Goal: Task Accomplishment & Management: Manage account settings

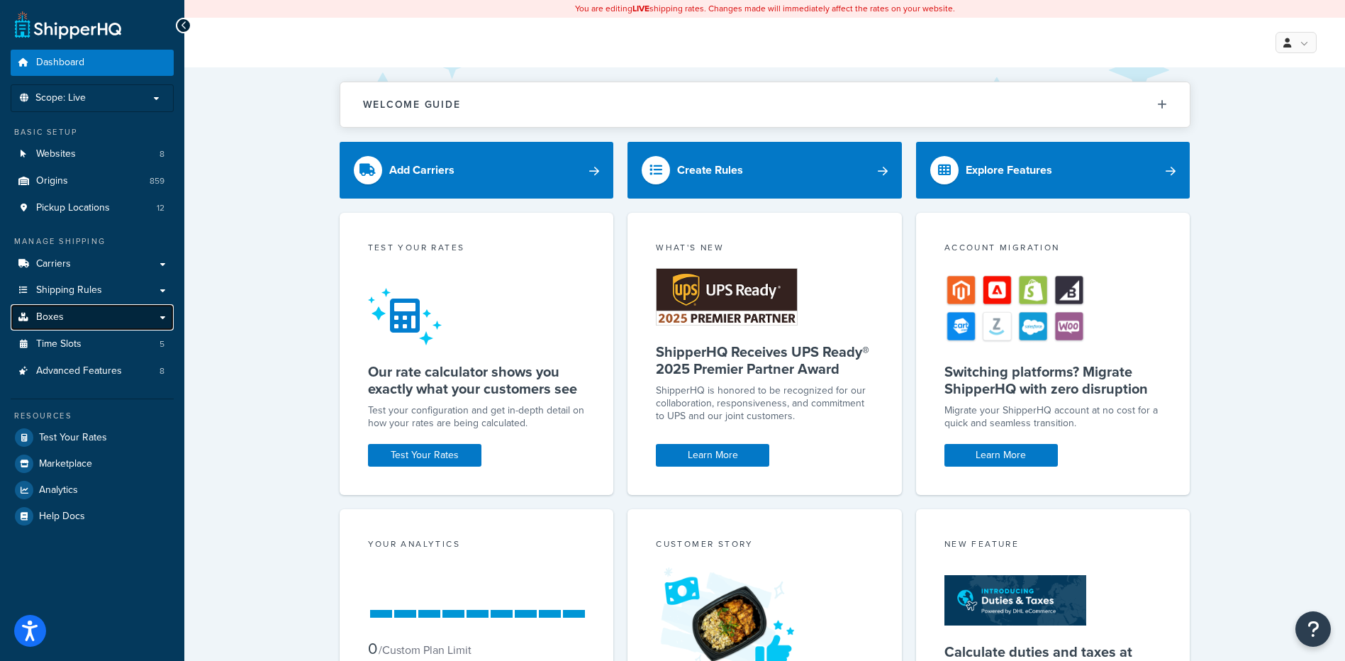
click at [94, 311] on link "Boxes" at bounding box center [92, 317] width 163 height 26
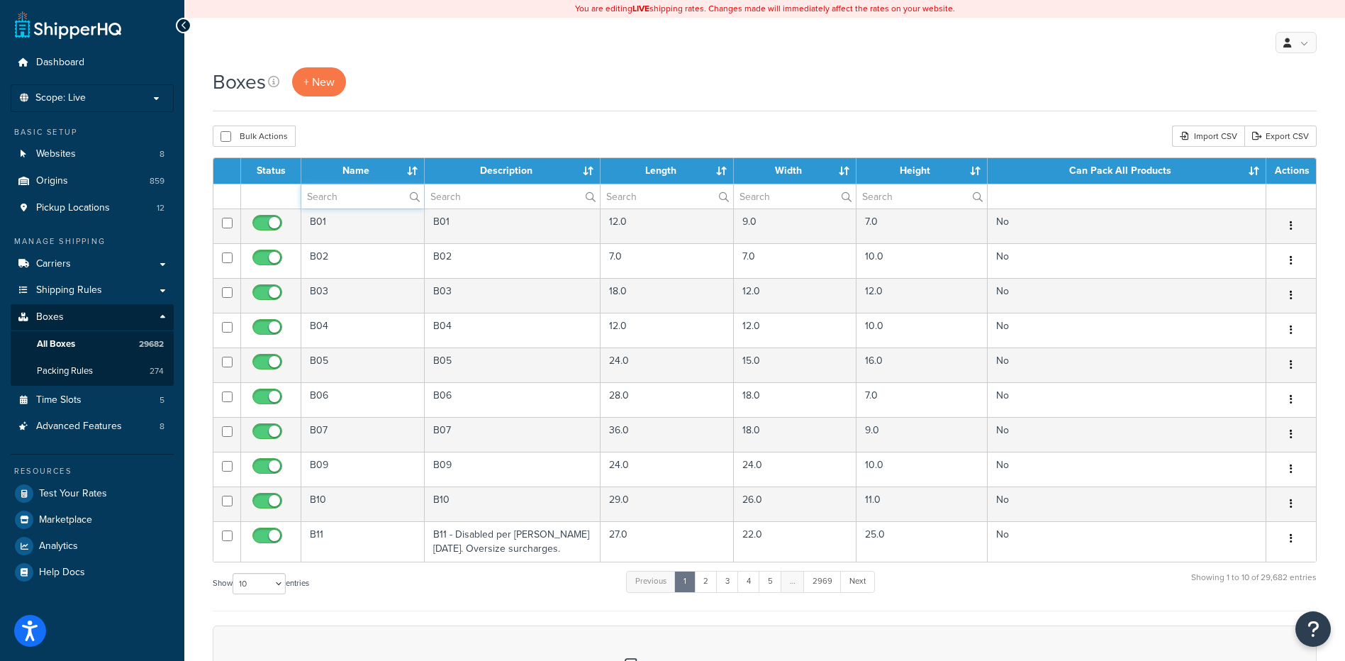
click at [378, 202] on input "text" at bounding box center [362, 196] width 123 height 24
click at [326, 197] on input "text" at bounding box center [362, 196] width 123 height 24
paste input "30B4SG"
type input "30B4SG"
click at [379, 104] on div "Boxes + New" at bounding box center [765, 89] width 1104 height 44
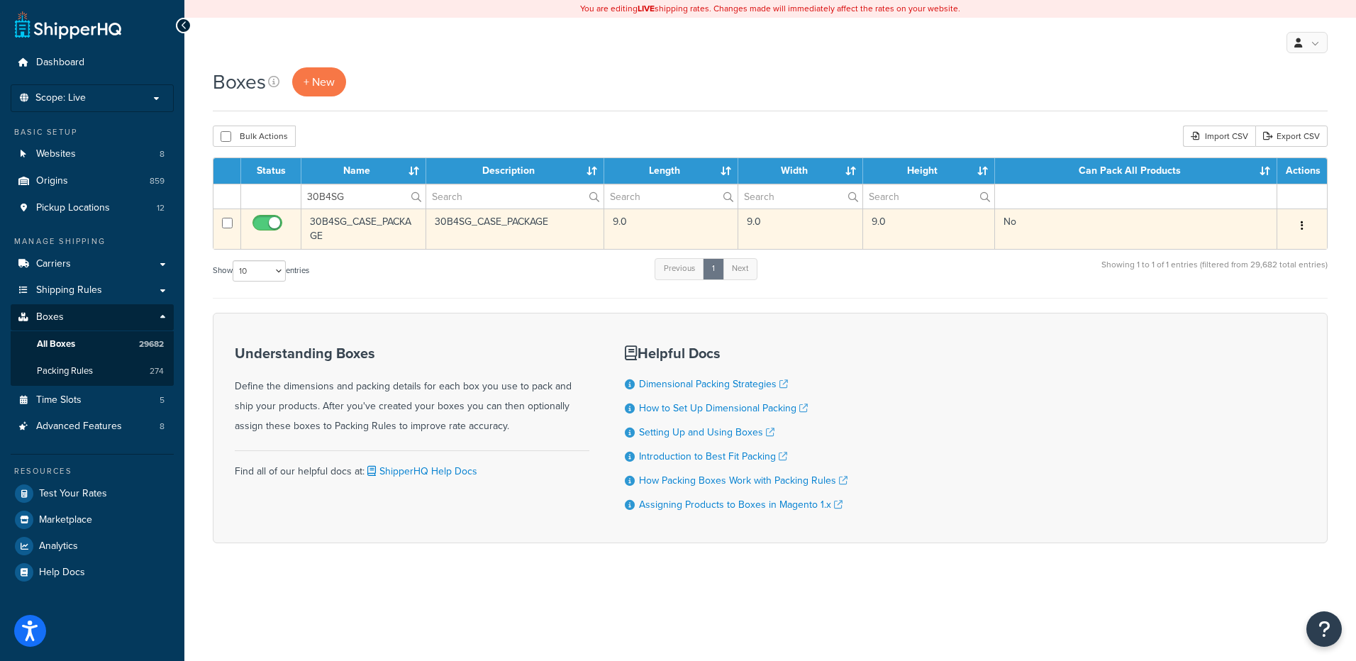
click at [1303, 221] on icon "button" at bounding box center [1302, 226] width 3 height 10
click at [1249, 305] on link "Delete" at bounding box center [1255, 310] width 112 height 29
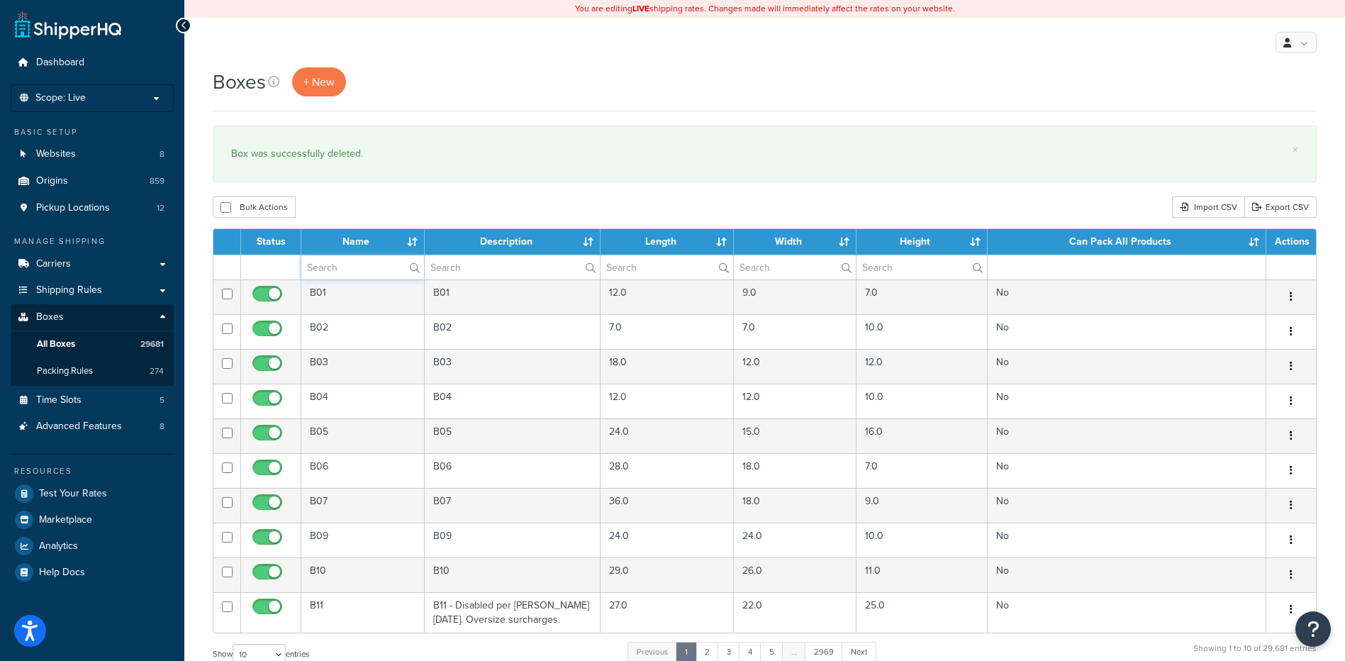
click at [321, 267] on input "text" at bounding box center [362, 267] width 123 height 24
paste input "81BQ53"
type input "81BQ53"
click at [354, 193] on div "Boxes + New × Box was successfully deleted. Bulk Actions Duplicate [GEOGRAPHIC_…" at bounding box center [764, 521] width 1161 height 909
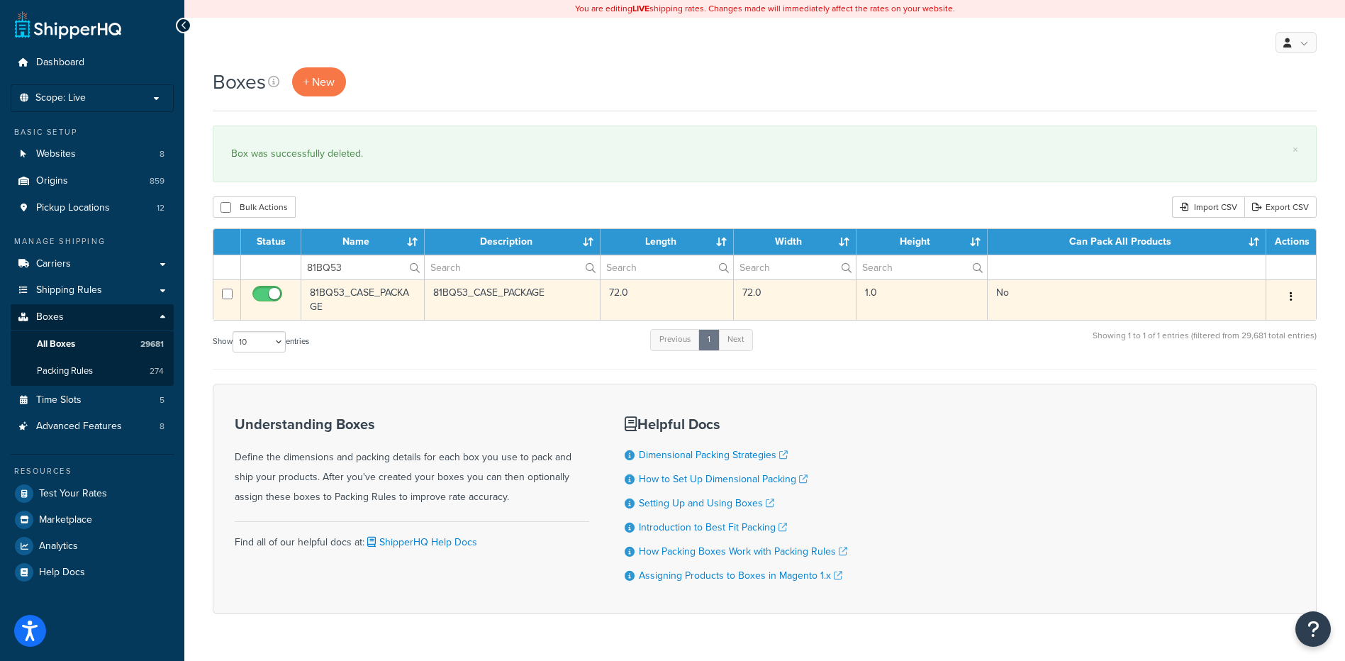
click at [1299, 296] on button "button" at bounding box center [1292, 297] width 20 height 23
click at [1248, 387] on link "Delete" at bounding box center [1245, 381] width 112 height 29
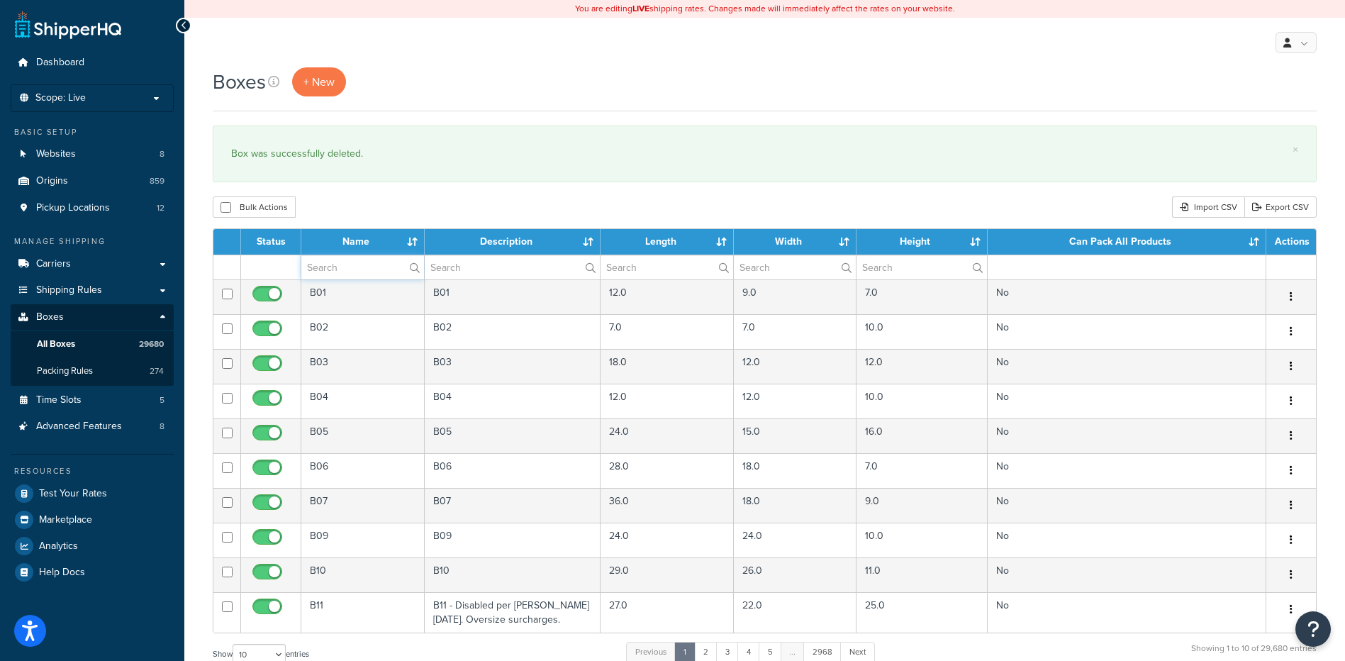
click at [339, 279] on input "text" at bounding box center [362, 267] width 123 height 24
paste input "81BR45"
type input "81BR45"
click at [338, 197] on div "Bulk Actions Duplicate Delete Import CSV Export CSV" at bounding box center [765, 206] width 1104 height 21
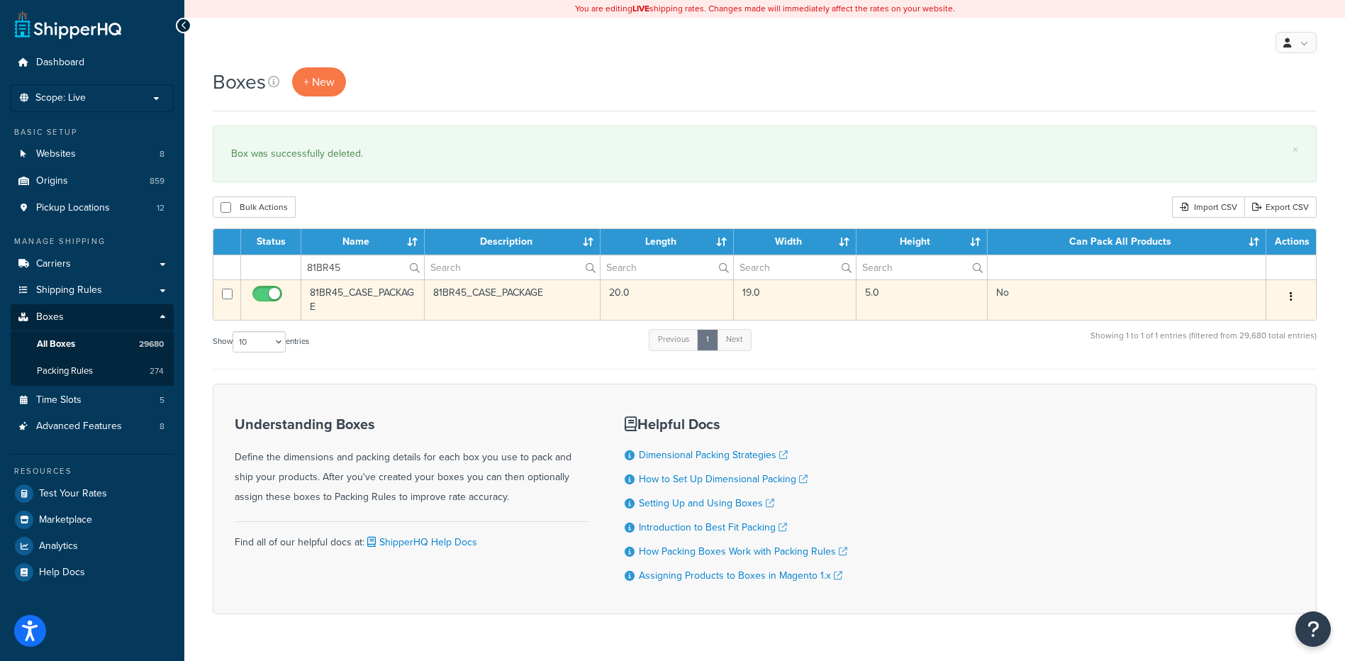
click at [1286, 294] on button "button" at bounding box center [1292, 297] width 20 height 23
click at [1228, 383] on link "Delete" at bounding box center [1245, 381] width 112 height 29
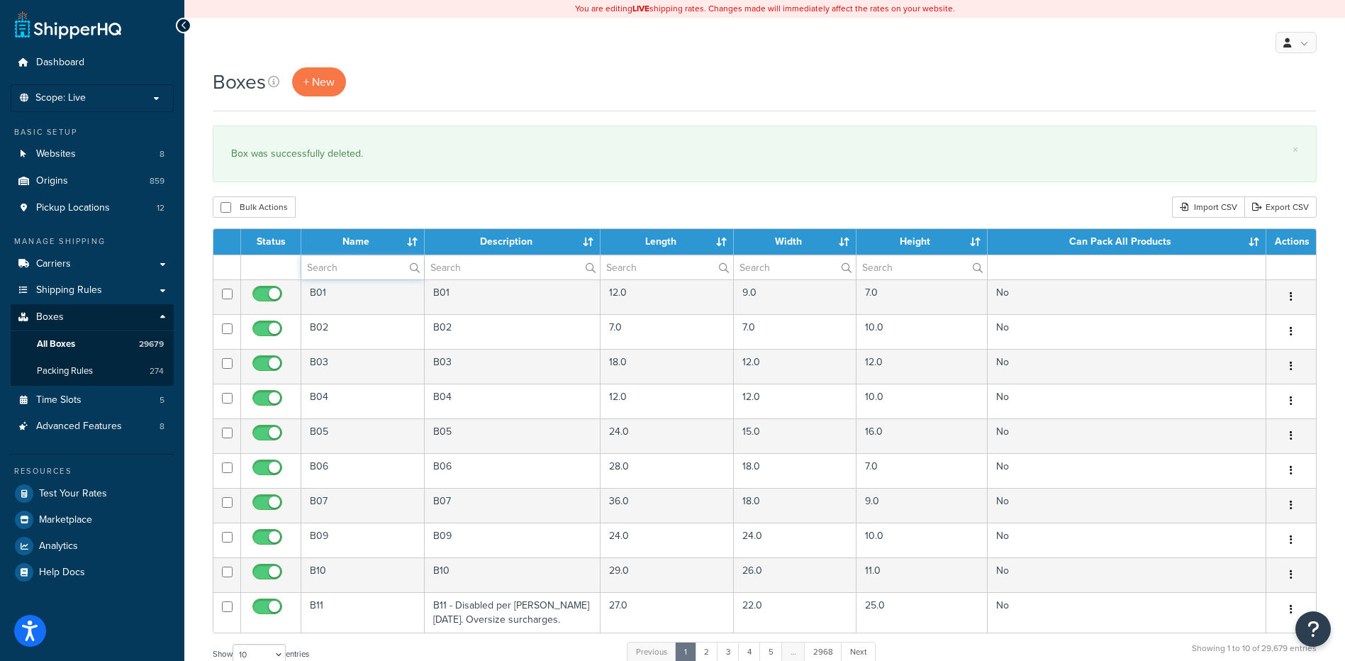
click at [326, 261] on input "text" at bounding box center [362, 267] width 123 height 24
paste input "81BR45"
click at [328, 208] on div "Bulk Actions Duplicate Delete Import CSV Export CSV" at bounding box center [765, 206] width 1104 height 21
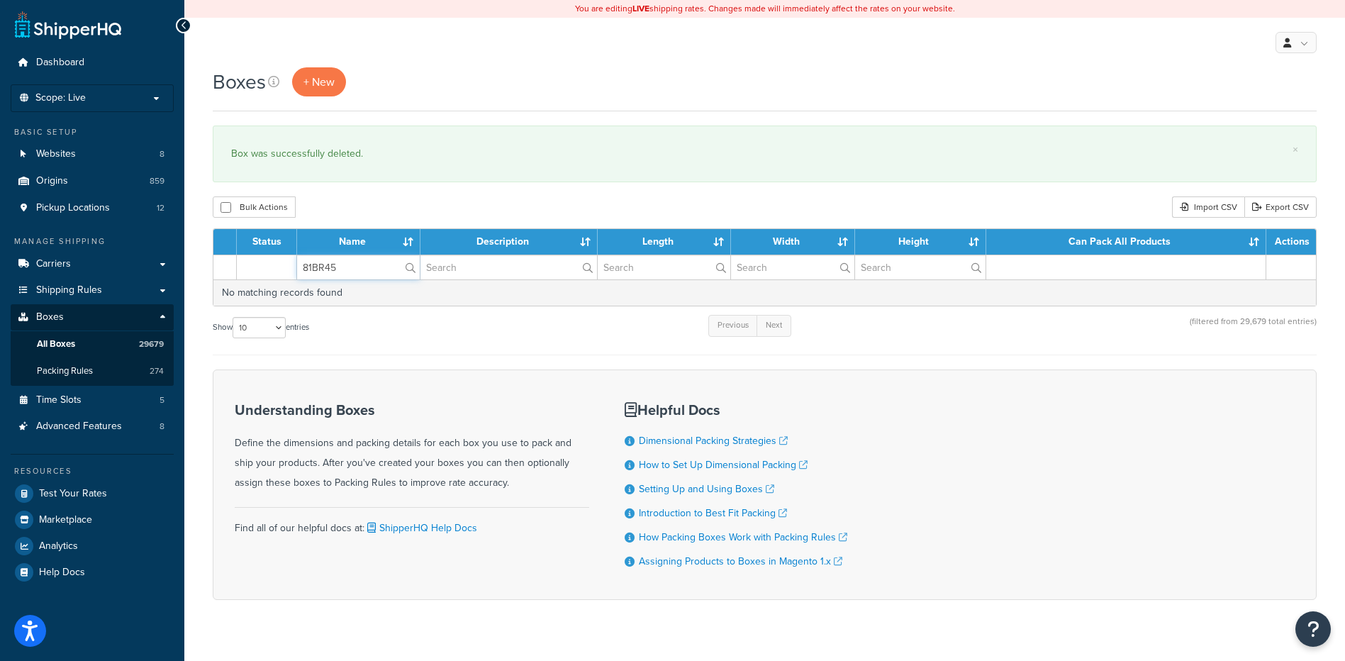
drag, startPoint x: 345, startPoint y: 261, endPoint x: 245, endPoint y: 252, distance: 100.4
click at [247, 252] on table "Status Name Description Length Width Height Can Pack All Products Actions 81BR4…" at bounding box center [765, 267] width 1104 height 78
paste input "90"
click at [355, 204] on div "Bulk Actions Duplicate Delete Import CSV Export CSV" at bounding box center [765, 206] width 1104 height 21
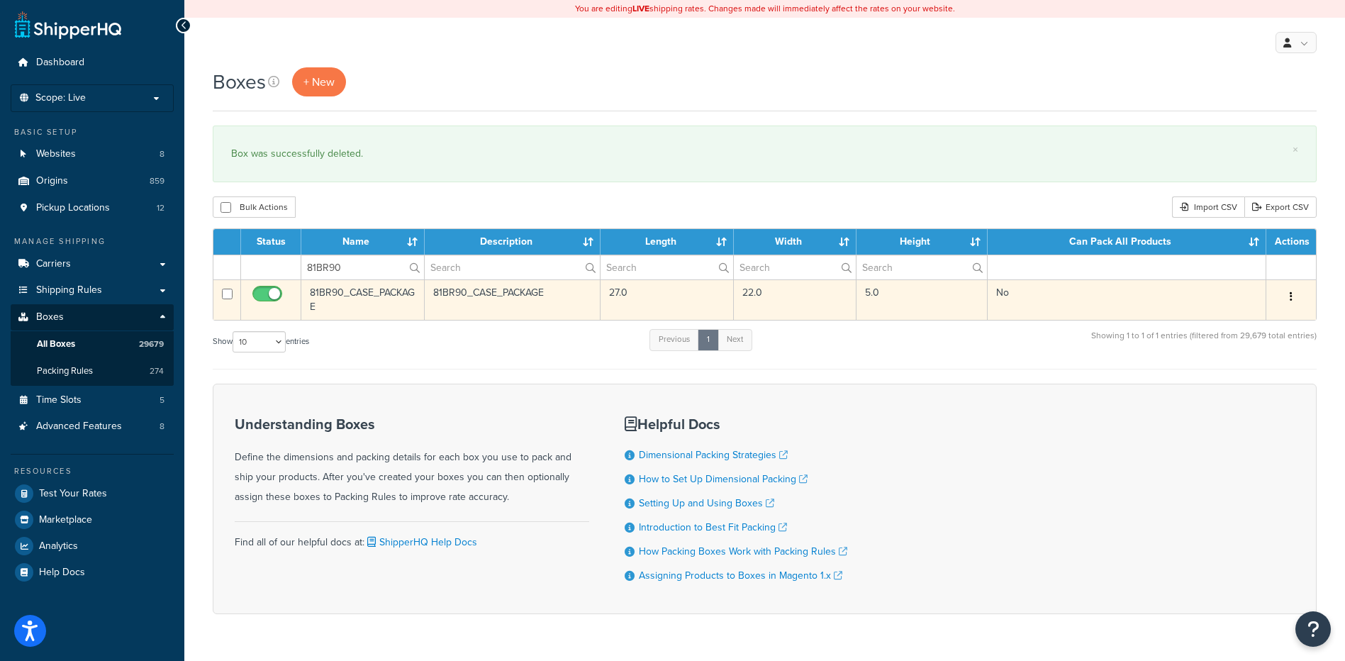
click at [1290, 301] on icon "button" at bounding box center [1291, 296] width 3 height 10
click at [1250, 374] on link "Delete" at bounding box center [1245, 381] width 112 height 29
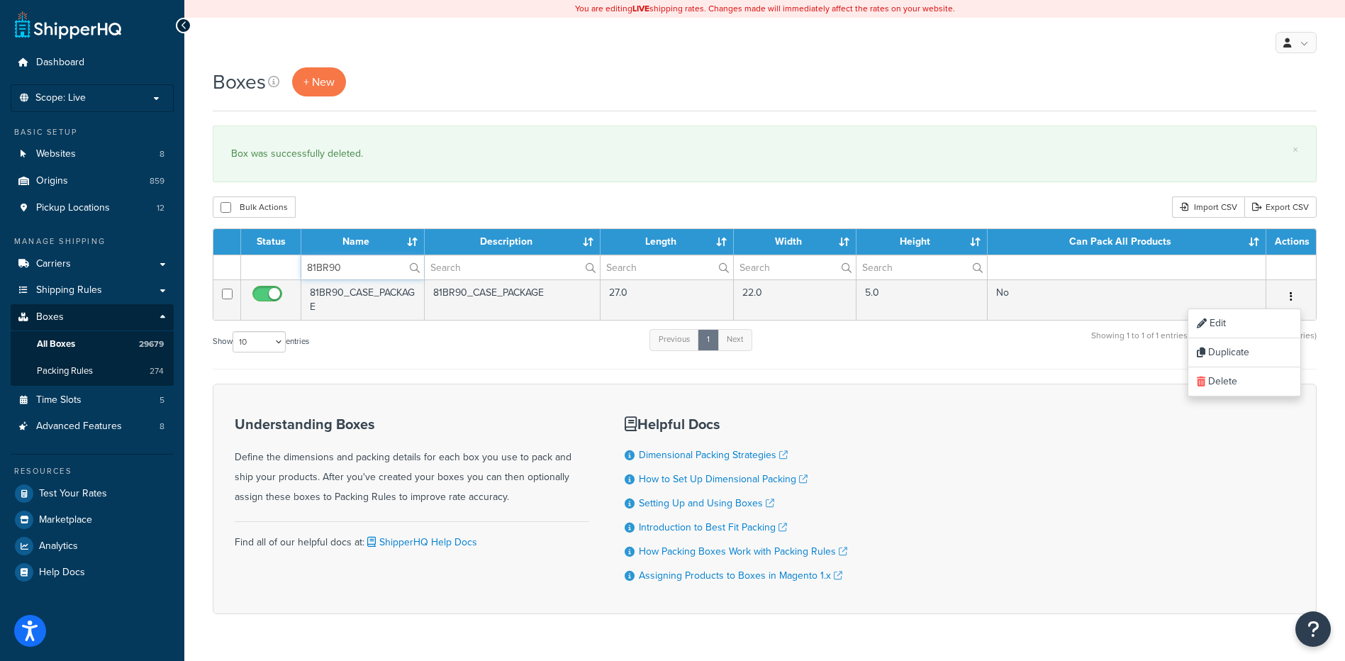
drag, startPoint x: 374, startPoint y: 268, endPoint x: 226, endPoint y: 262, distance: 147.6
click at [227, 262] on tr "81BR90" at bounding box center [764, 267] width 1103 height 25
paste input "57BN2W"
type input "57BN2W"
click at [517, 185] on div "Boxes + New × Box was successfully deleted. Bulk Actions Duplicate Delete Impor…" at bounding box center [764, 365] width 1161 height 596
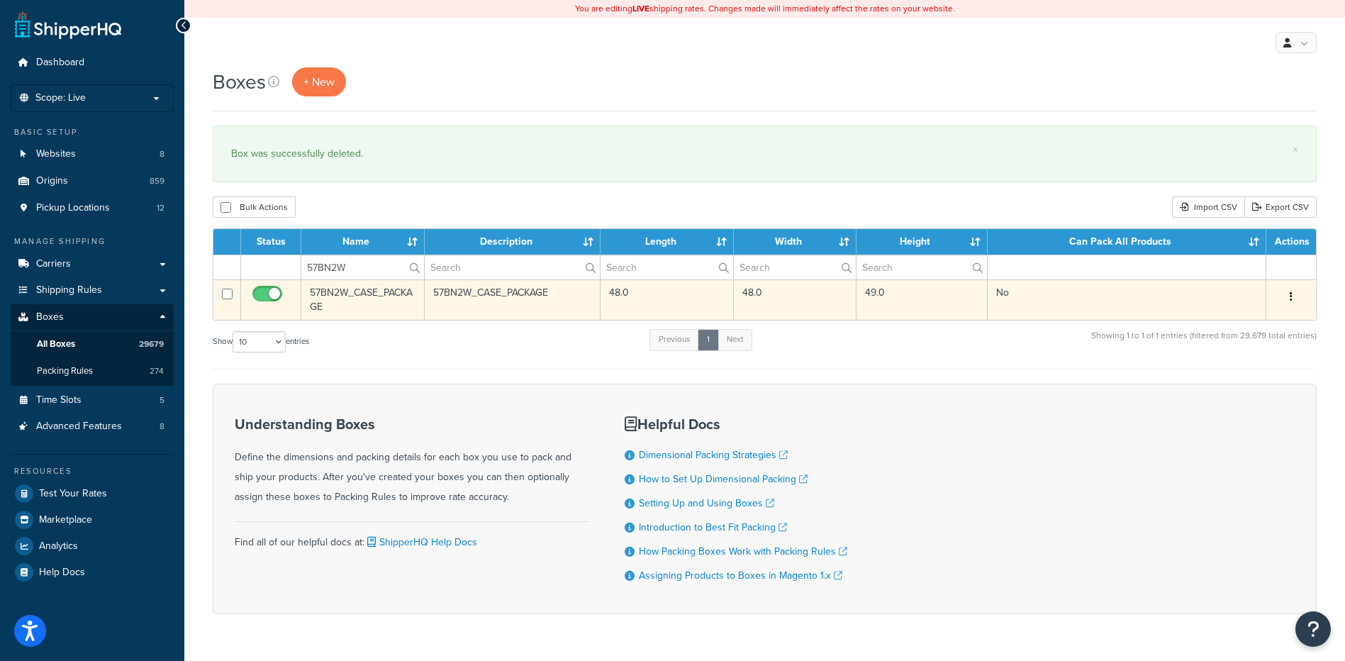
click at [1289, 298] on button "button" at bounding box center [1292, 297] width 20 height 23
click at [1231, 378] on link "Delete" at bounding box center [1245, 381] width 112 height 29
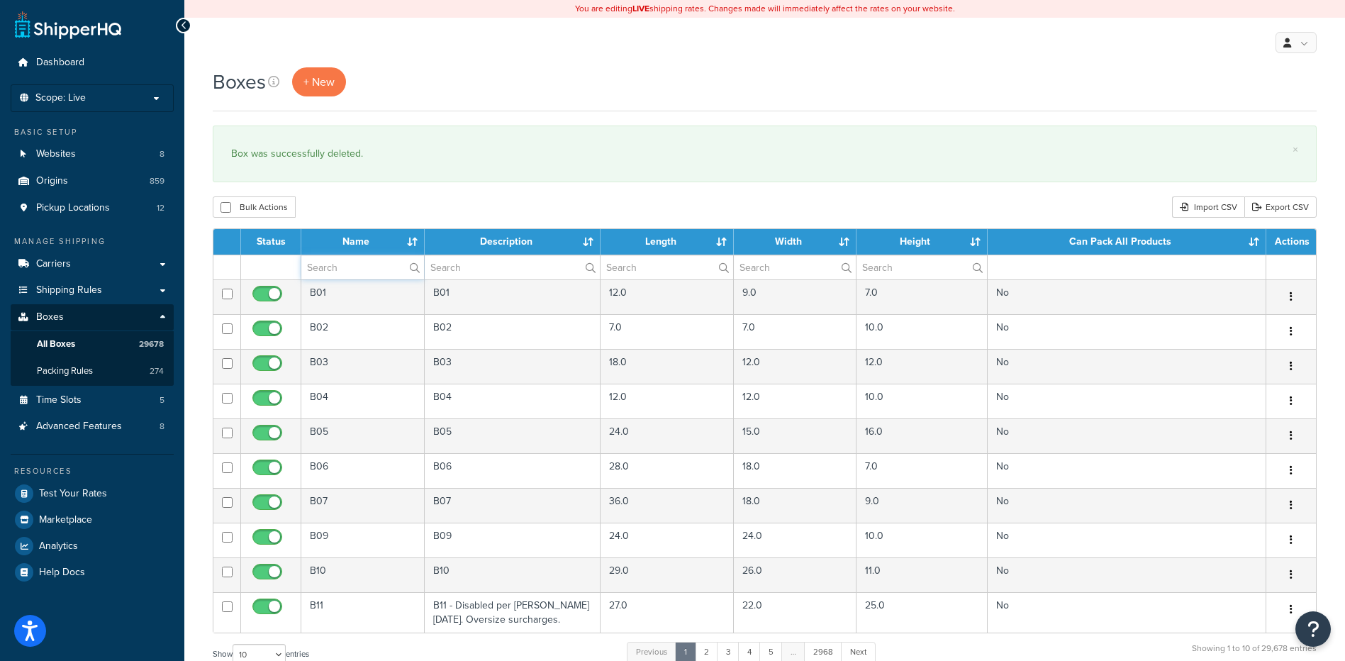
click at [366, 265] on input "text" at bounding box center [362, 267] width 123 height 24
paste input "57BN2W"
click at [367, 196] on div "Boxes + New × Box was successfully deleted. Bulk Actions Duplicate [GEOGRAPHIC_…" at bounding box center [764, 521] width 1161 height 909
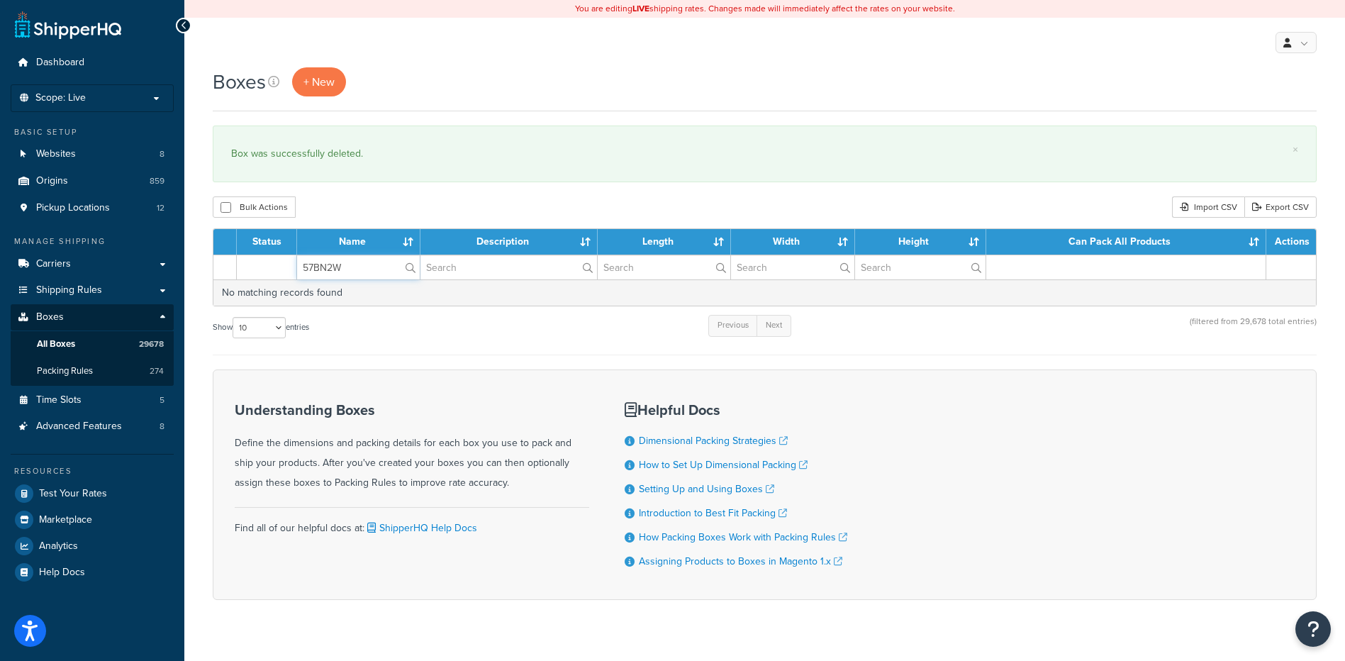
drag, startPoint x: 346, startPoint y: 265, endPoint x: 274, endPoint y: 252, distance: 72.8
click at [274, 252] on table "Status Name Description Length Width Height Can Pack All Products Actions 57BN2…" at bounding box center [765, 267] width 1104 height 78
paste input "WSAC"
type input "57WSAC"
click at [435, 200] on div "Bulk Actions Duplicate [GEOGRAPHIC_DATA] Import CSV Export CSV" at bounding box center [765, 206] width 1104 height 21
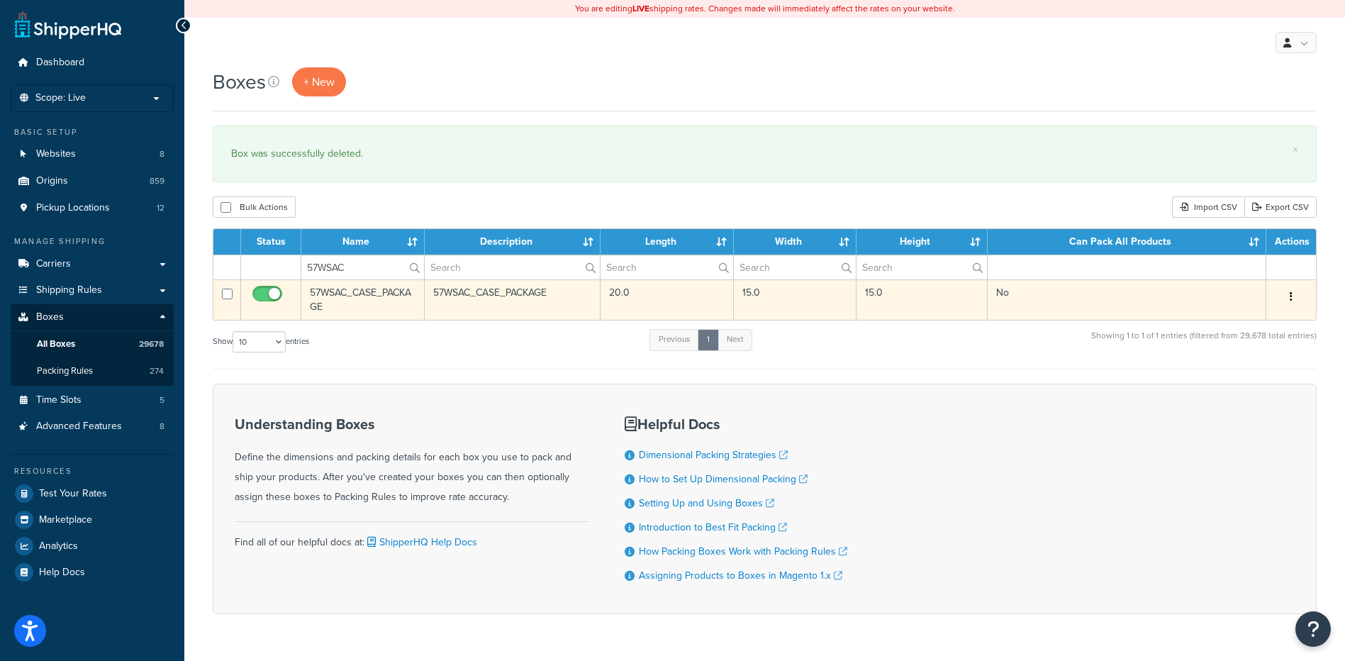
click at [1289, 298] on button "button" at bounding box center [1292, 297] width 20 height 23
click at [1206, 374] on link "Delete" at bounding box center [1245, 381] width 112 height 29
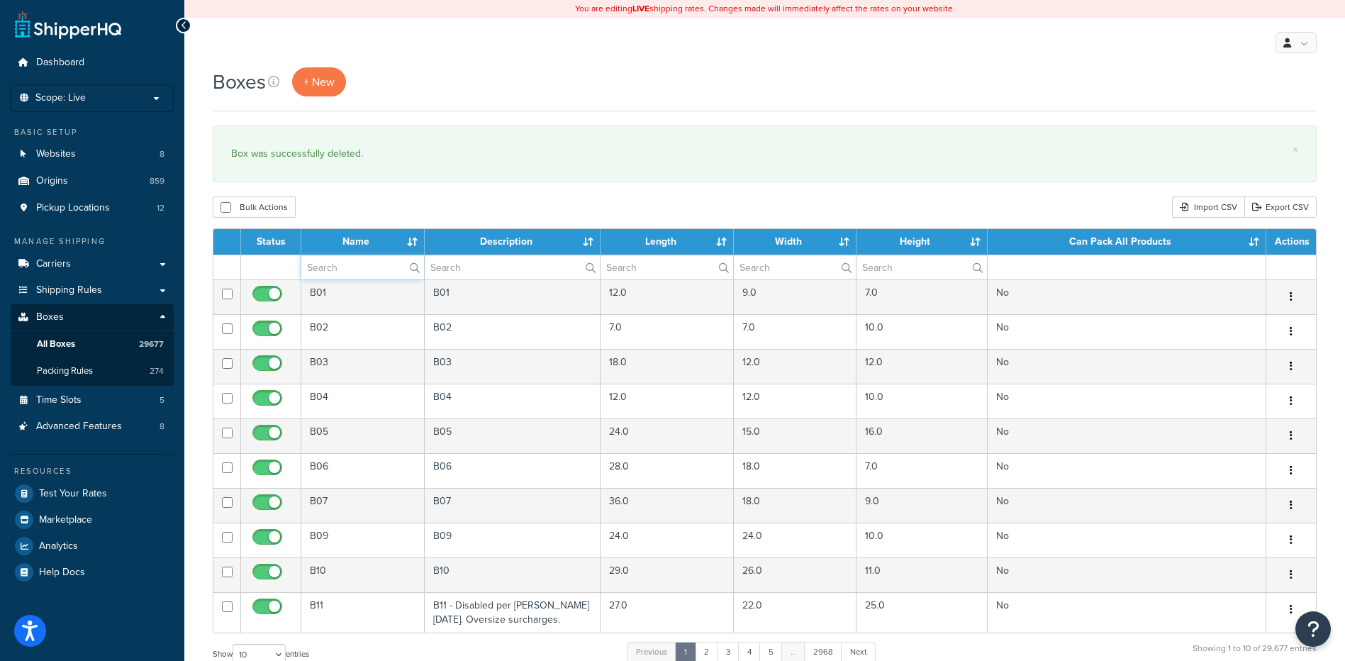
click at [357, 271] on input "text" at bounding box center [362, 267] width 123 height 24
paste input "81WB14"
type input "81WB14"
click at [874, 222] on div "Boxes + New × Box was successfully deleted. Bulk Actions Duplicate [GEOGRAPHIC_…" at bounding box center [764, 521] width 1161 height 909
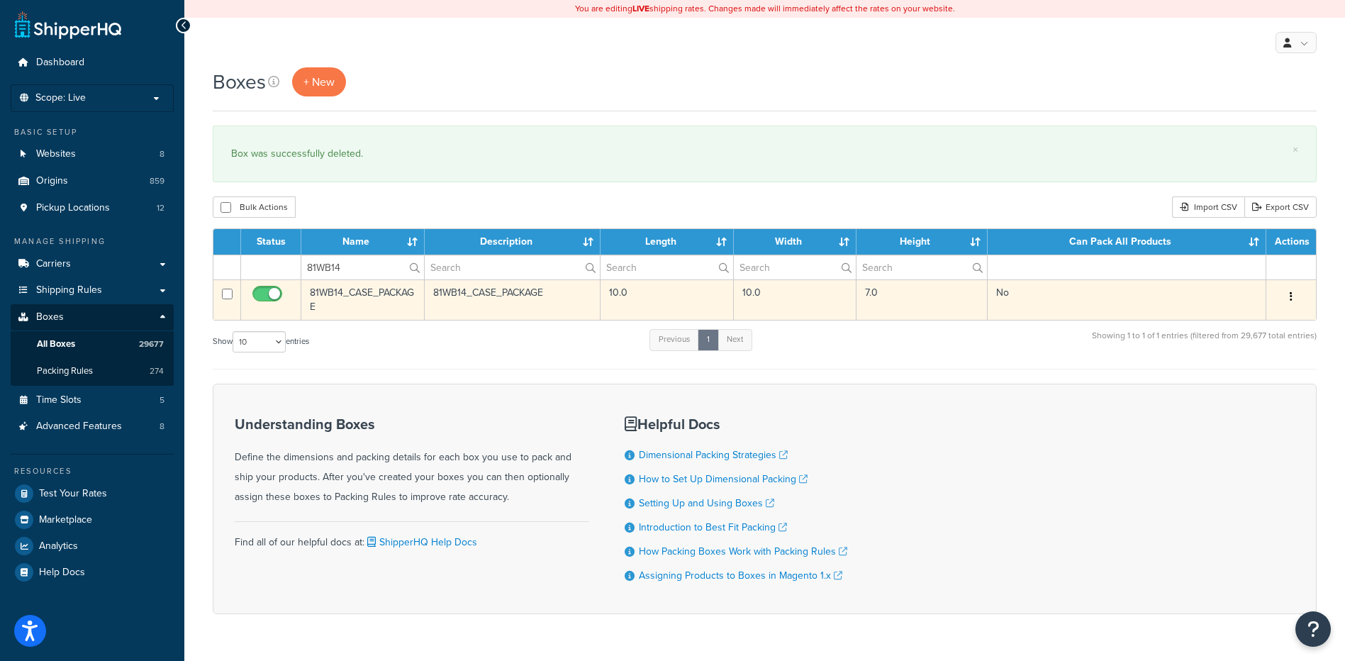
click at [1289, 291] on button "button" at bounding box center [1292, 297] width 20 height 23
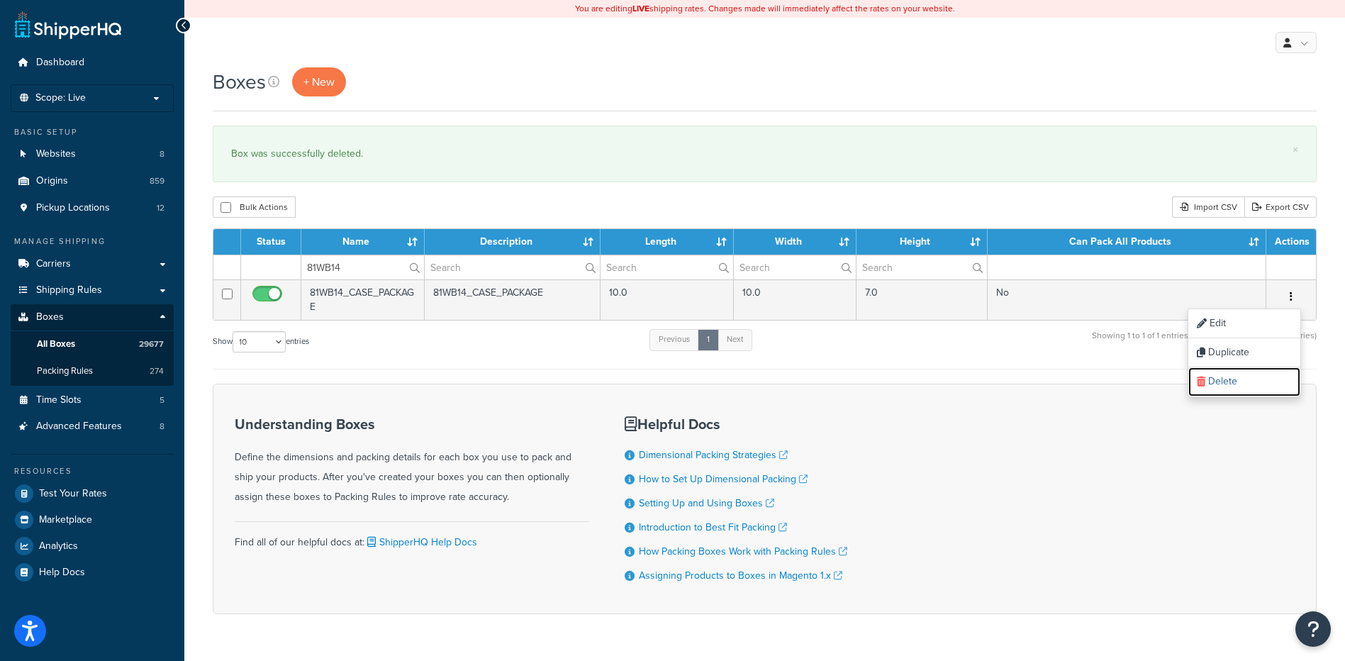
click at [1228, 374] on link "Delete" at bounding box center [1245, 381] width 112 height 29
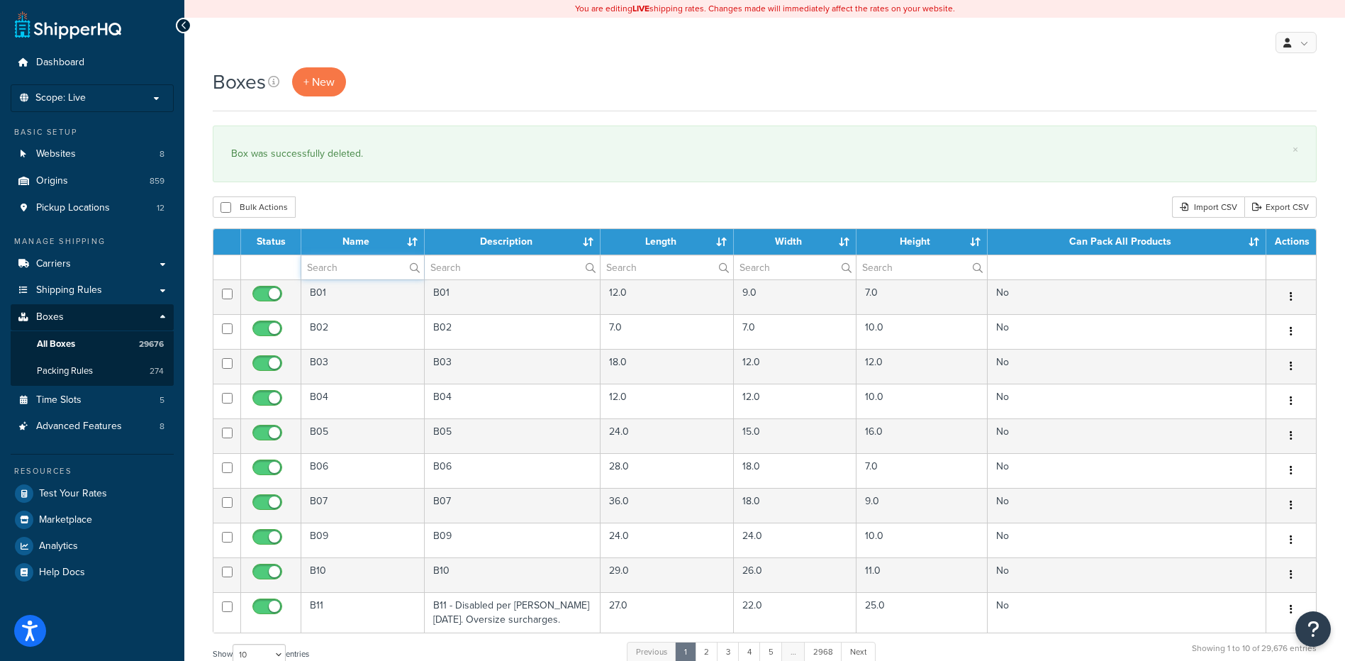
paste input "81WB35"
type input "81WB35"
click at [428, 210] on div "Bulk Actions Duplicate [GEOGRAPHIC_DATA] Import CSV Export CSV" at bounding box center [765, 206] width 1104 height 21
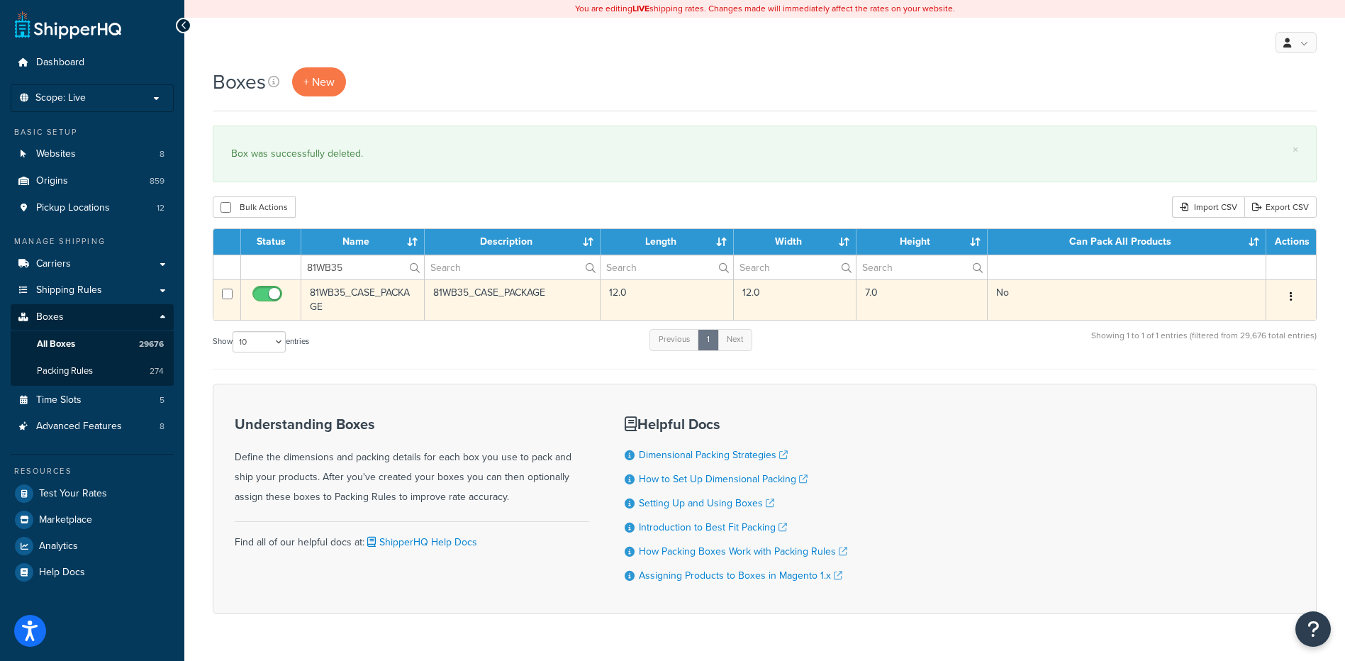
click at [1296, 302] on button "button" at bounding box center [1292, 297] width 20 height 23
click at [1253, 384] on link "Delete" at bounding box center [1245, 381] width 112 height 29
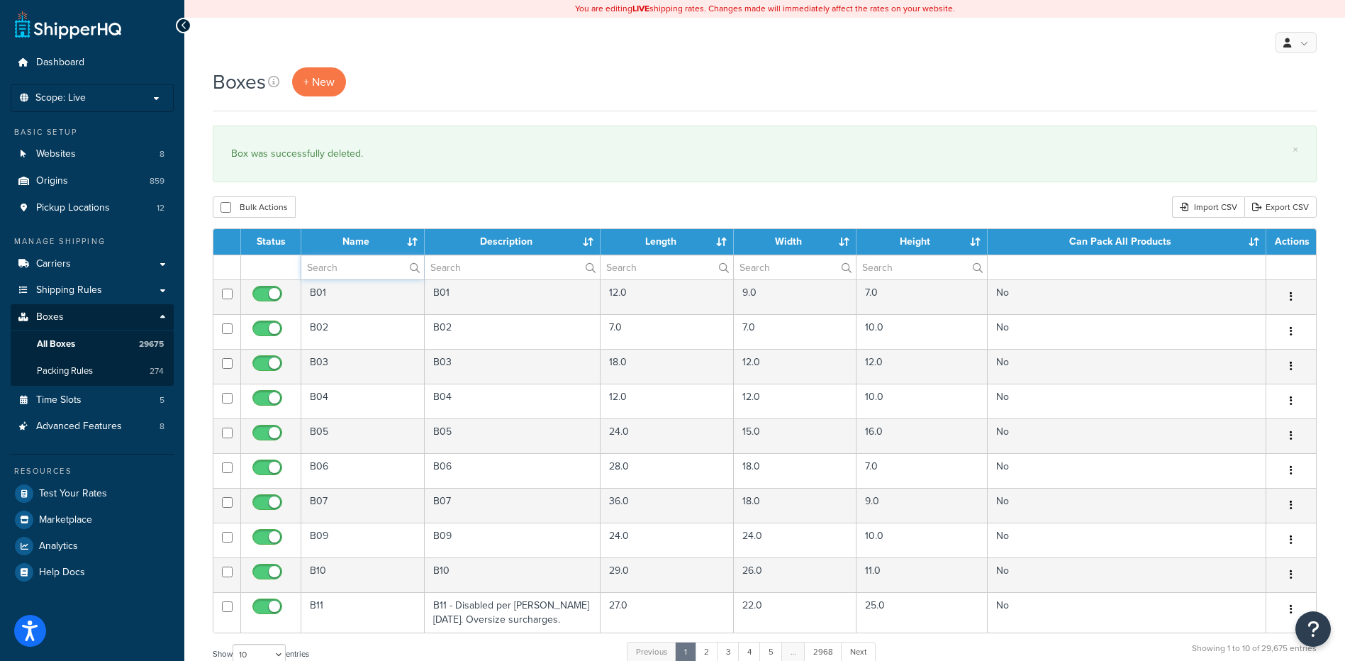
click at [343, 263] on input "text" at bounding box center [362, 267] width 123 height 24
paste input "81WC02"
type input "81WC02"
click at [506, 201] on div "Bulk Actions Duplicate [GEOGRAPHIC_DATA] Import CSV Export CSV" at bounding box center [765, 206] width 1104 height 21
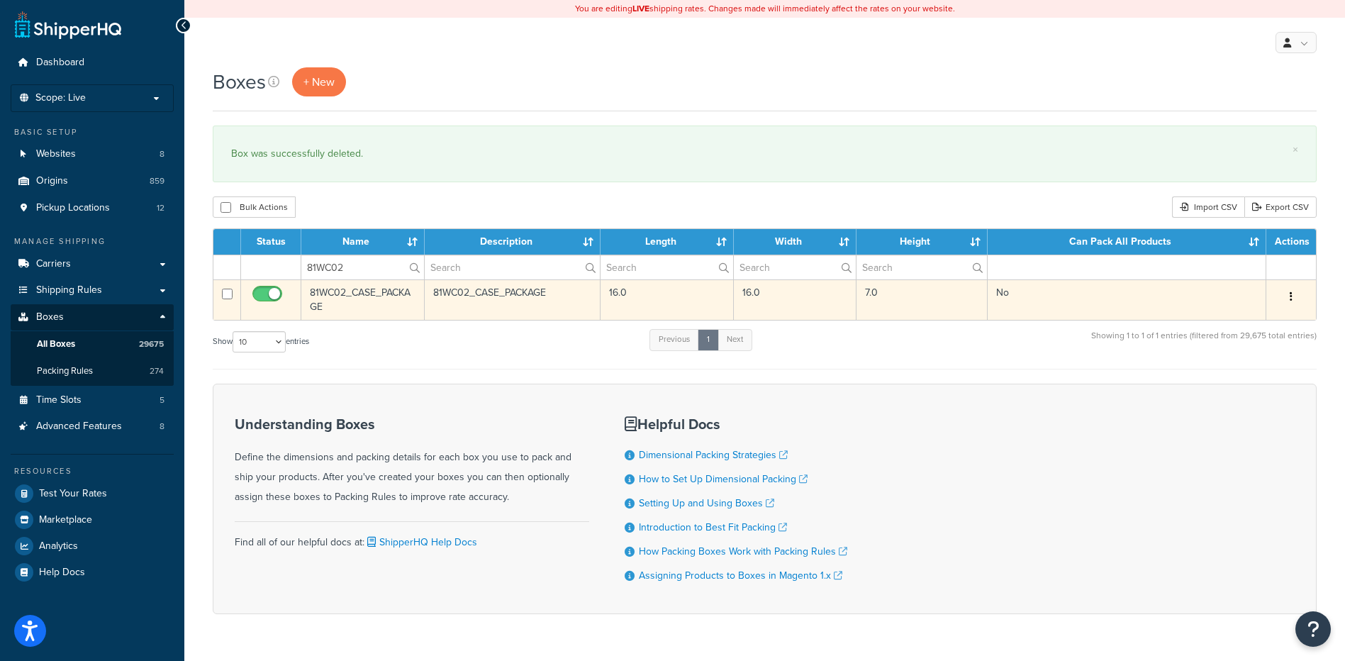
click at [1286, 291] on button "button" at bounding box center [1292, 297] width 20 height 23
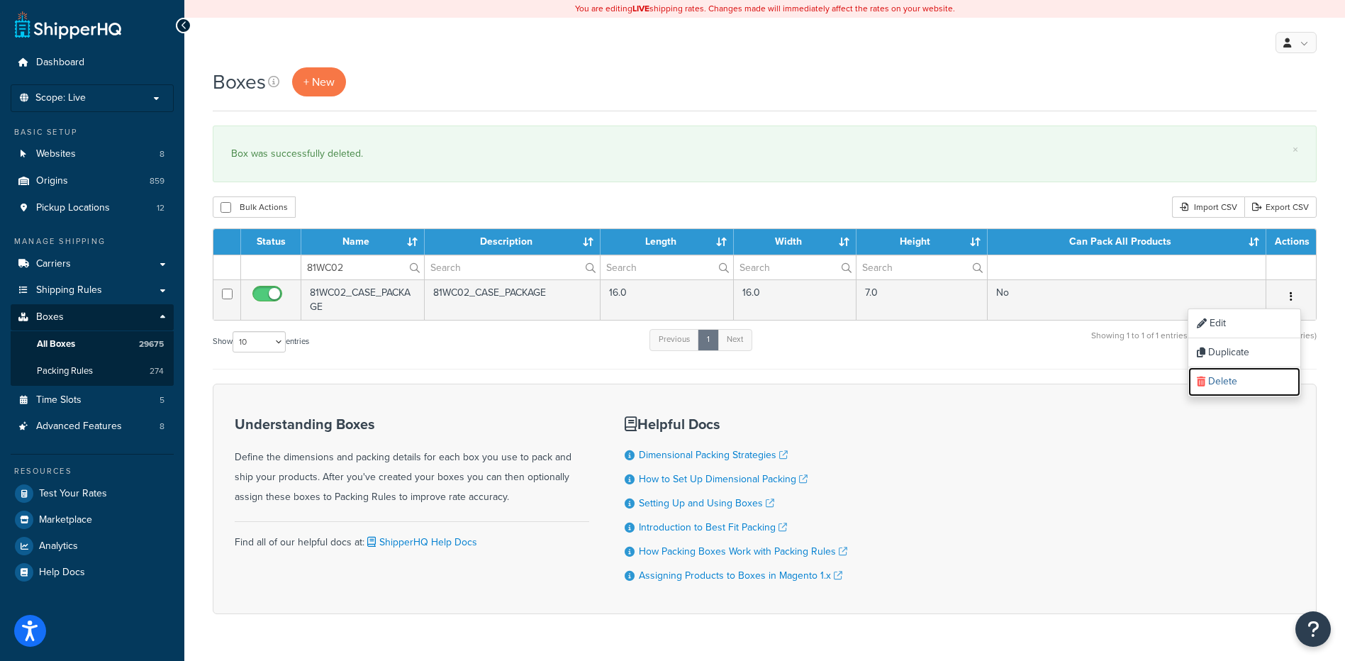
drag, startPoint x: 1267, startPoint y: 376, endPoint x: 762, endPoint y: 43, distance: 604.7
click at [1267, 376] on link "Delete" at bounding box center [1245, 381] width 112 height 29
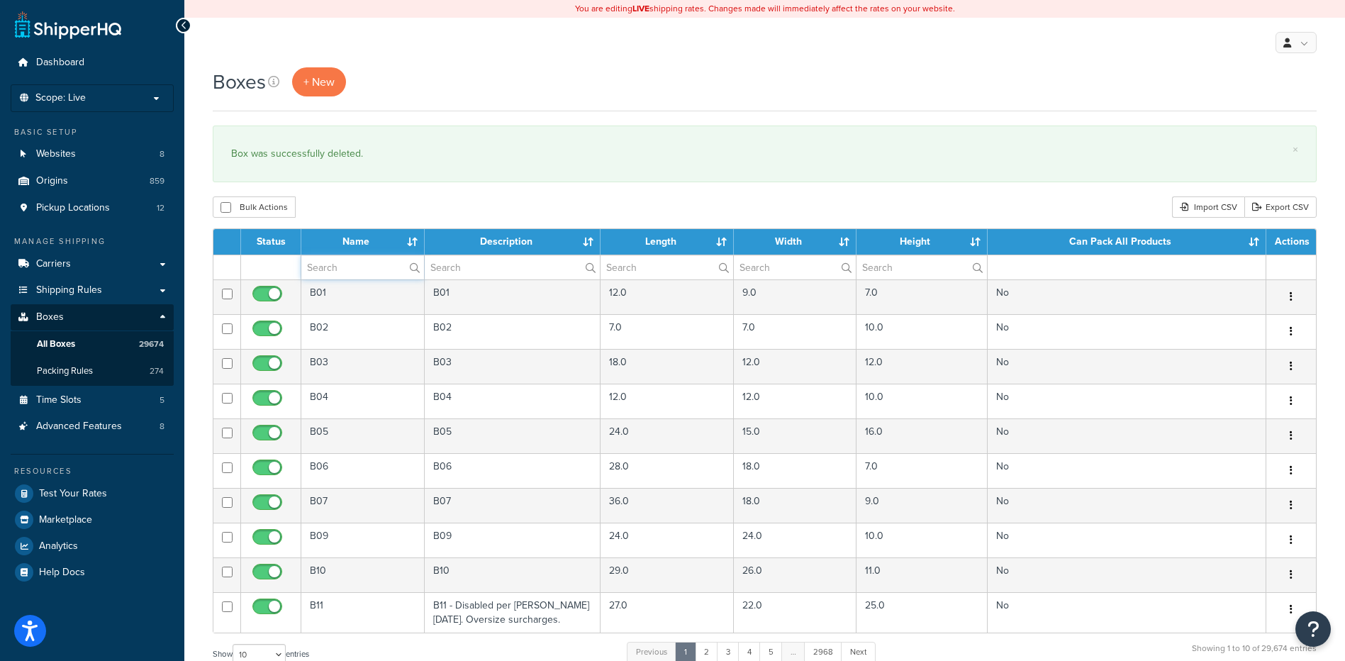
click at [359, 270] on input "text" at bounding box center [362, 267] width 123 height 24
paste input "81WC02"
click at [491, 217] on div "Bulk Actions Duplicate [GEOGRAPHIC_DATA] Import CSV Export CSV" at bounding box center [765, 206] width 1104 height 21
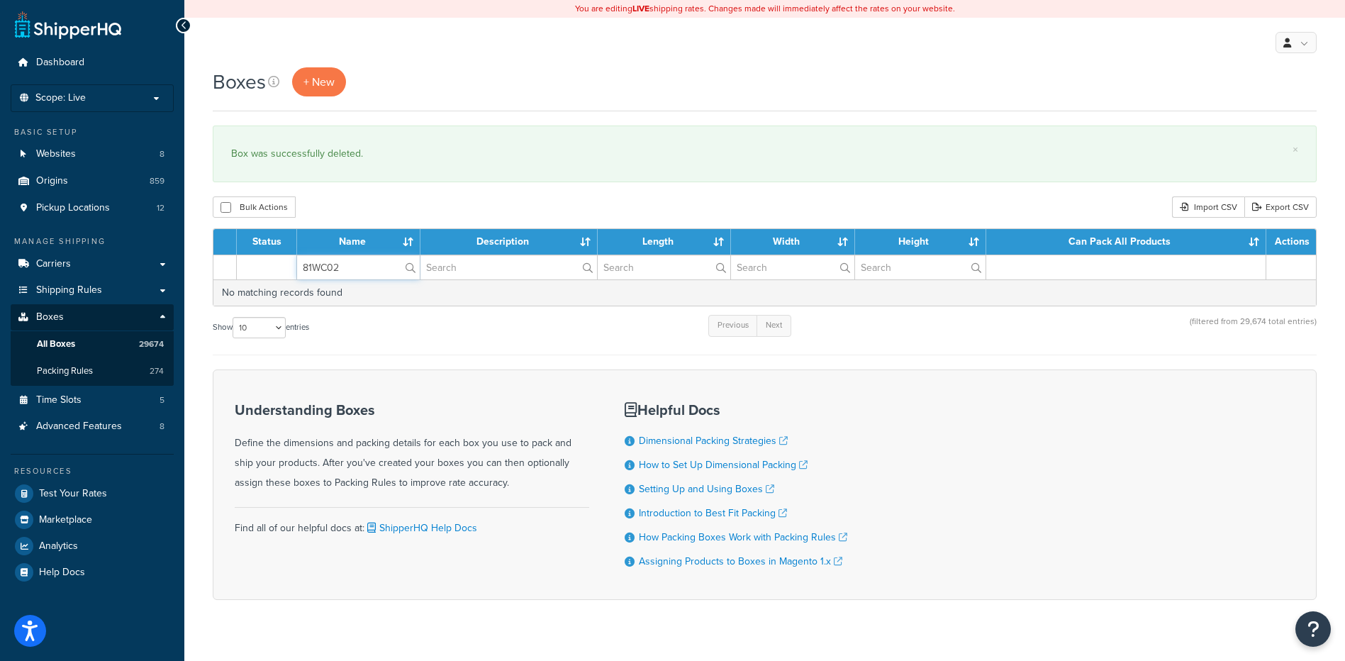
click at [279, 264] on tr "81WC02" at bounding box center [764, 267] width 1103 height 25
paste input "F50"
type input "81WF50"
click at [418, 222] on div "Boxes + New × Box was successfully deleted. Bulk Actions Duplicate [GEOGRAPHIC_…" at bounding box center [764, 358] width 1161 height 582
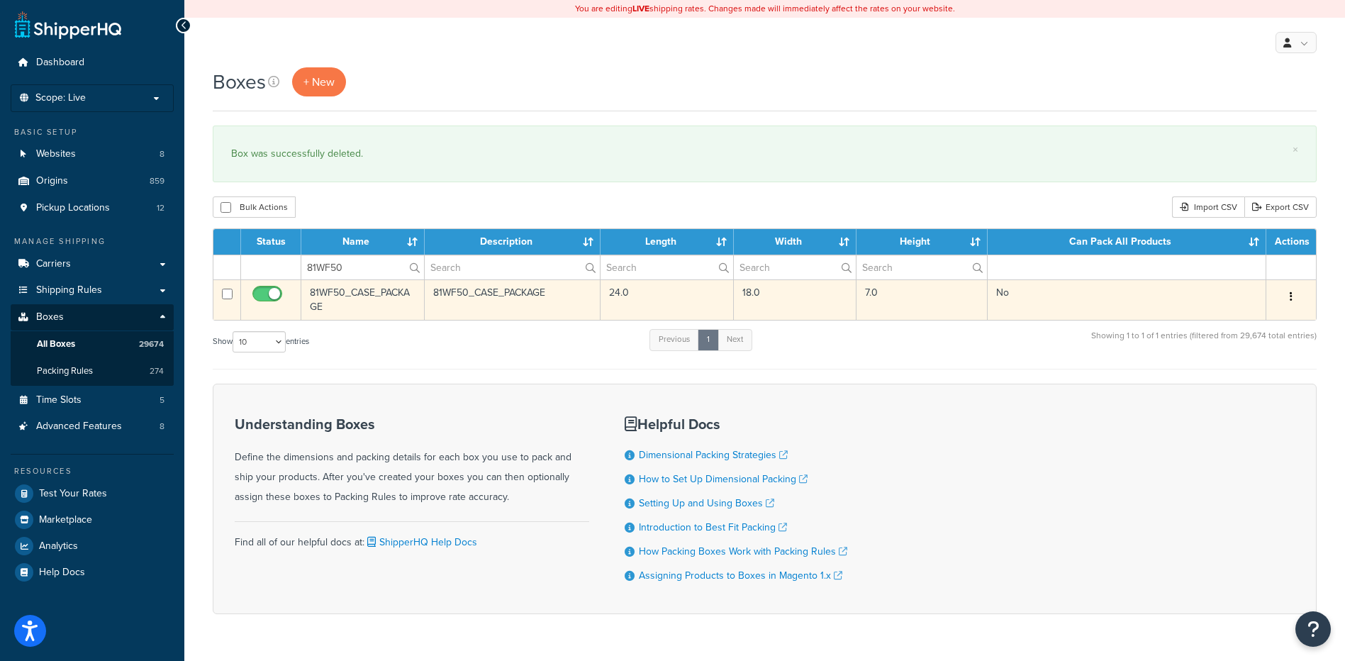
click at [1289, 296] on button "button" at bounding box center [1292, 297] width 20 height 23
click at [1240, 374] on link "Delete" at bounding box center [1245, 381] width 112 height 29
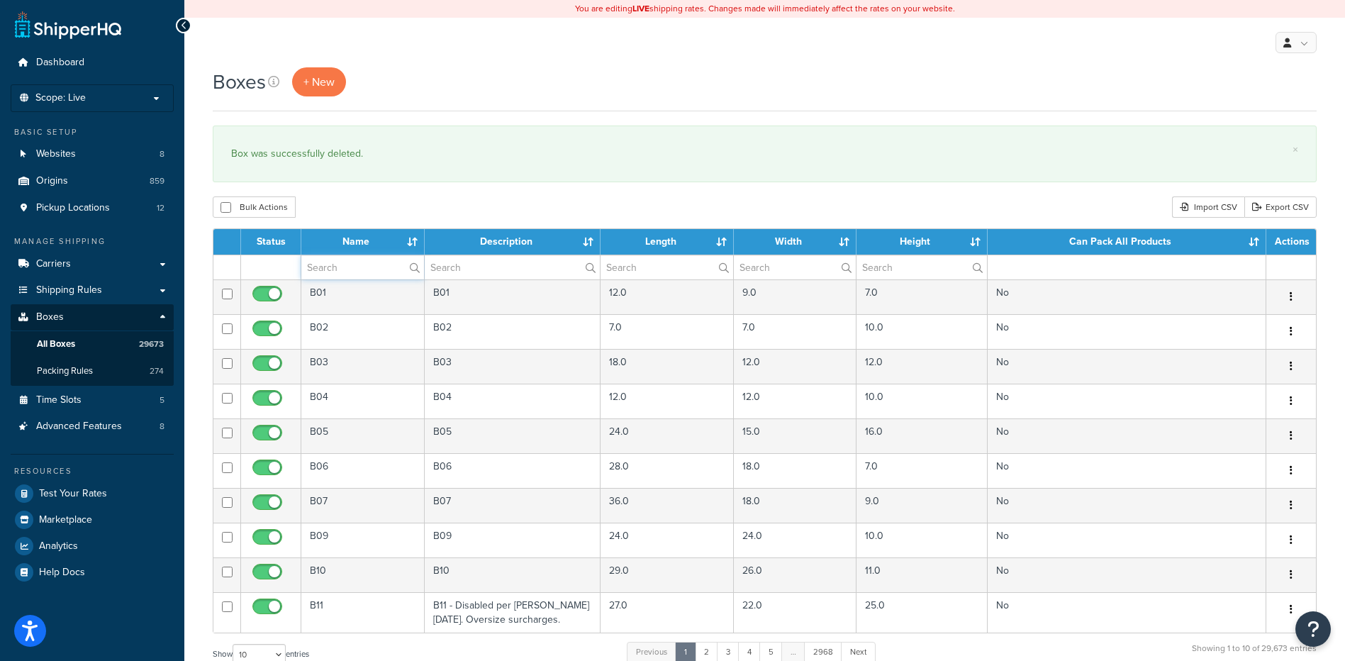
click at [373, 267] on input "text" at bounding box center [362, 267] width 123 height 24
paste input "81WF52"
type input "81WF52"
click at [435, 197] on div "Bulk Actions Duplicate [GEOGRAPHIC_DATA] Import CSV Export CSV" at bounding box center [765, 206] width 1104 height 21
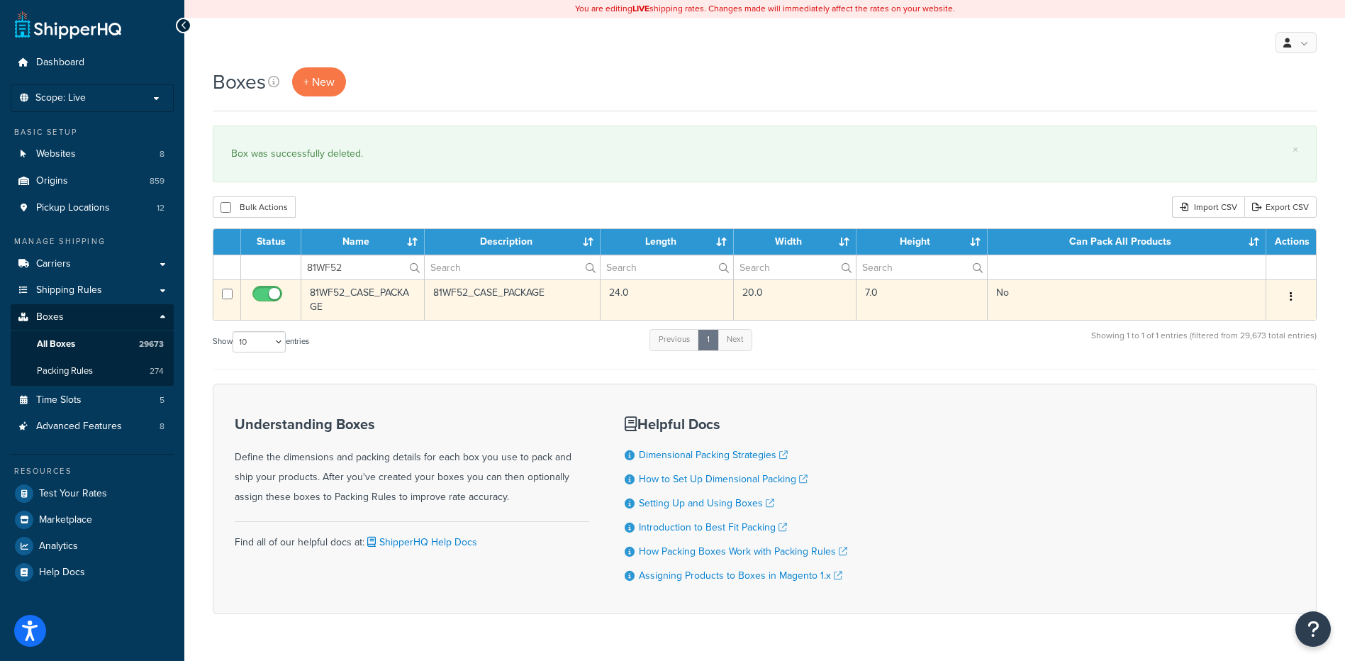
click at [1295, 299] on button "button" at bounding box center [1292, 297] width 20 height 23
click at [1240, 377] on link "Delete" at bounding box center [1245, 381] width 112 height 29
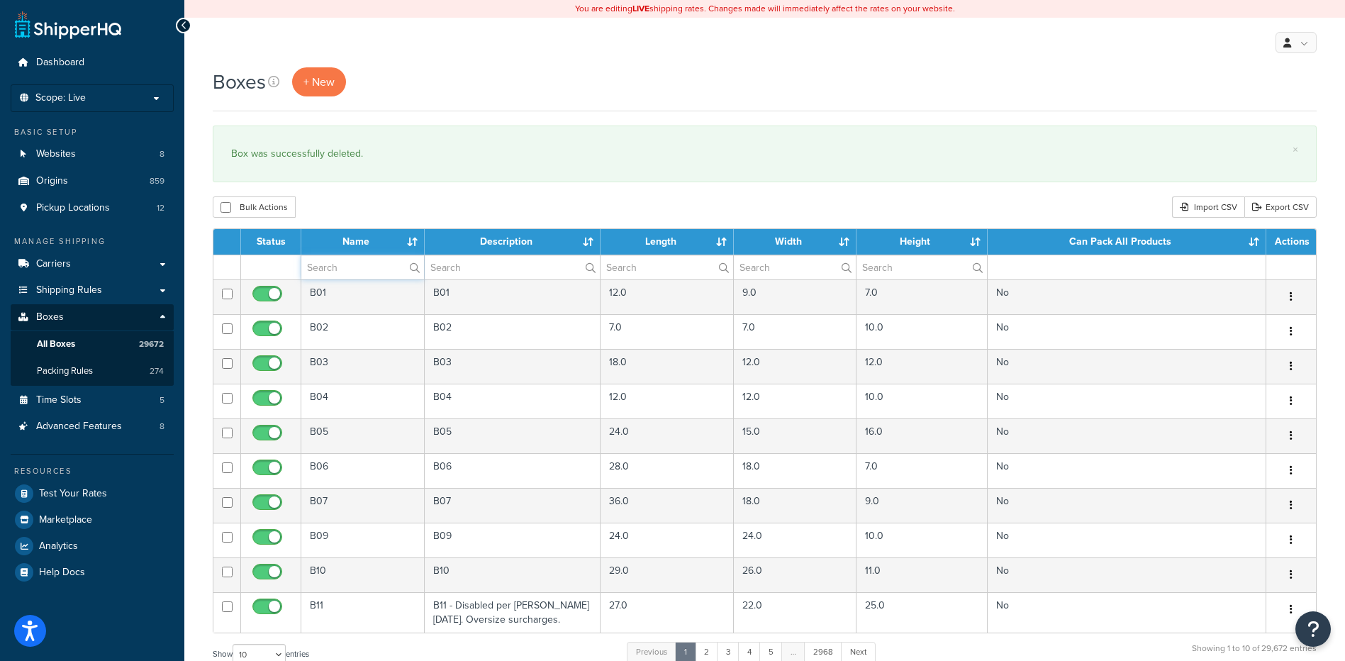
click at [372, 270] on input "text" at bounding box center [362, 267] width 123 height 24
paste input "81WI72"
type input "81WI72"
click at [487, 196] on div "Boxes + New × Box was successfully deleted. Bulk Actions Duplicate [GEOGRAPHIC_…" at bounding box center [764, 521] width 1161 height 909
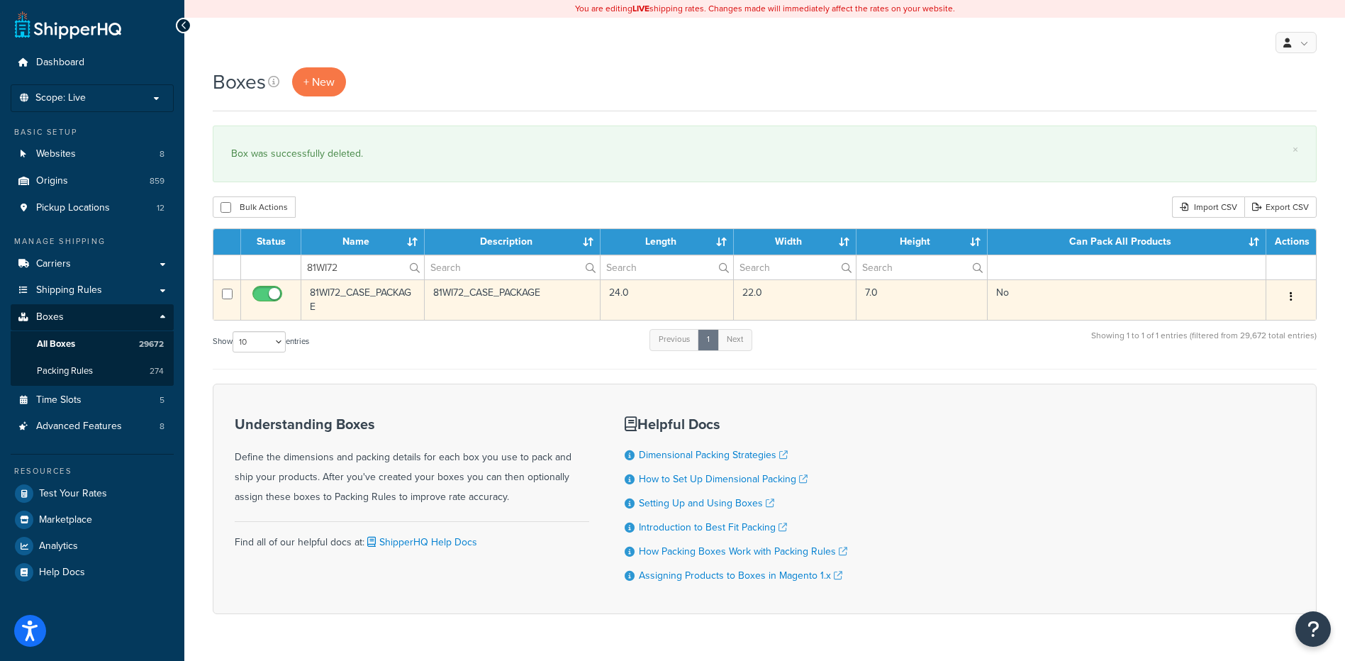
click at [1293, 295] on button "button" at bounding box center [1292, 297] width 20 height 23
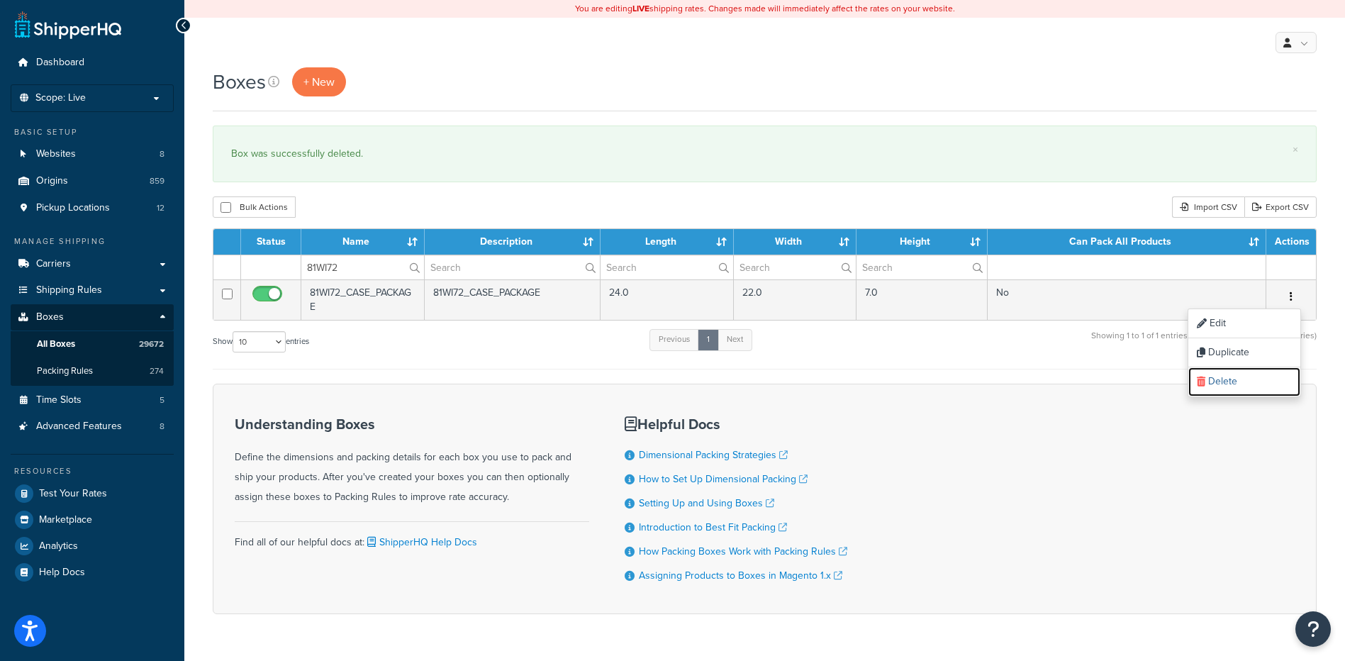
click at [1221, 375] on link "Delete" at bounding box center [1245, 381] width 112 height 29
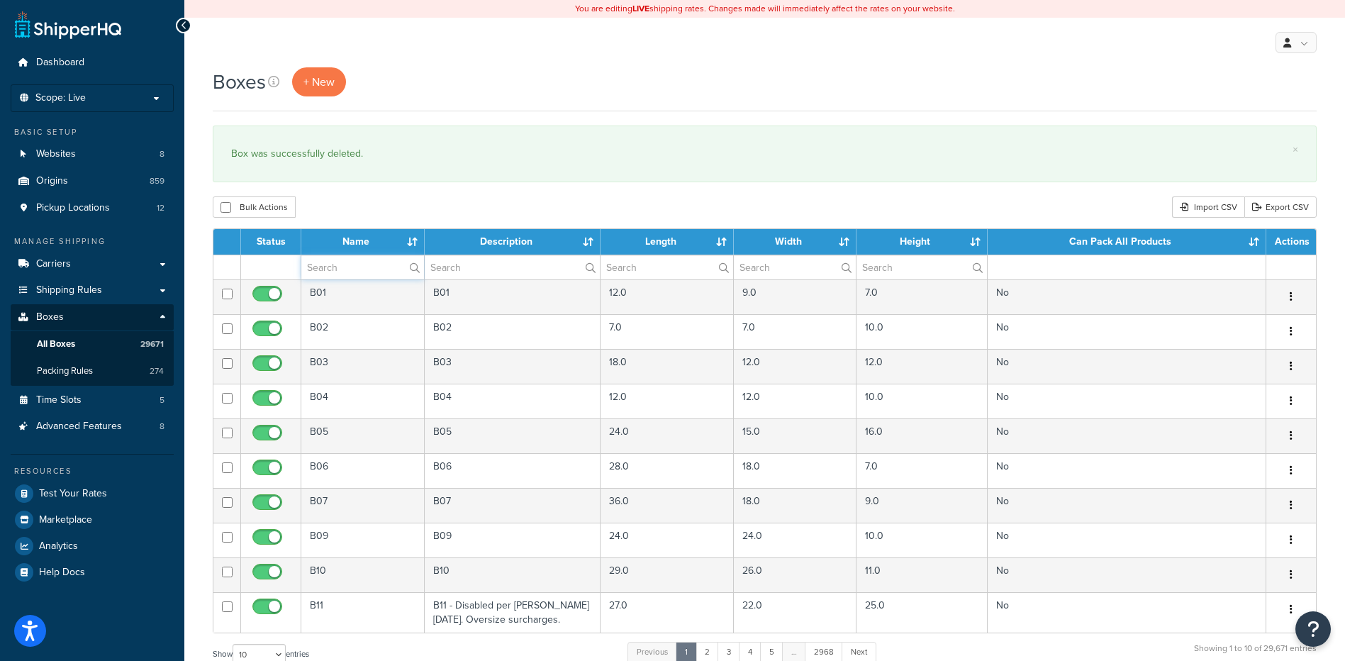
click at [351, 265] on input "text" at bounding box center [362, 267] width 123 height 24
paste input "81WI74"
type input "81WI74"
click at [396, 196] on div "Boxes + New × Box was successfully deleted. Bulk Actions Duplicate Delete Impor…" at bounding box center [764, 521] width 1161 height 909
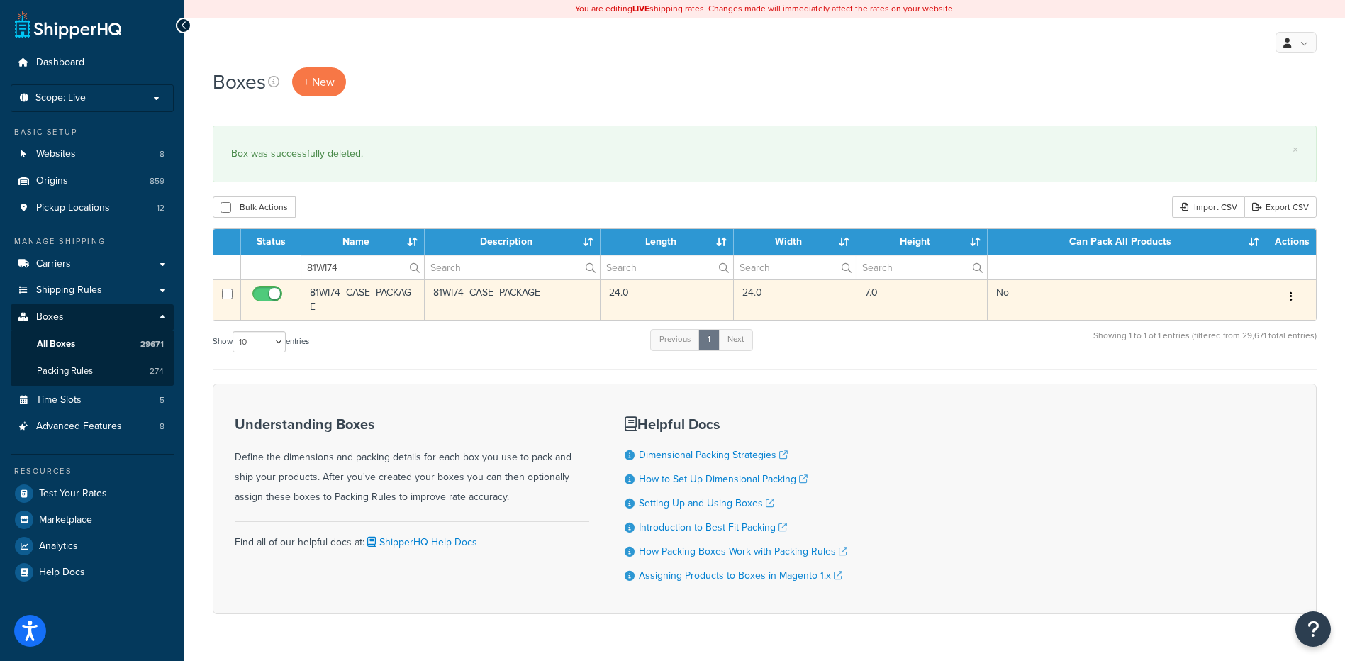
click at [1298, 295] on button "button" at bounding box center [1292, 297] width 20 height 23
click at [1261, 374] on link "Delete" at bounding box center [1245, 381] width 112 height 29
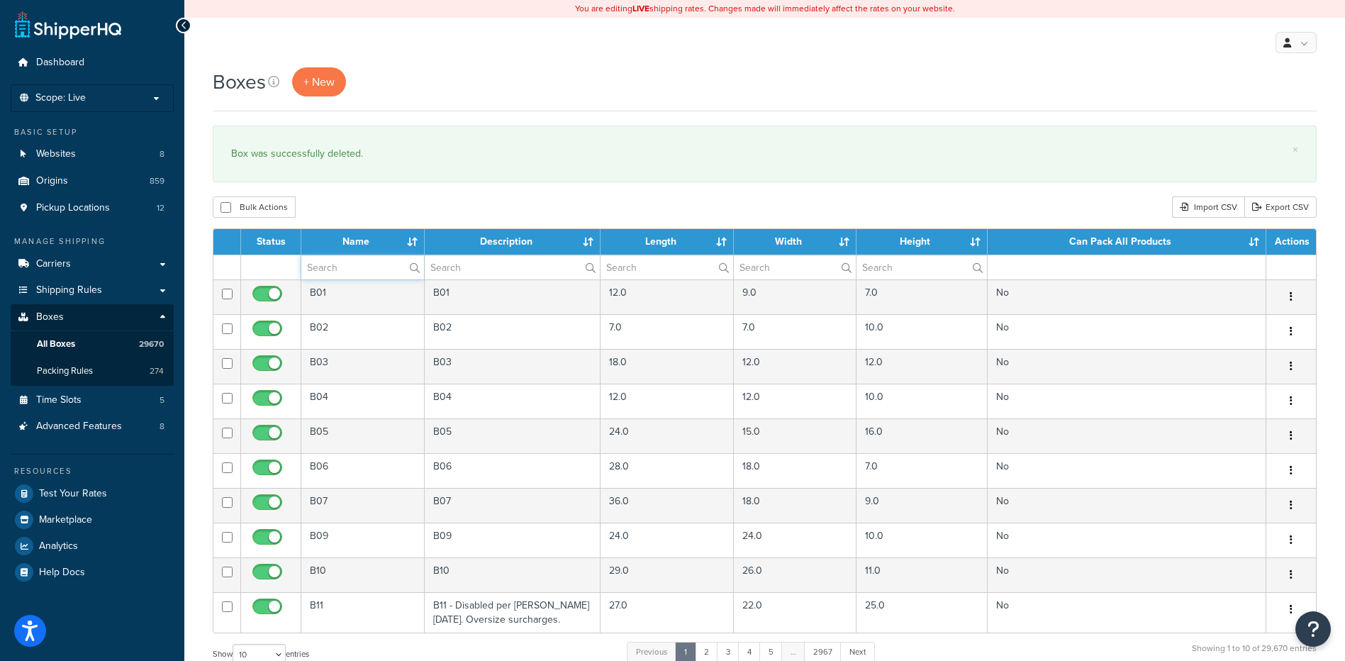
click at [316, 268] on input "text" at bounding box center [362, 267] width 123 height 24
paste input "81WJ10"
type input "81WJ10"
click at [407, 187] on div "Boxes + New × Box was successfully deleted. Bulk Actions Duplicate Delete Impor…" at bounding box center [764, 521] width 1161 height 909
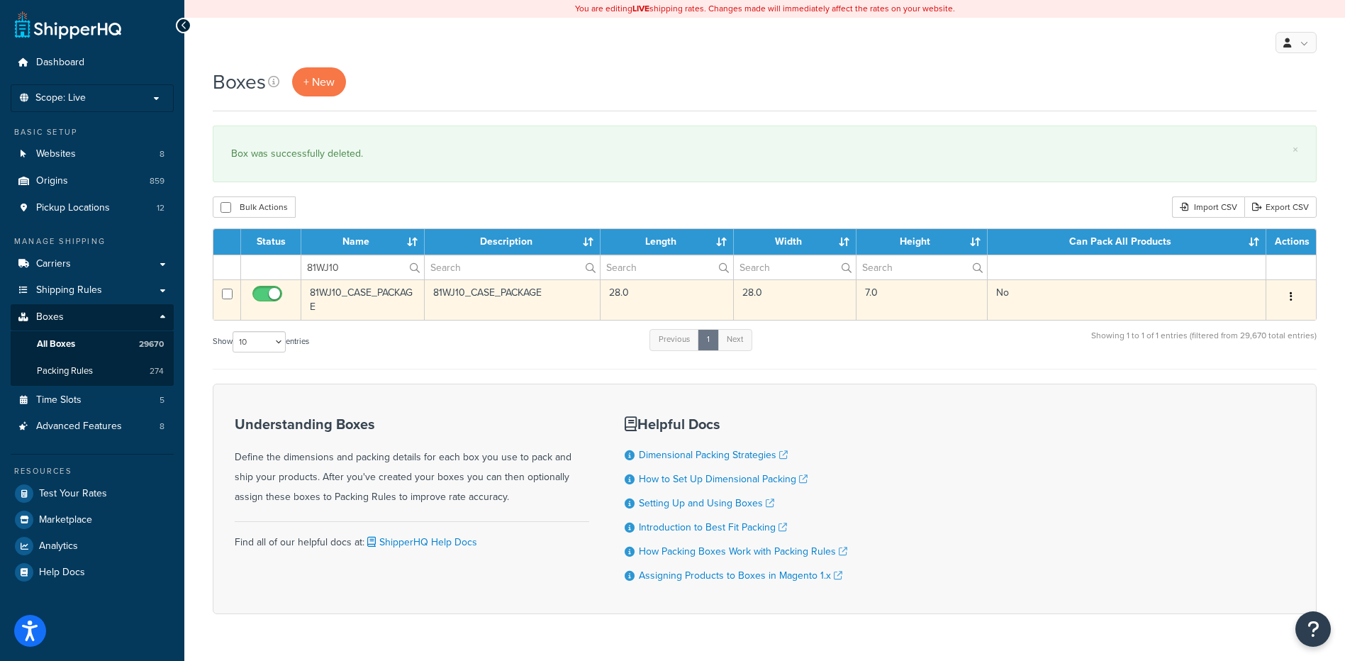
click at [1294, 299] on button "button" at bounding box center [1292, 297] width 20 height 23
click at [1257, 389] on link "Delete" at bounding box center [1245, 381] width 112 height 29
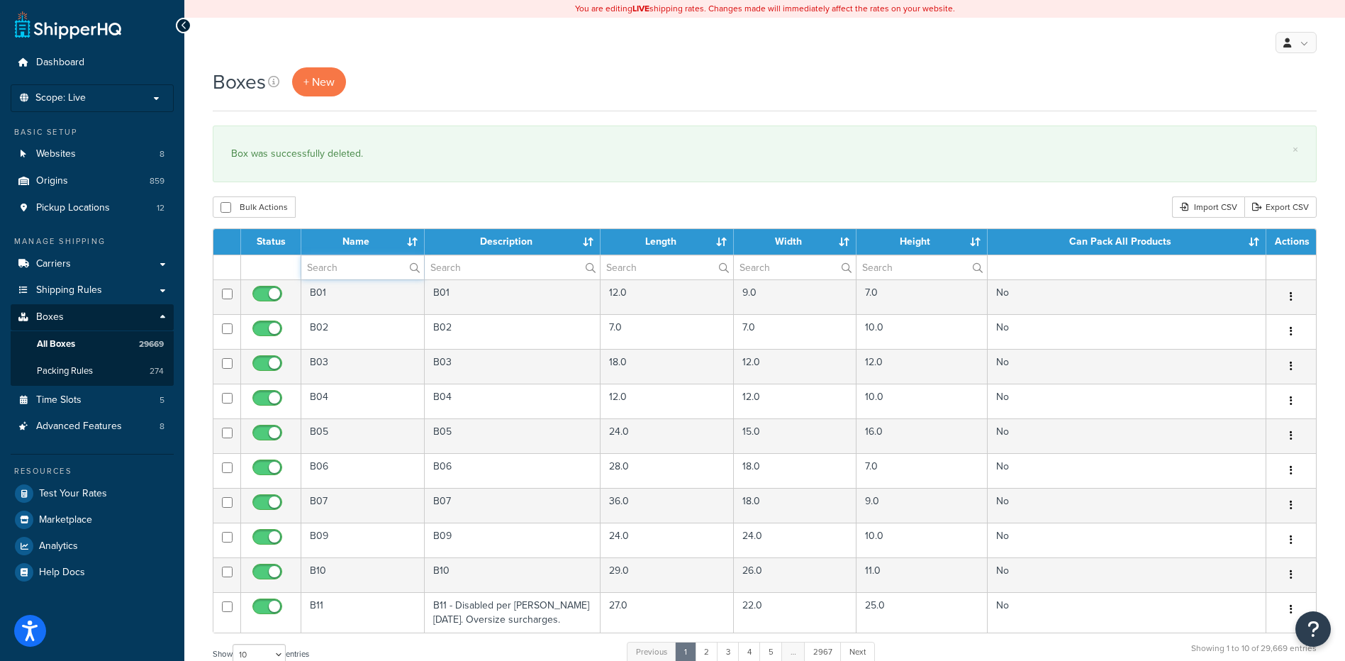
click at [328, 262] on input "text" at bounding box center [362, 267] width 123 height 24
paste input "81WK49"
type input "81WK49"
click at [435, 207] on div "Bulk Actions Duplicate [GEOGRAPHIC_DATA] Import CSV Export CSV" at bounding box center [765, 206] width 1104 height 21
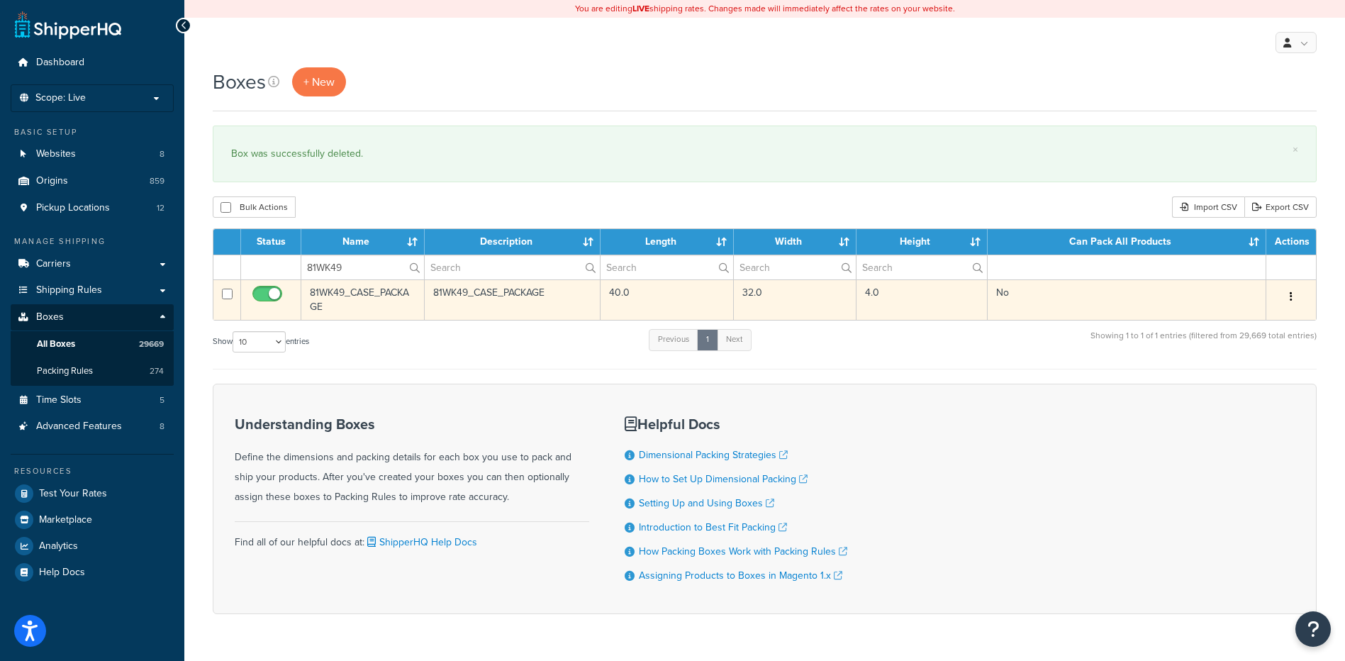
click at [1297, 296] on button "button" at bounding box center [1292, 297] width 20 height 23
click at [1222, 388] on link "Delete" at bounding box center [1245, 381] width 112 height 29
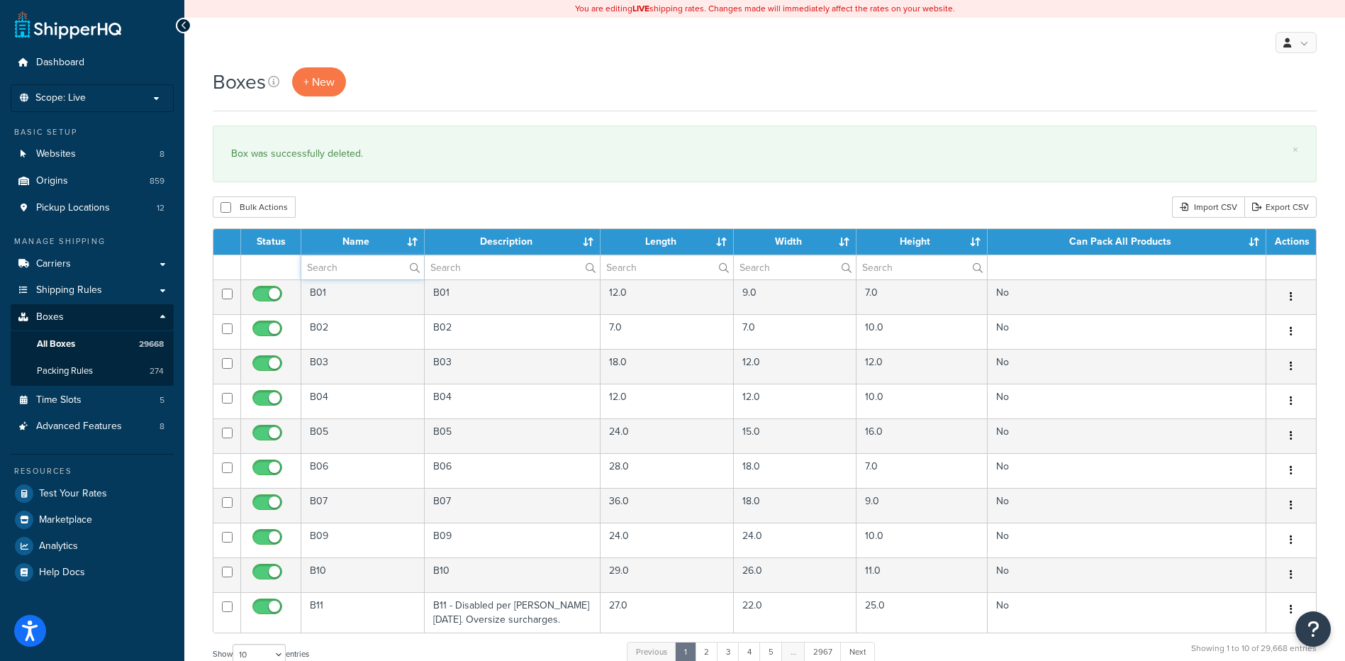
click at [322, 273] on input "text" at bounding box center [362, 267] width 123 height 24
paste input "81WK54"
type input "81WK54"
click at [528, 216] on div "Bulk Actions Duplicate [GEOGRAPHIC_DATA] Import CSV Export CSV" at bounding box center [765, 206] width 1104 height 21
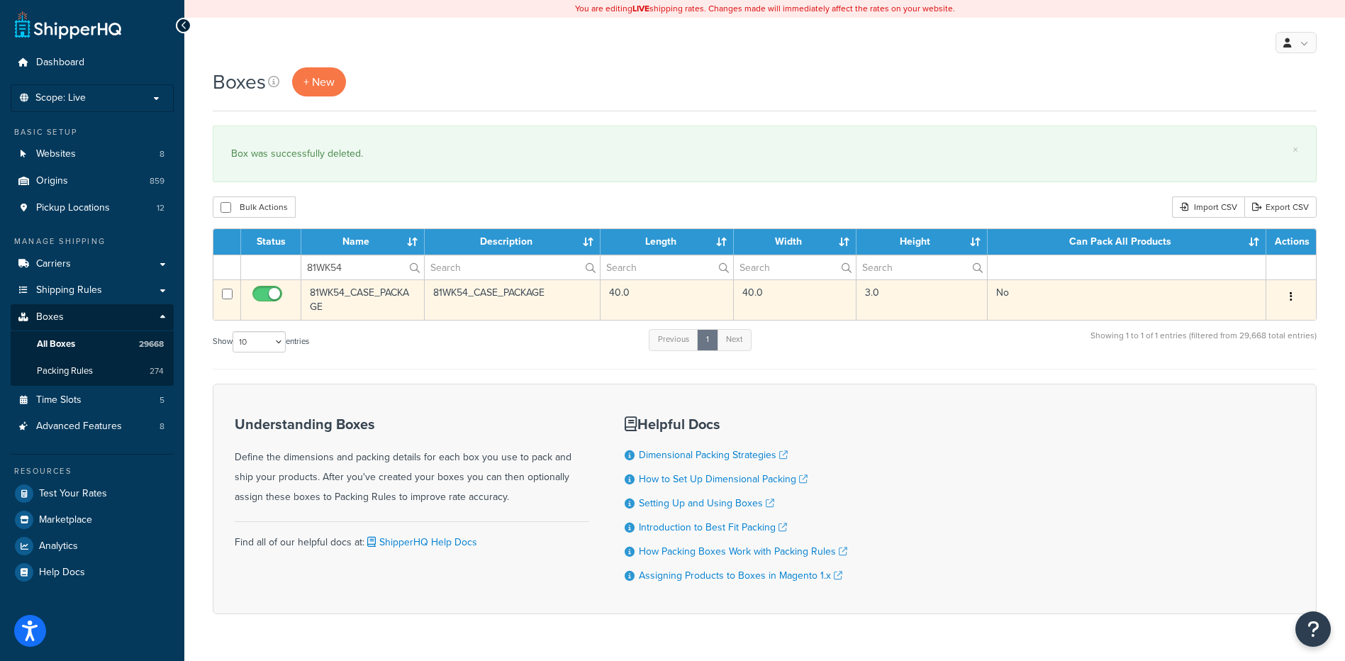
click at [1295, 296] on button "button" at bounding box center [1292, 297] width 20 height 23
click at [1227, 385] on link "Delete" at bounding box center [1245, 381] width 112 height 29
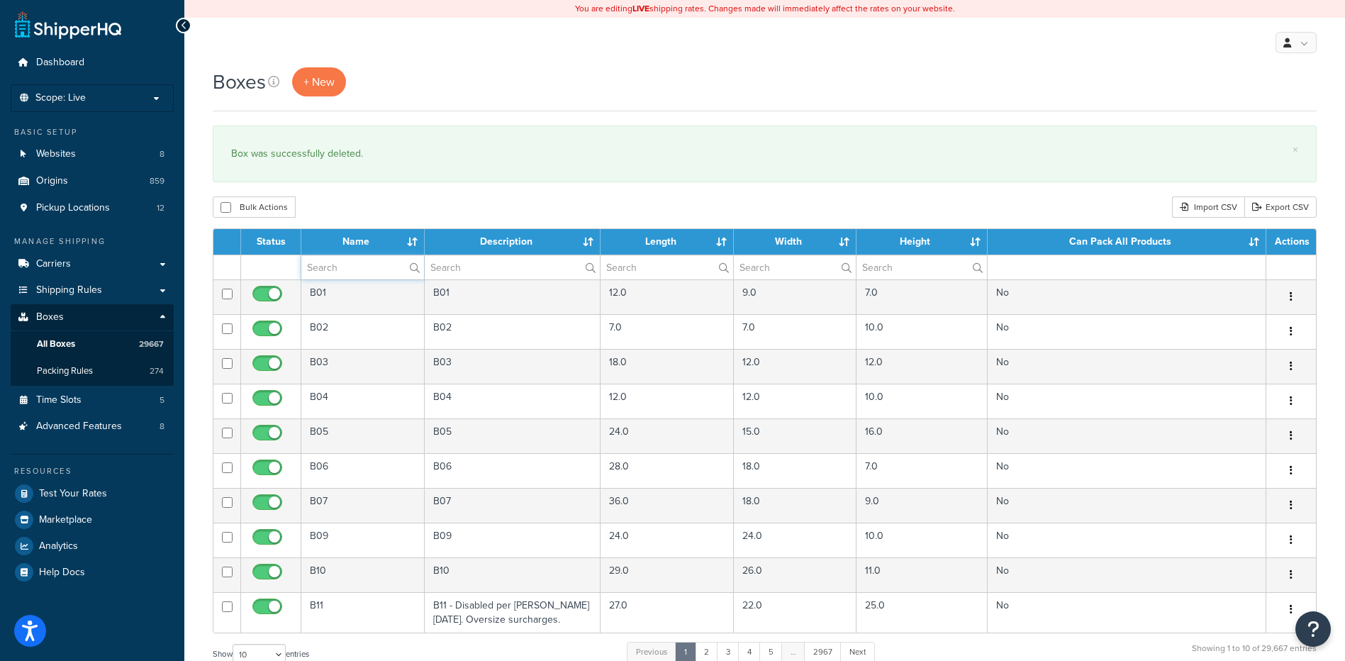
click at [349, 264] on input "text" at bounding box center [362, 267] width 123 height 24
paste input "38B831"
type input "38B831"
click at [447, 204] on div "Bulk Actions Duplicate [GEOGRAPHIC_DATA] Import CSV Export CSV" at bounding box center [765, 206] width 1104 height 21
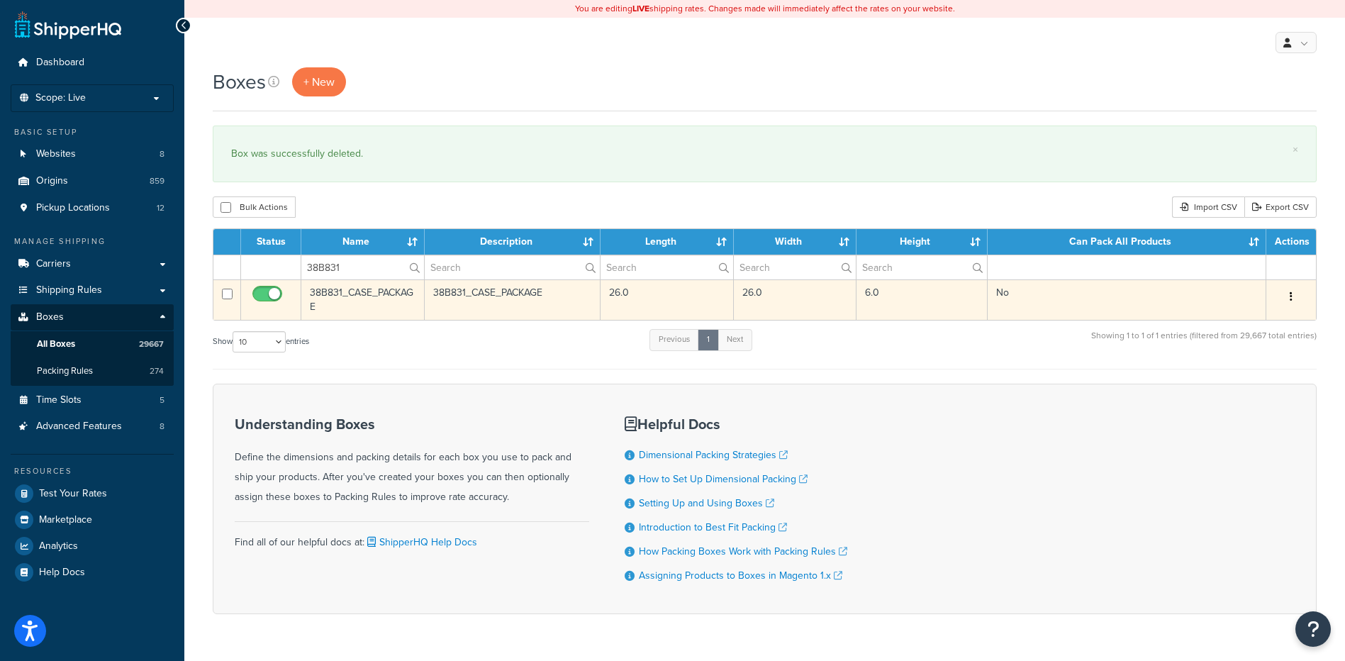
click at [1296, 299] on button "button" at bounding box center [1292, 297] width 20 height 23
click at [1245, 377] on link "Delete" at bounding box center [1245, 381] width 112 height 29
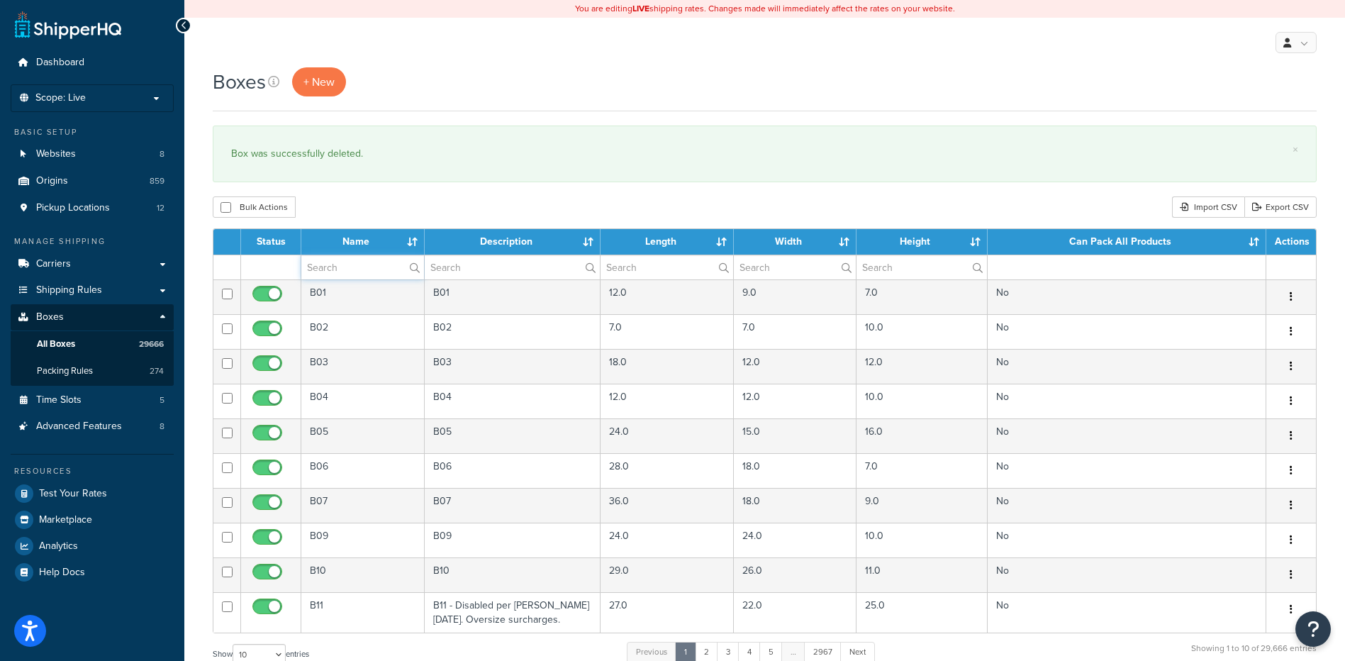
click at [326, 268] on input "text" at bounding box center [362, 267] width 123 height 24
paste input "26WVP3"
type input "26WVP3"
click at [496, 202] on div "Bulk Actions Duplicate [GEOGRAPHIC_DATA] Import CSV Export CSV" at bounding box center [765, 206] width 1104 height 21
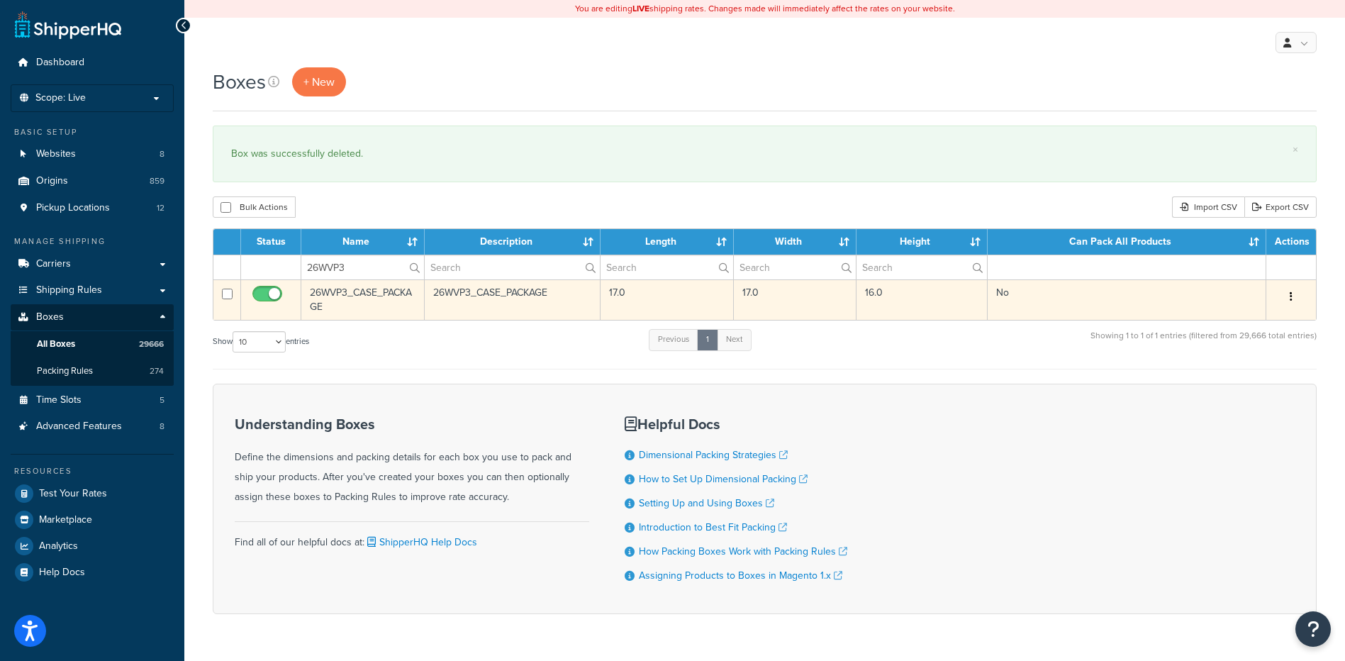
click at [1296, 294] on button "button" at bounding box center [1292, 297] width 20 height 23
click at [1263, 374] on link "Delete" at bounding box center [1245, 381] width 112 height 29
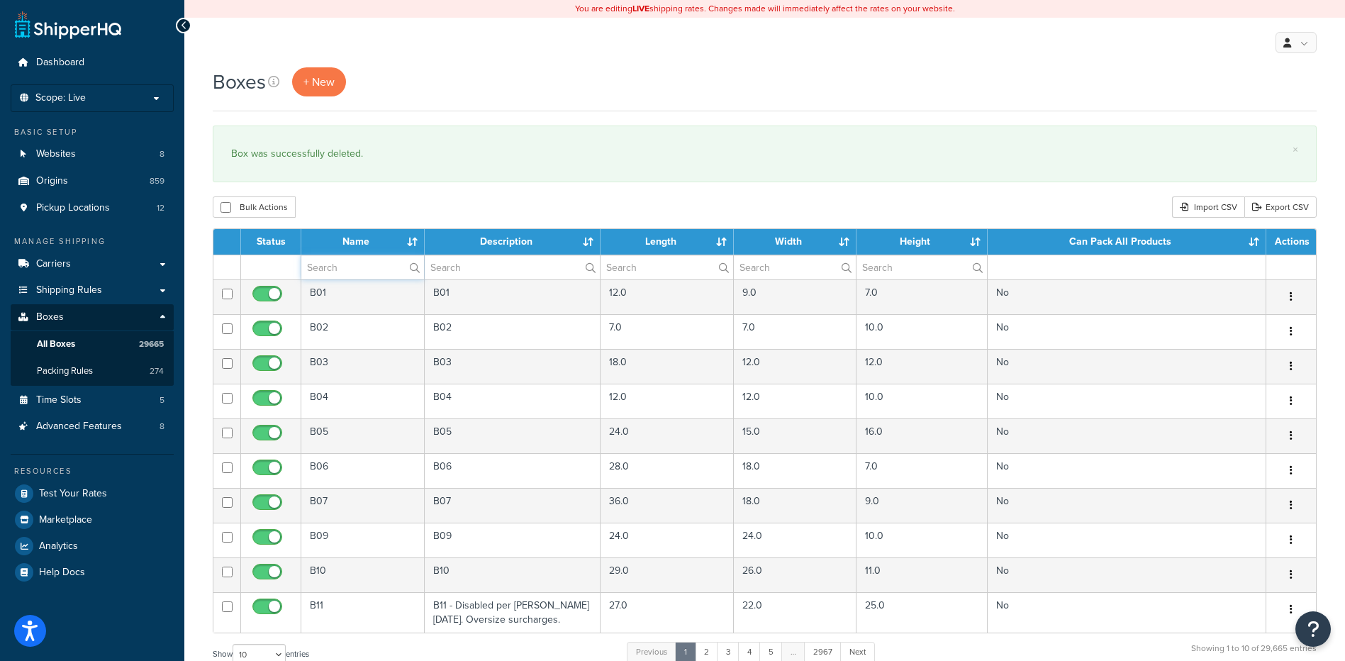
click at [318, 272] on input "text" at bounding box center [362, 267] width 123 height 24
paste input "30WB4R"
type input "30WB4R"
click at [439, 201] on div "Bulk Actions Duplicate [GEOGRAPHIC_DATA] Import CSV Export CSV" at bounding box center [765, 206] width 1104 height 21
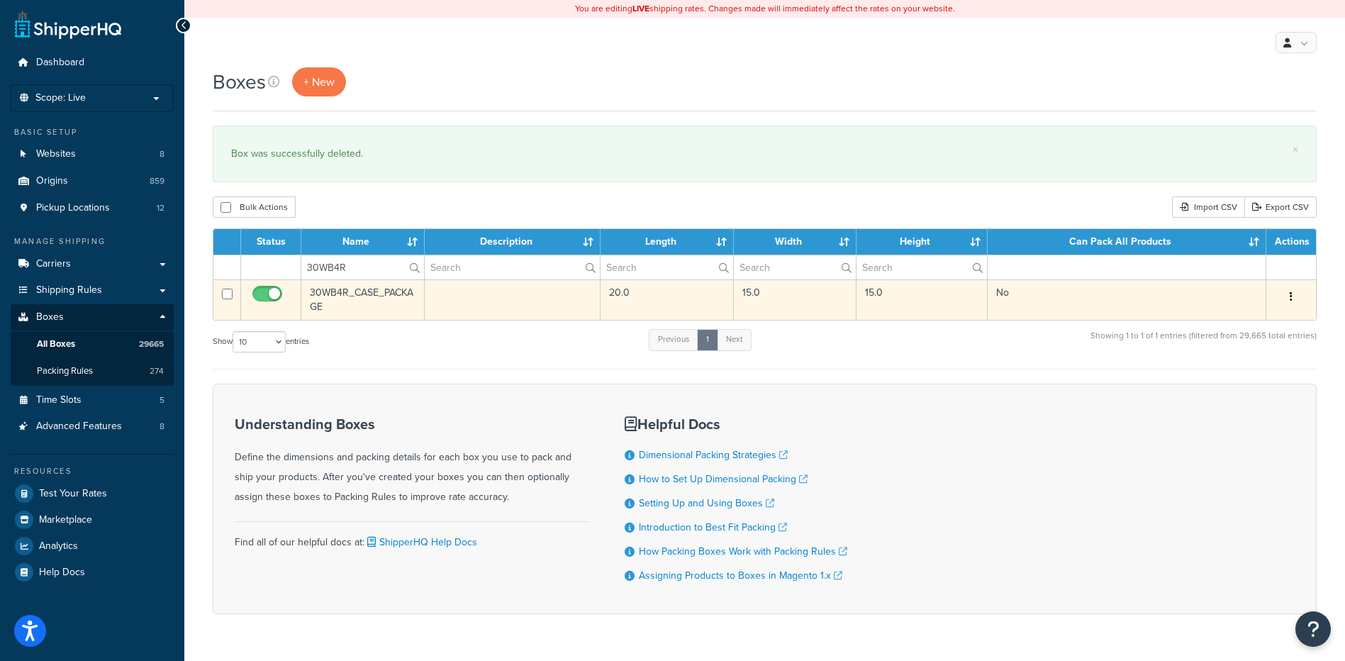
click at [1292, 300] on icon "button" at bounding box center [1291, 296] width 3 height 10
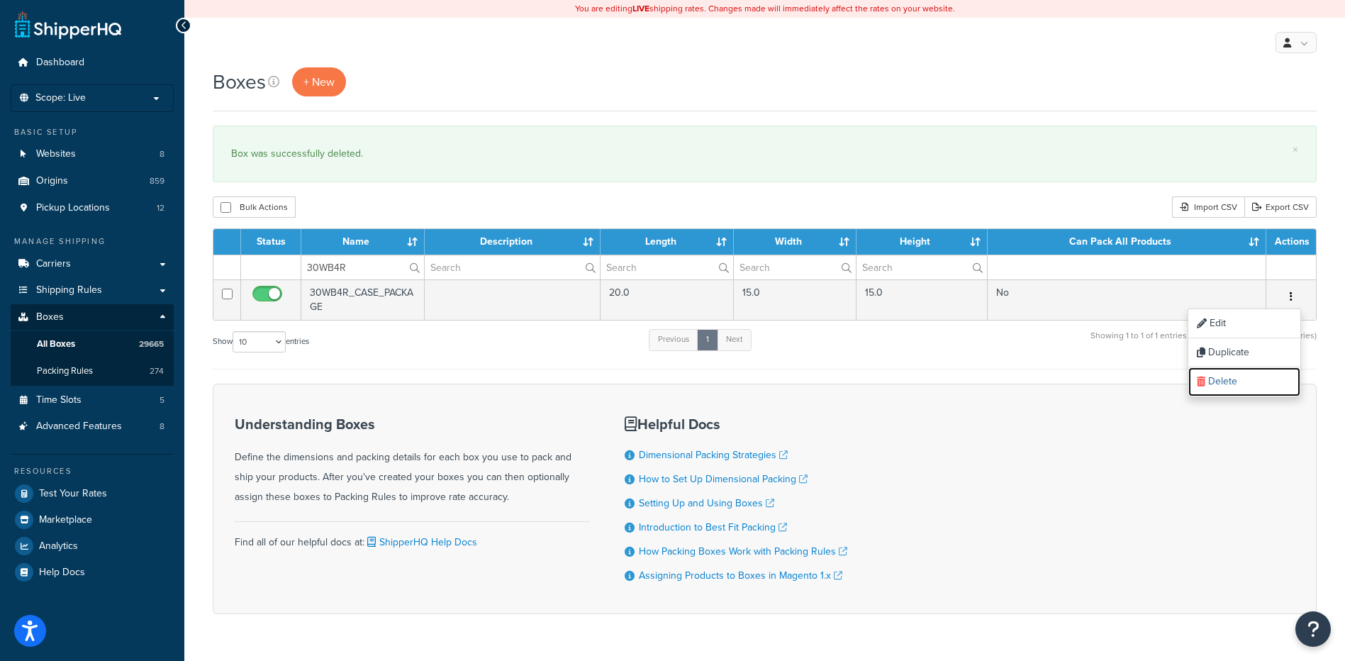
drag, startPoint x: 1279, startPoint y: 384, endPoint x: 767, endPoint y: 33, distance: 621.3
click at [1279, 384] on link "Delete" at bounding box center [1245, 381] width 112 height 29
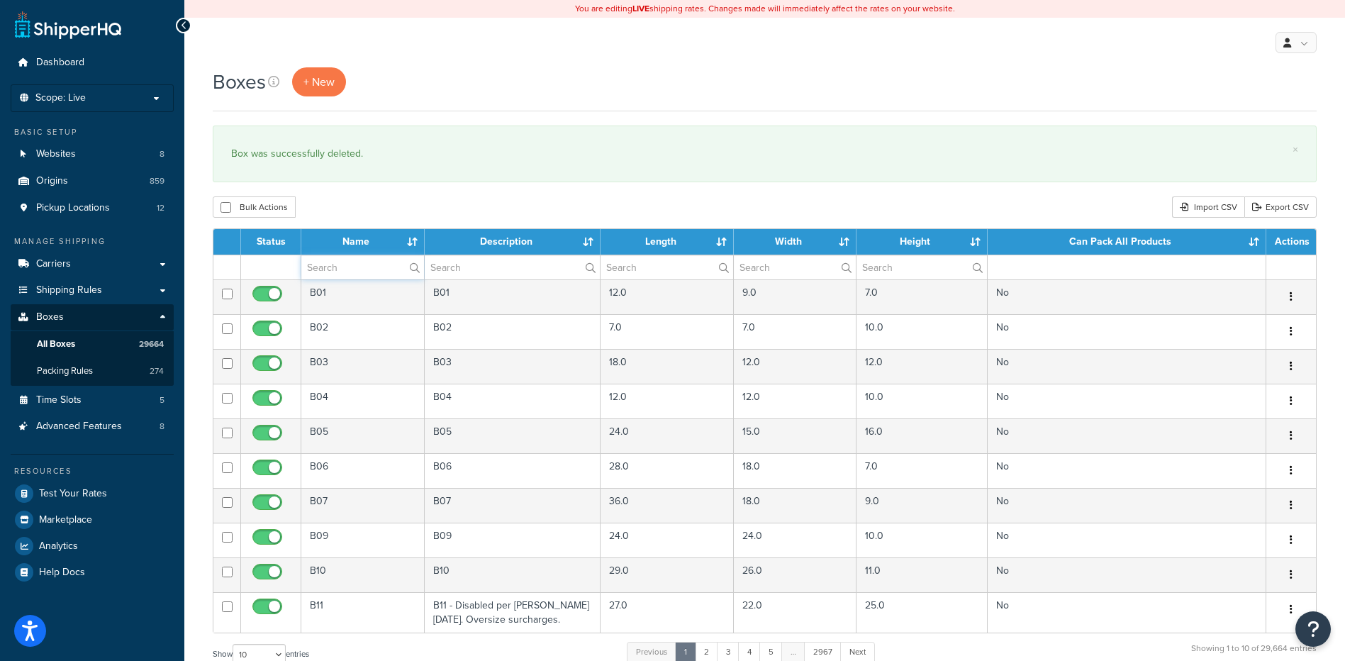
click at [325, 263] on input "text" at bounding box center [362, 267] width 123 height 24
paste input "30WBU4"
type input "30WBU4"
click at [390, 204] on div "Bulk Actions Duplicate [GEOGRAPHIC_DATA] Import CSV Export CSV" at bounding box center [765, 206] width 1104 height 21
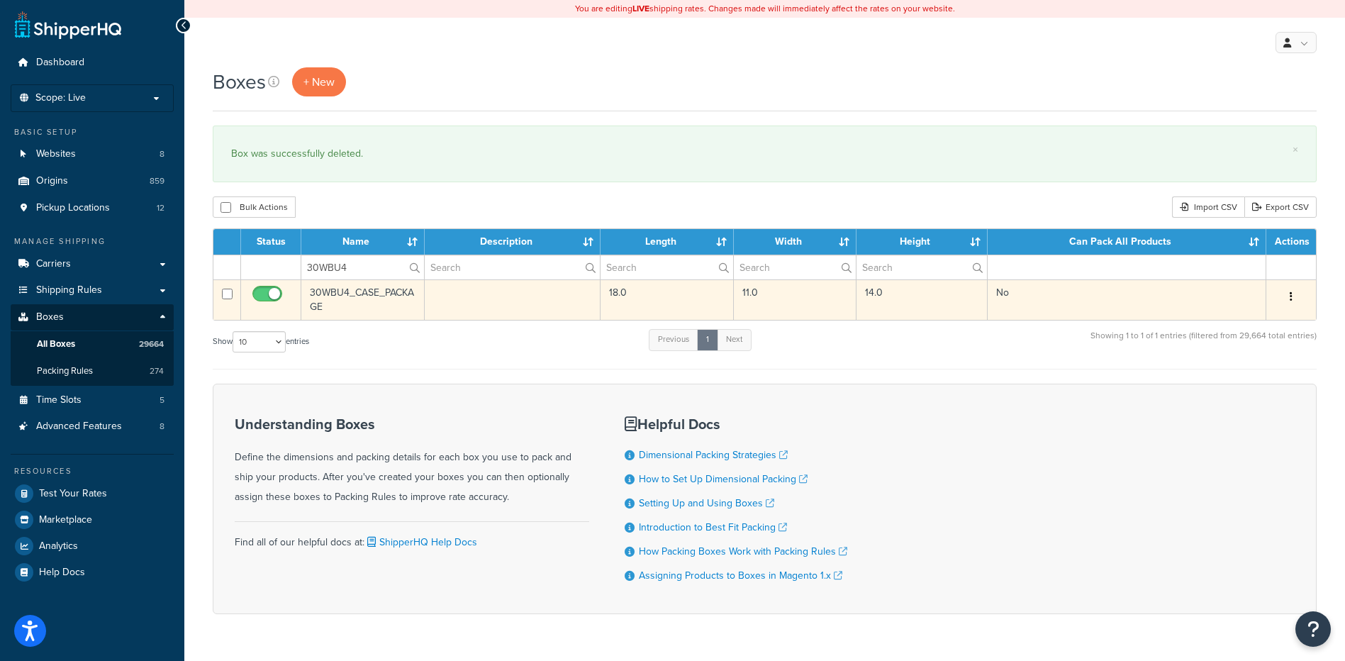
click at [1298, 303] on button "button" at bounding box center [1292, 297] width 20 height 23
click at [1266, 393] on link "Delete" at bounding box center [1245, 381] width 112 height 29
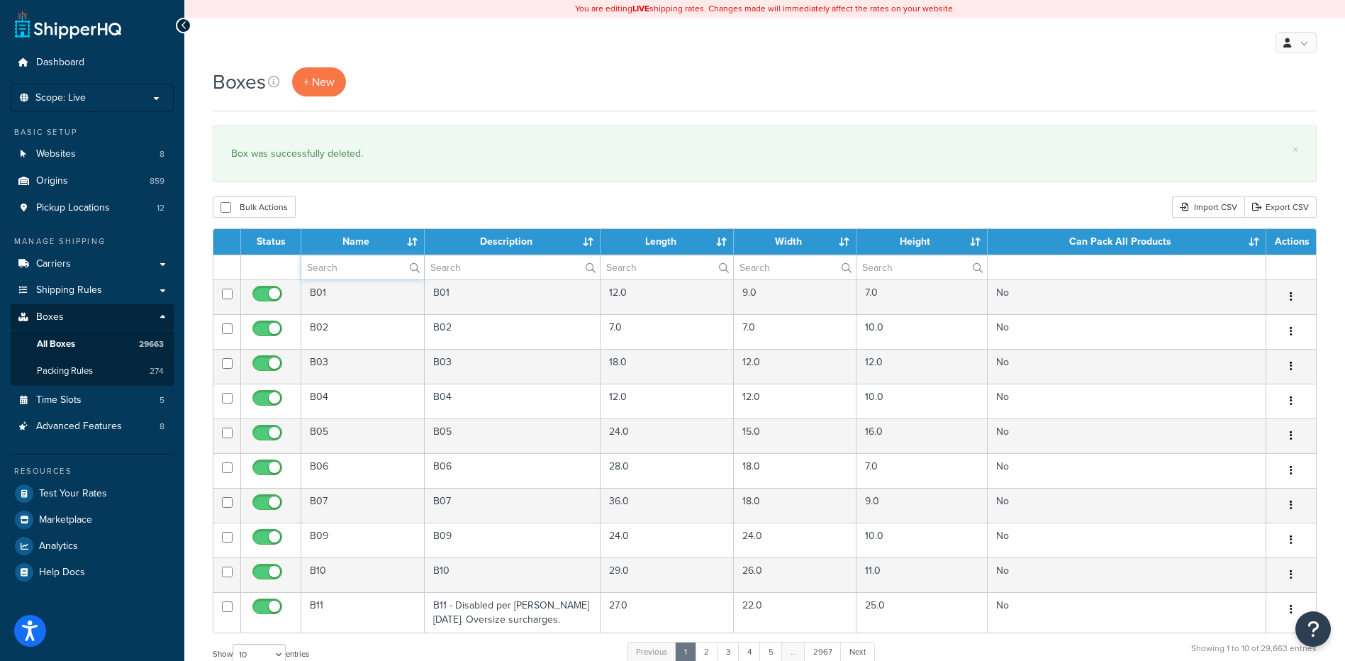
click at [327, 266] on input "text" at bounding box center [362, 267] width 123 height 24
paste input "W15GBL"
type input "W15GBL"
click at [391, 205] on div "Bulk Actions Duplicate [GEOGRAPHIC_DATA] Import CSV Export CSV" at bounding box center [765, 206] width 1104 height 21
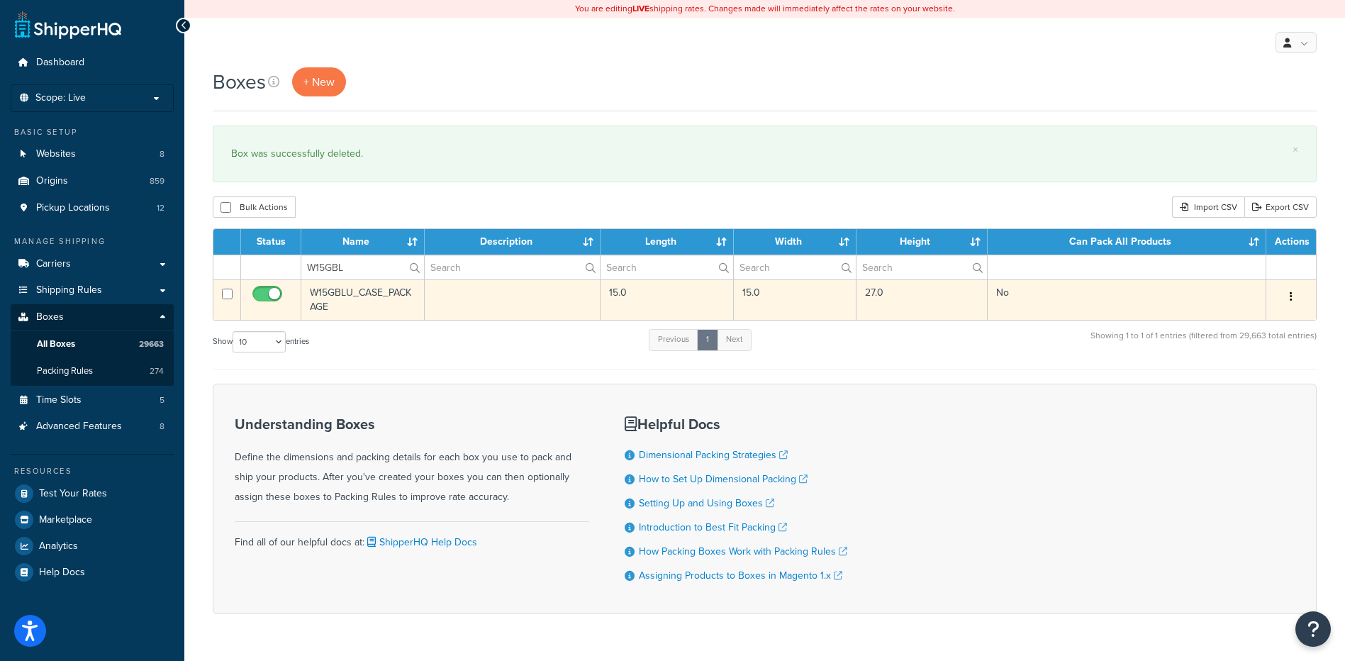
click at [1288, 295] on button "button" at bounding box center [1292, 297] width 20 height 23
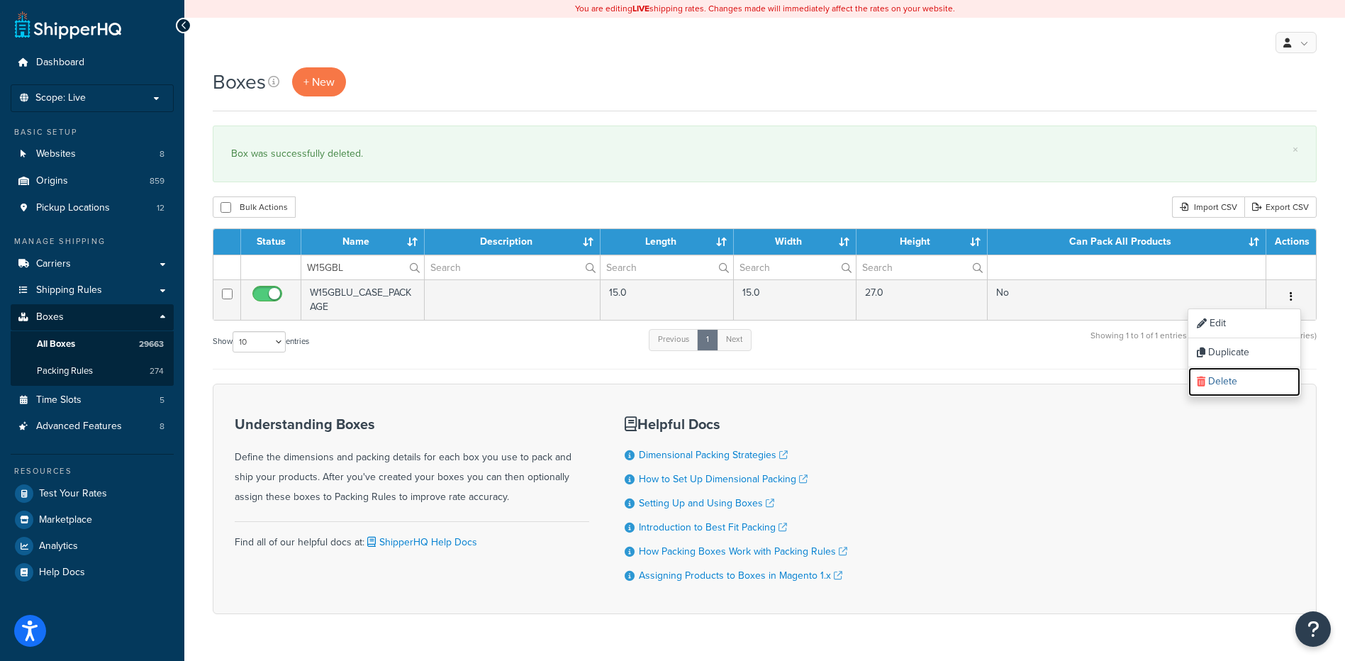
drag, startPoint x: 1239, startPoint y: 382, endPoint x: 754, endPoint y: 46, distance: 590.2
click at [1239, 382] on link "Delete" at bounding box center [1245, 381] width 112 height 29
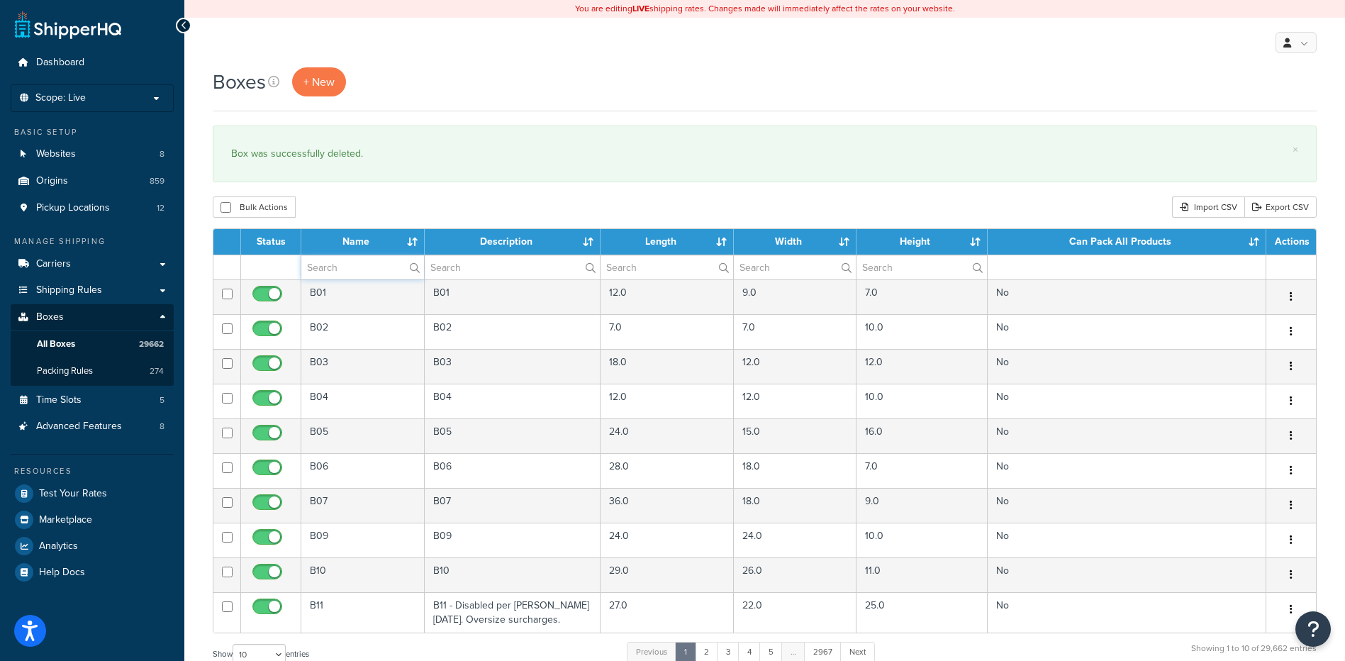
click at [355, 273] on input "text" at bounding box center [362, 267] width 123 height 24
paste input "W14GO/"
type input "W14GO/"
click at [414, 210] on div "Bulk Actions Duplicate [GEOGRAPHIC_DATA] Import CSV Export CSV" at bounding box center [765, 206] width 1104 height 21
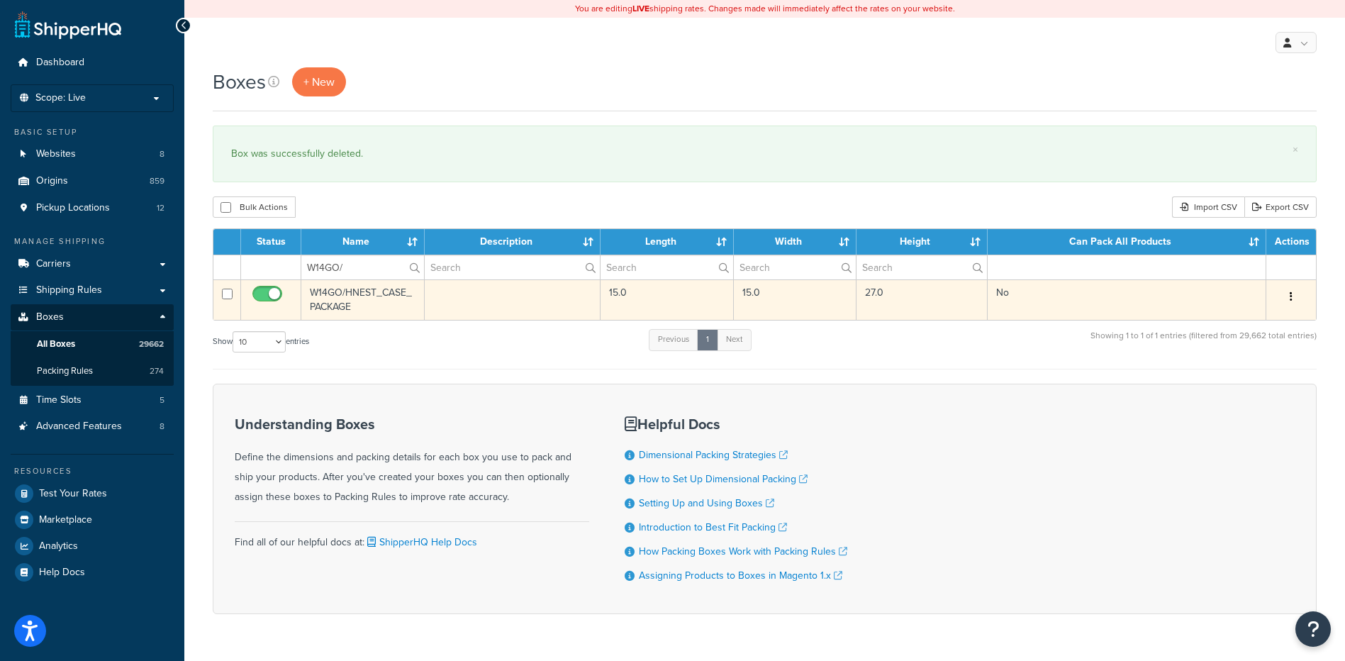
click at [1301, 304] on button "button" at bounding box center [1292, 297] width 20 height 23
click at [1265, 390] on link "Delete" at bounding box center [1245, 381] width 112 height 29
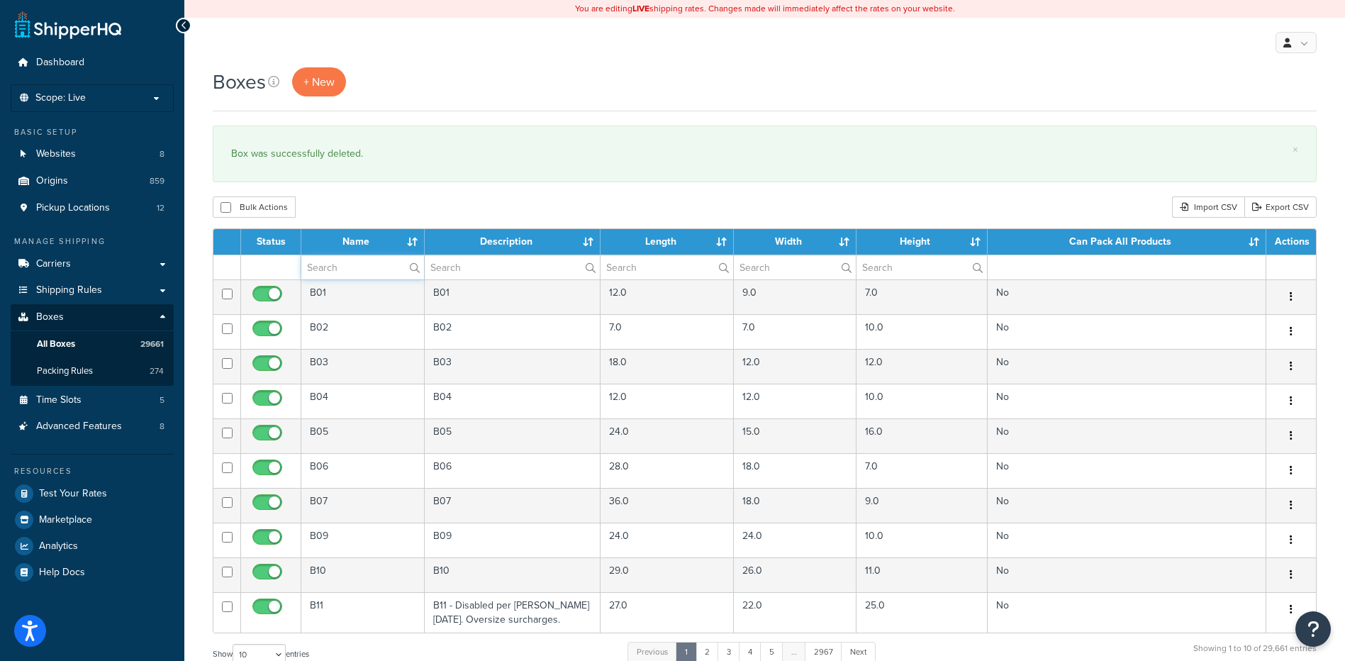
click at [357, 274] on input "text" at bounding box center [362, 267] width 123 height 24
paste input "W15GBL"
click at [429, 200] on div "Bulk Actions Duplicate [GEOGRAPHIC_DATA] Import CSV Export CSV" at bounding box center [765, 206] width 1104 height 21
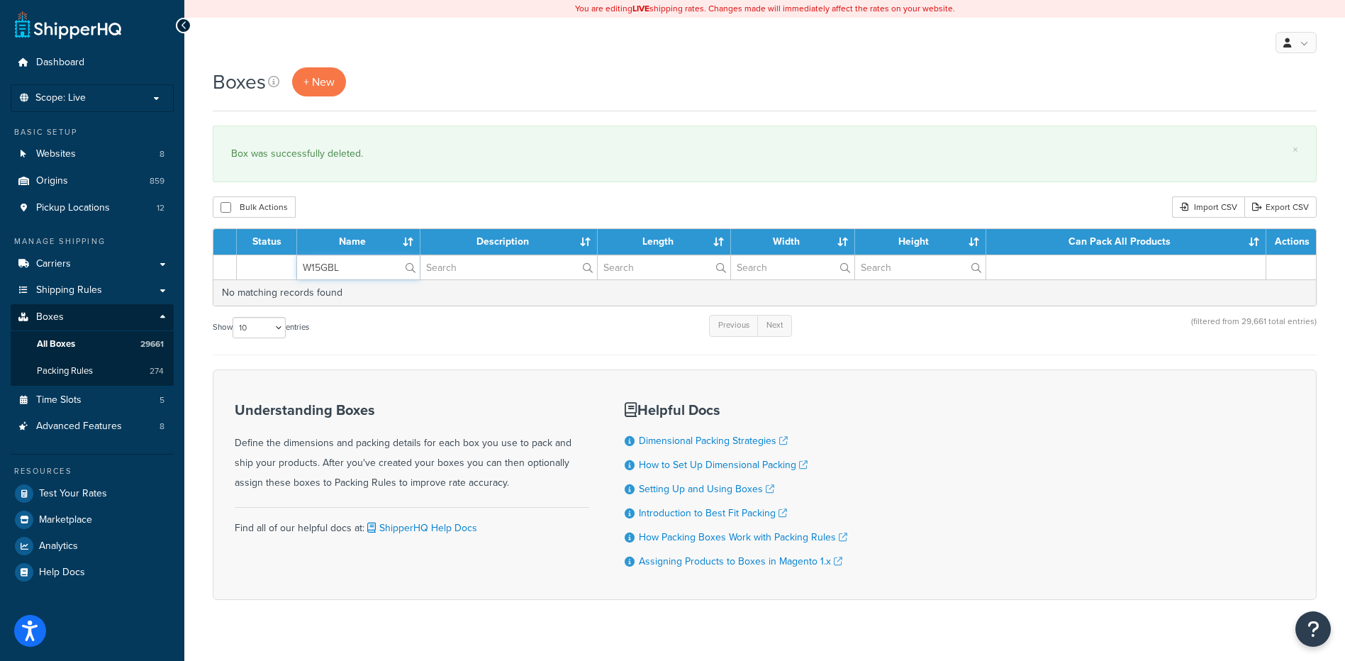
drag, startPoint x: 345, startPoint y: 265, endPoint x: 287, endPoint y: 254, distance: 58.6
click at [287, 254] on table "Status Name Description Length Width Height Can Pack All Products Actions W15GB…" at bounding box center [765, 267] width 1104 height 78
paste input "O/ not on NS FALSE"
click at [388, 228] on div "Boxes + New × Box was successfully deleted. Bulk Actions Duplicate Delete Impor…" at bounding box center [764, 358] width 1161 height 582
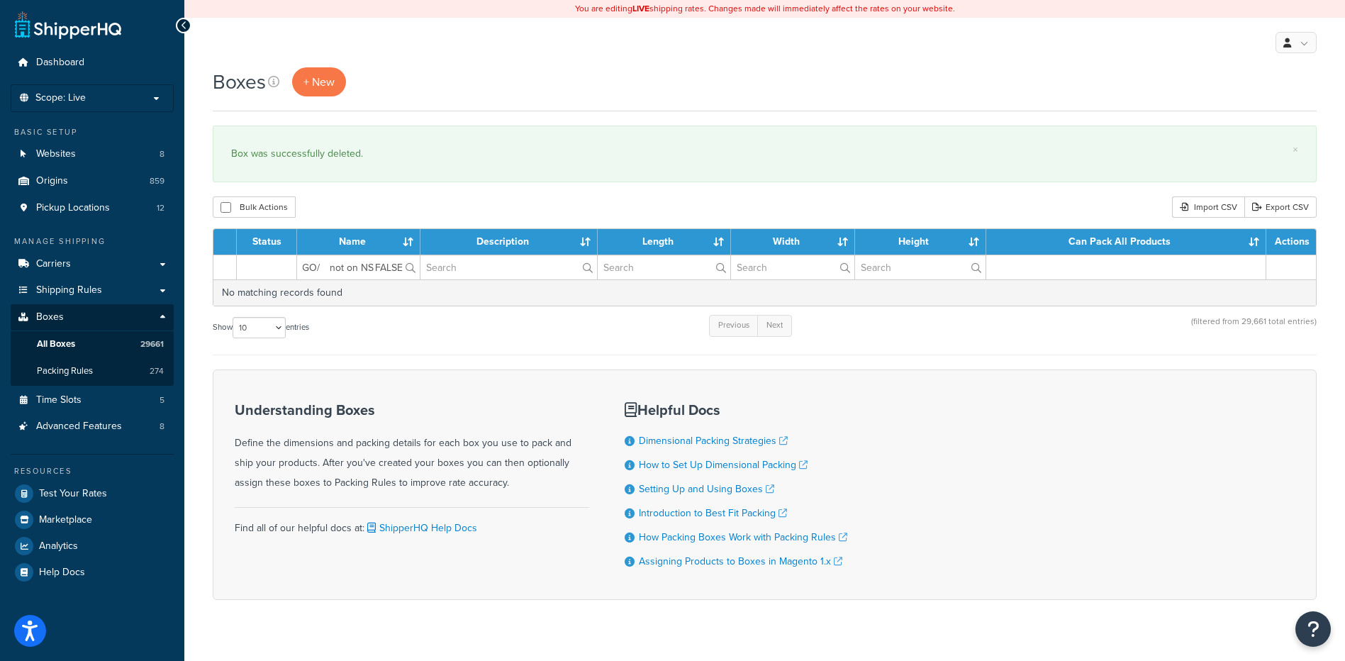
scroll to position [0, 0]
drag, startPoint x: 390, startPoint y: 268, endPoint x: 339, endPoint y: 264, distance: 51.2
click at [339, 264] on input "W15GO/ not on NS FALSE" at bounding box center [358, 267] width 123 height 24
drag, startPoint x: 338, startPoint y: 270, endPoint x: 399, endPoint y: 266, distance: 60.4
click at [399, 266] on input "W15GO/ FALSE" at bounding box center [358, 267] width 123 height 24
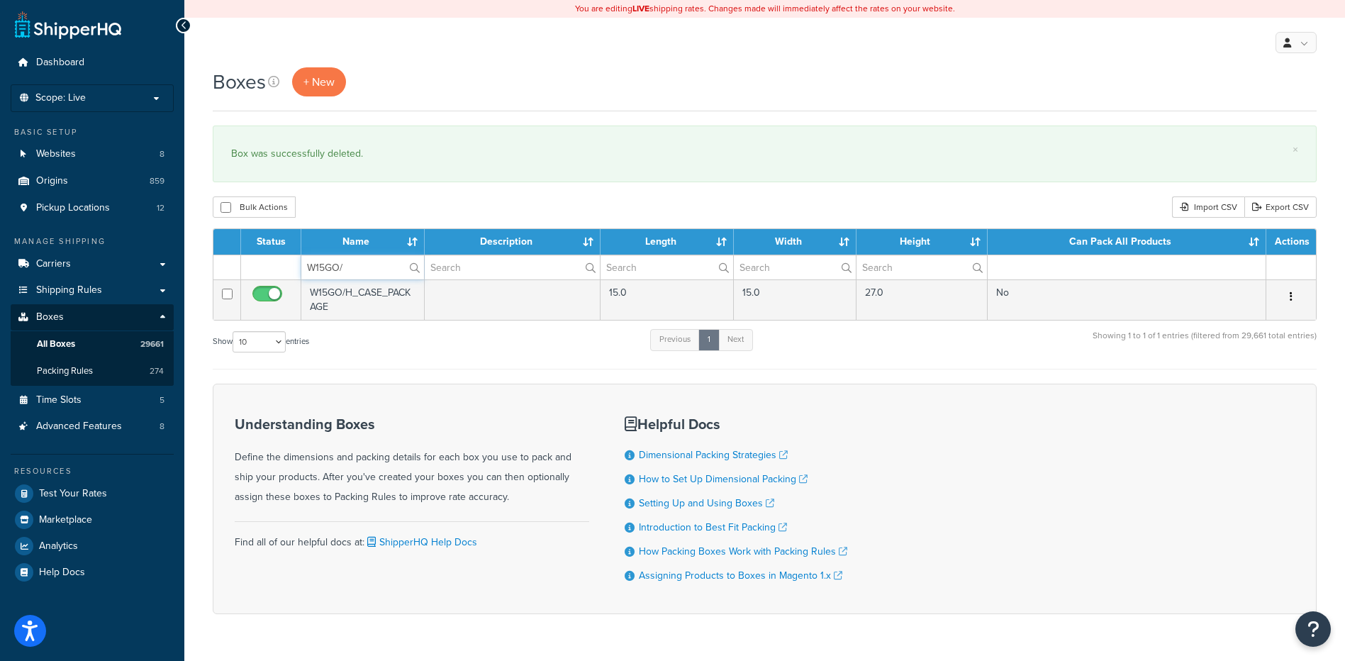
type input "W15GO/"
click at [1286, 291] on button "button" at bounding box center [1292, 297] width 20 height 23
drag, startPoint x: 1244, startPoint y: 381, endPoint x: 752, endPoint y: 43, distance: 596.9
click at [1244, 381] on link "Delete" at bounding box center [1245, 381] width 112 height 29
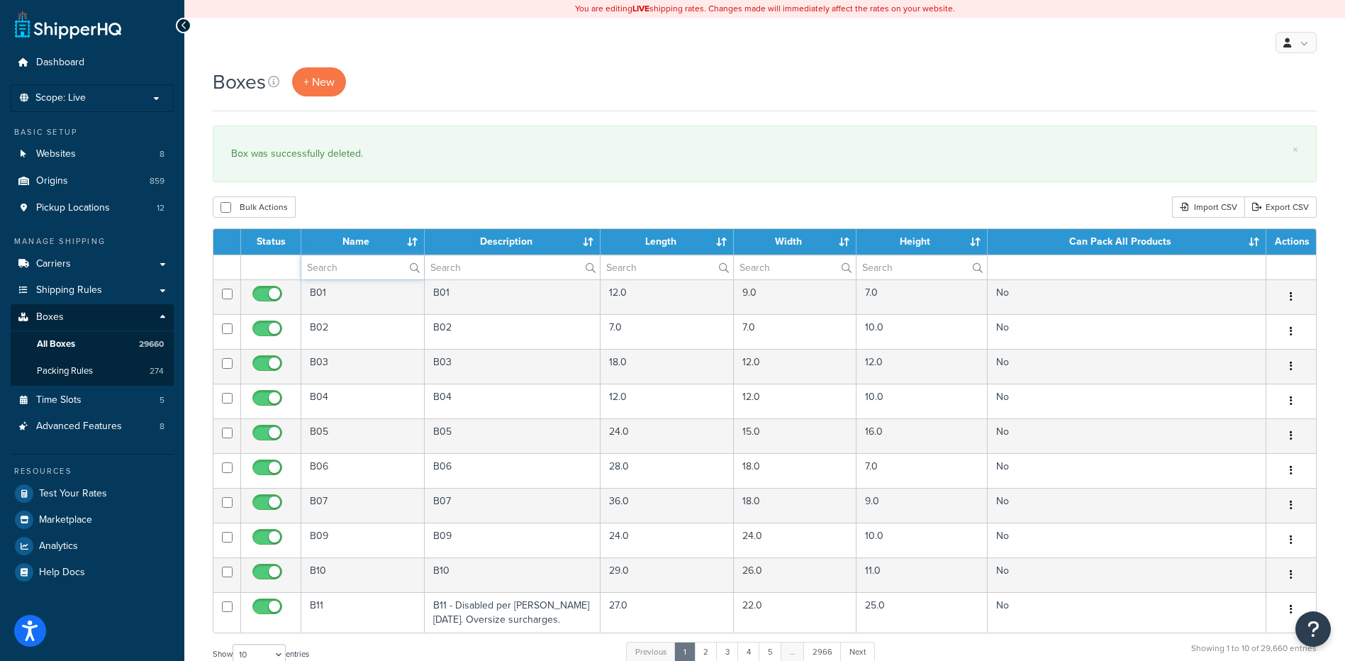
click at [350, 257] on input "text" at bounding box center [362, 267] width 123 height 24
paste input "W30GNA"
type input "W30GNA"
click at [394, 197] on div "Bulk Actions Duplicate [GEOGRAPHIC_DATA] Import CSV Export CSV" at bounding box center [765, 206] width 1104 height 21
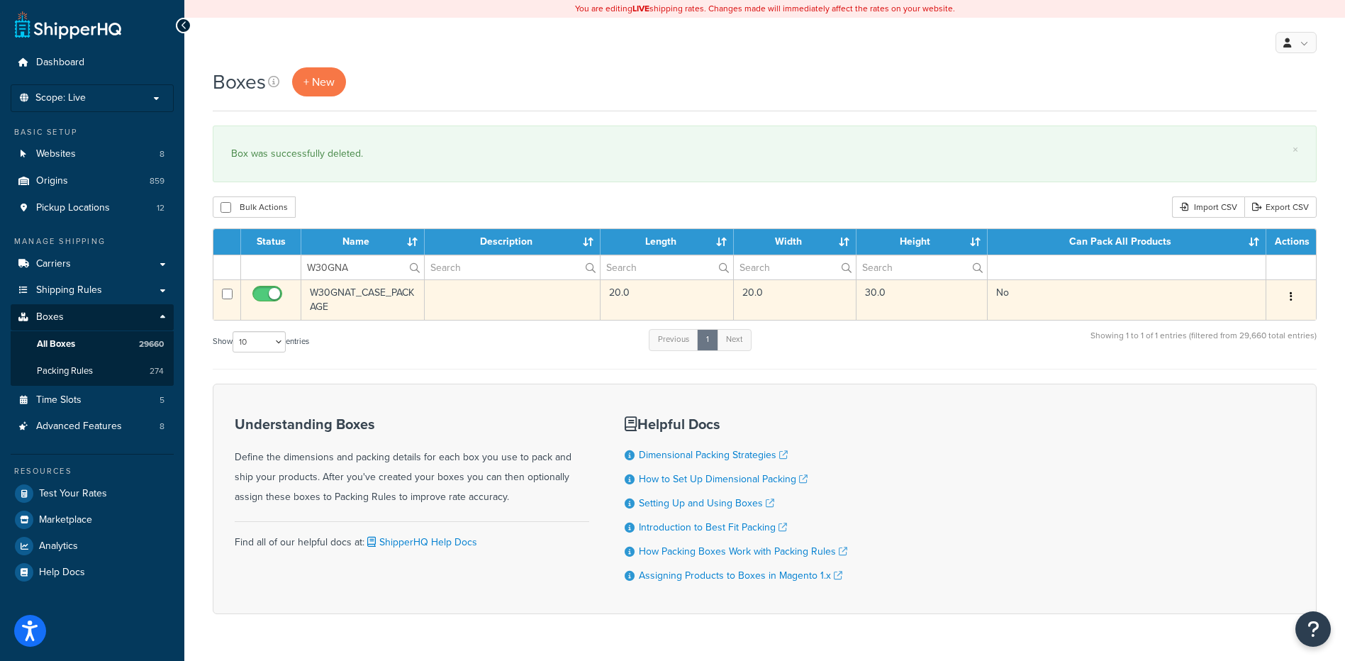
click at [1291, 299] on icon "button" at bounding box center [1291, 296] width 3 height 10
click at [1274, 382] on link "Delete" at bounding box center [1245, 381] width 112 height 29
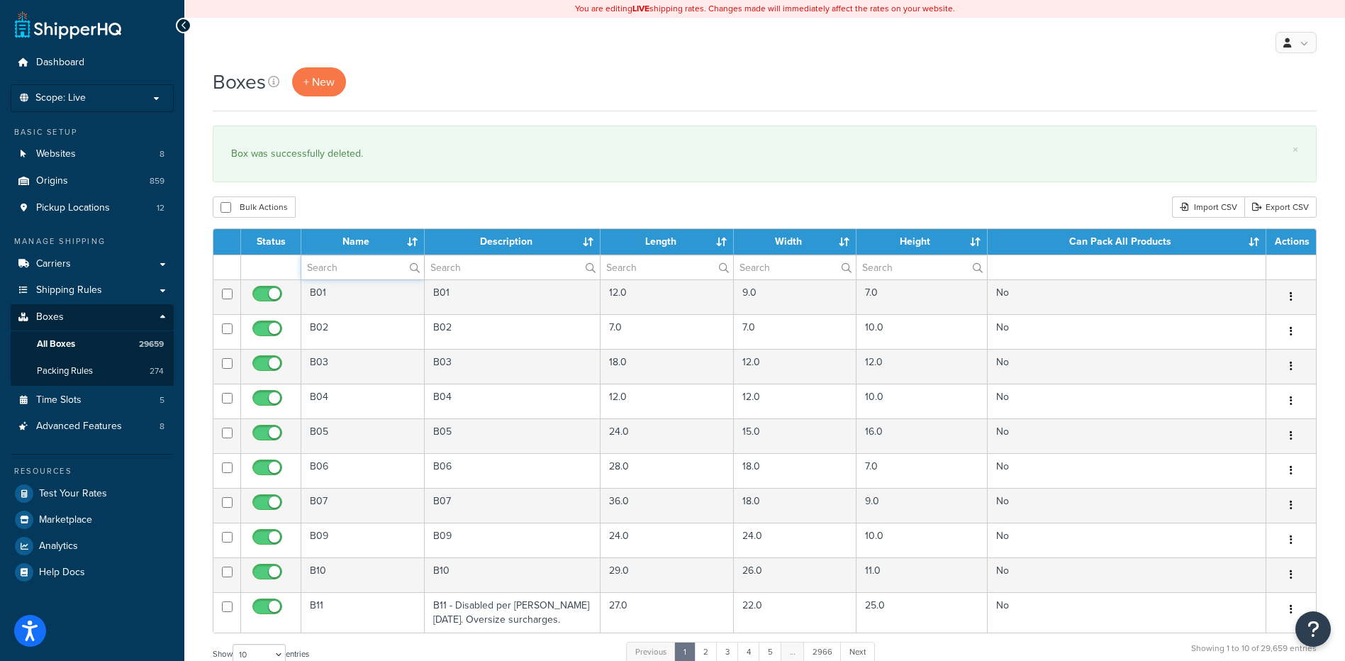
click at [367, 265] on input "text" at bounding box center [362, 267] width 123 height 24
paste input "W15GBL"
click at [391, 211] on div "Bulk Actions Duplicate [GEOGRAPHIC_DATA] Import CSV Export CSV" at bounding box center [765, 206] width 1104 height 21
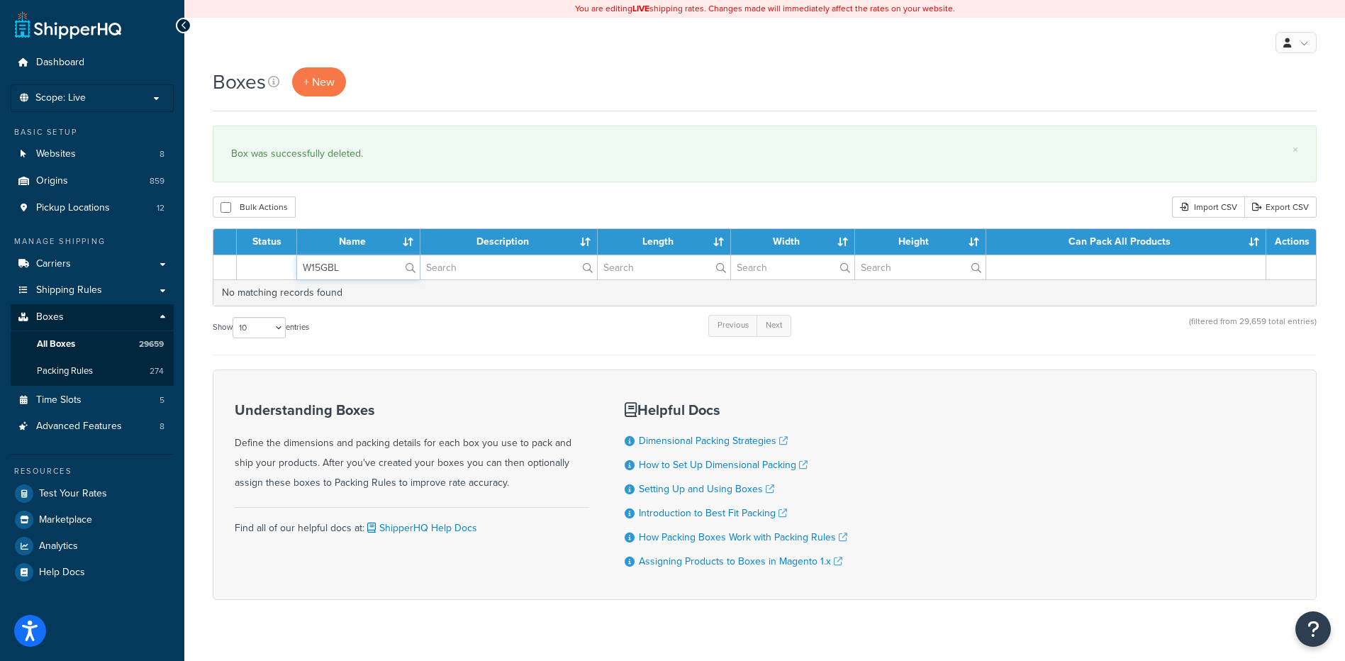
drag, startPoint x: 346, startPoint y: 266, endPoint x: 268, endPoint y: 251, distance: 79.4
click at [268, 251] on table "Status Name Description Length Width Height Can Pack All Products Actions W15GB…" at bounding box center [765, 267] width 1104 height 78
paste input "55GNA"
type input "W55GNA"
click at [357, 189] on div "Boxes + New × Box was successfully deleted. Bulk Actions Duplicate [GEOGRAPHIC_…" at bounding box center [764, 358] width 1161 height 582
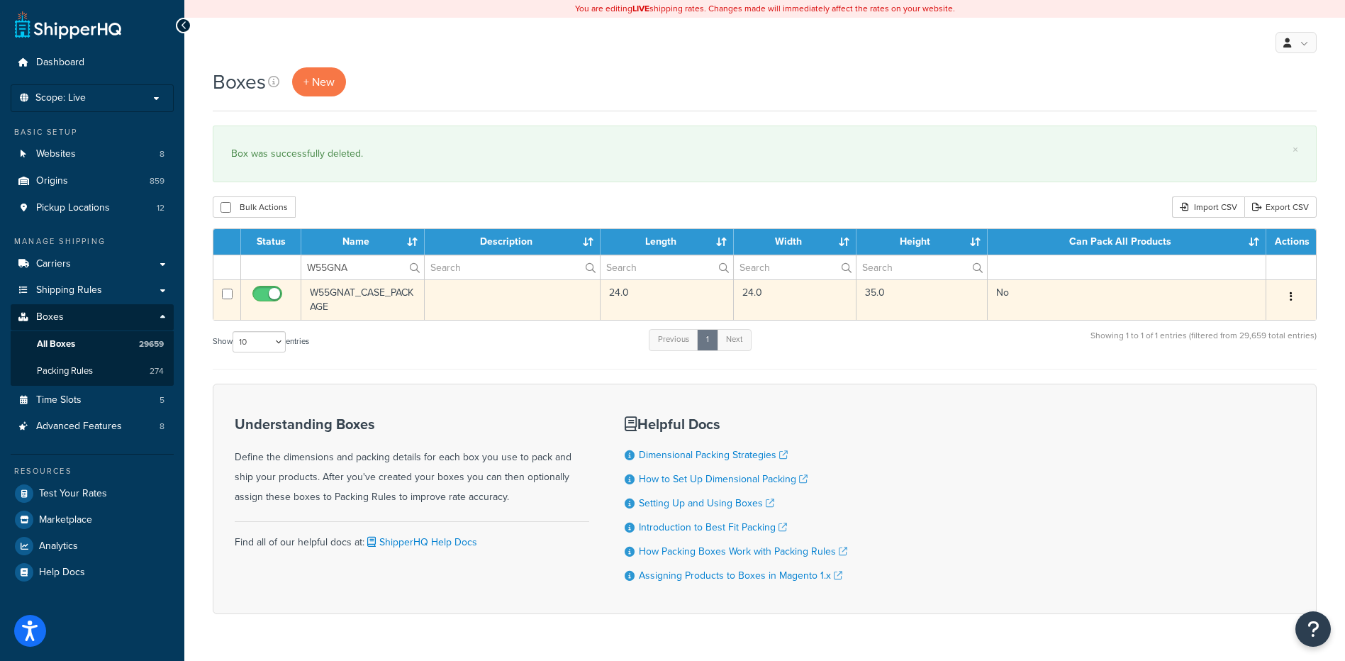
click at [1297, 296] on button "button" at bounding box center [1292, 297] width 20 height 23
click at [1246, 384] on link "Delete" at bounding box center [1245, 381] width 112 height 29
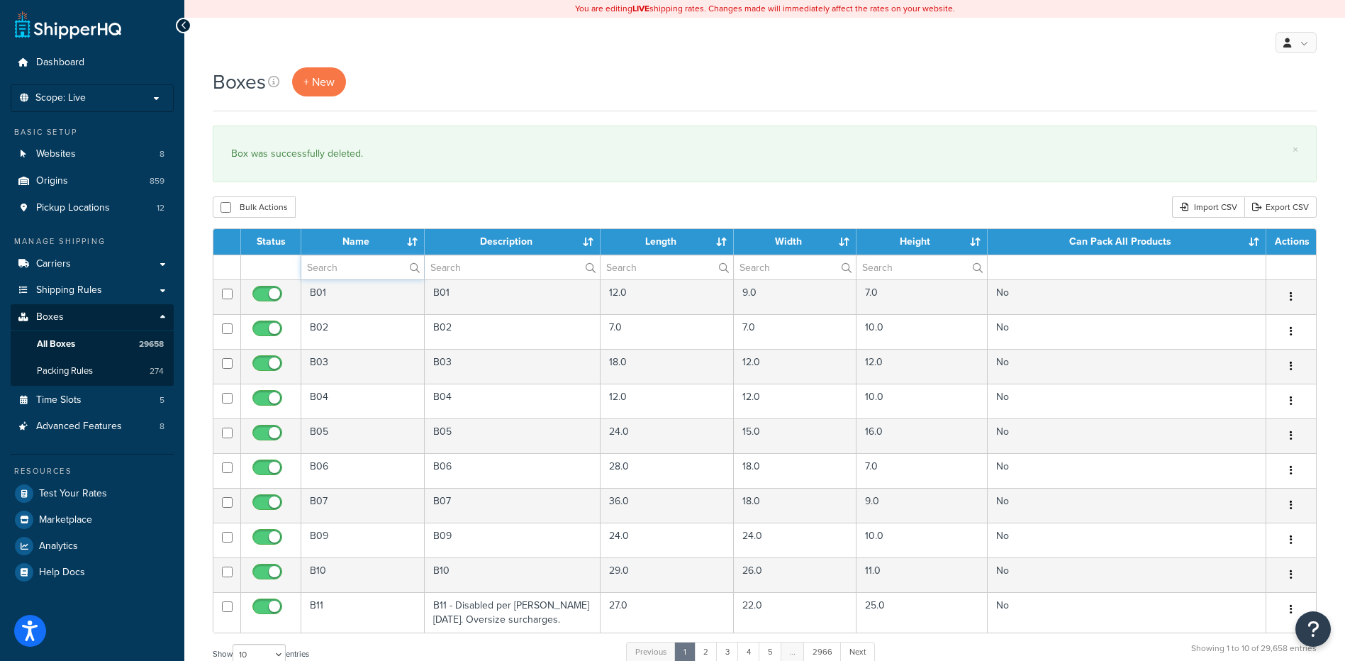
click at [352, 270] on input "text" at bounding box center [362, 267] width 123 height 24
paste input "W55GSO"
type input "W55GSO"
click at [357, 216] on div "Bulk Actions Duplicate [GEOGRAPHIC_DATA] Import CSV Export CSV" at bounding box center [765, 206] width 1104 height 21
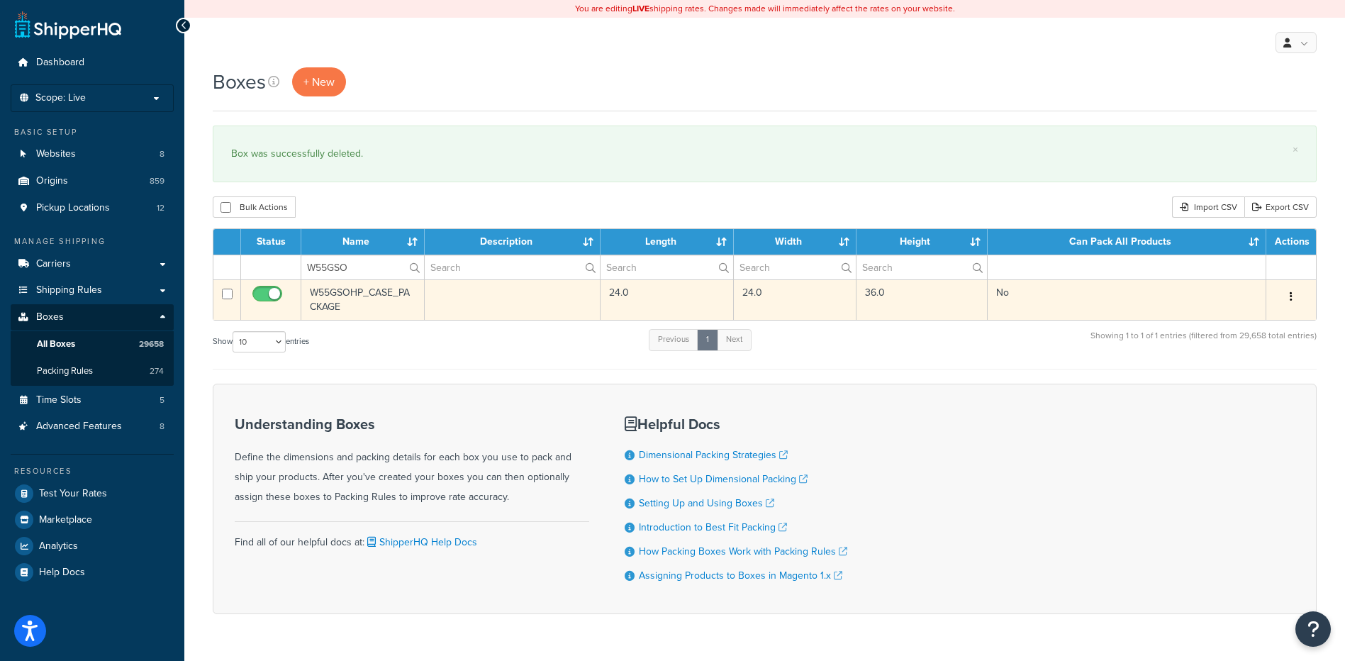
click at [1297, 296] on button "button" at bounding box center [1292, 297] width 20 height 23
click at [1226, 383] on link "Delete" at bounding box center [1245, 381] width 112 height 29
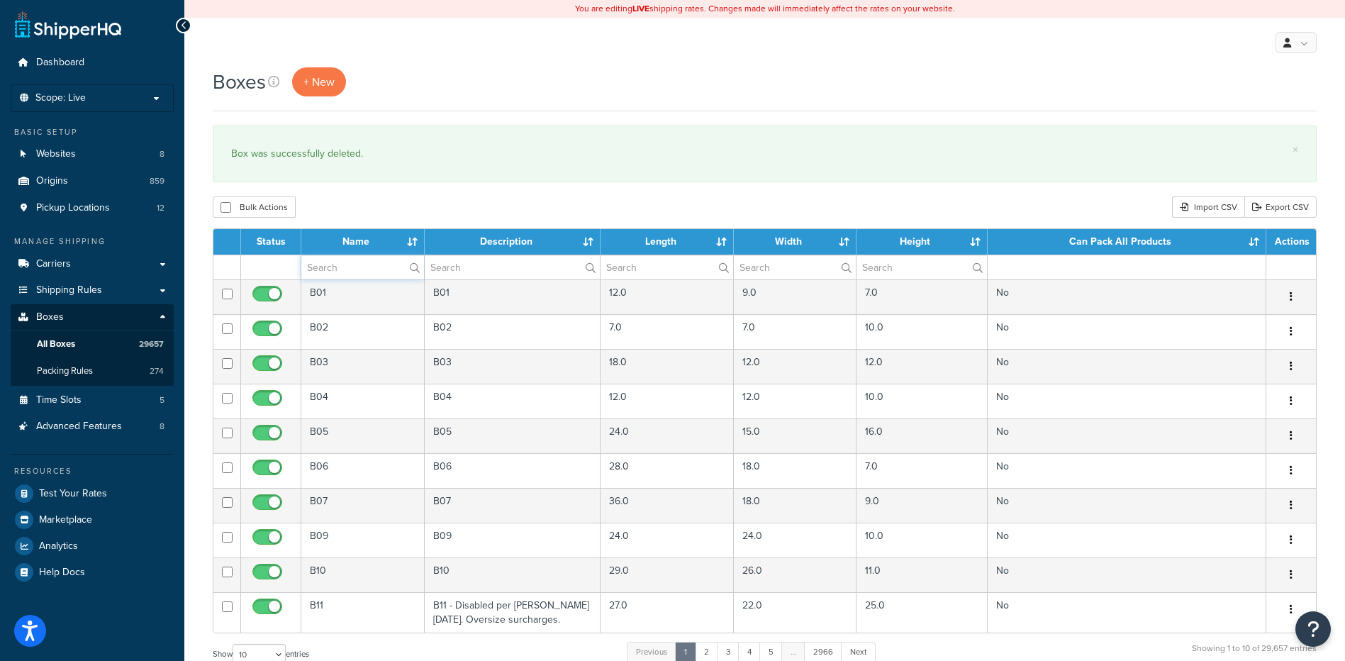
click at [355, 258] on input "text" at bounding box center [362, 267] width 123 height 24
paste input "W55RAW"
type input "W55RAW"
click at [378, 198] on div "Bulk Actions Duplicate [GEOGRAPHIC_DATA] Import CSV Export CSV" at bounding box center [765, 206] width 1104 height 21
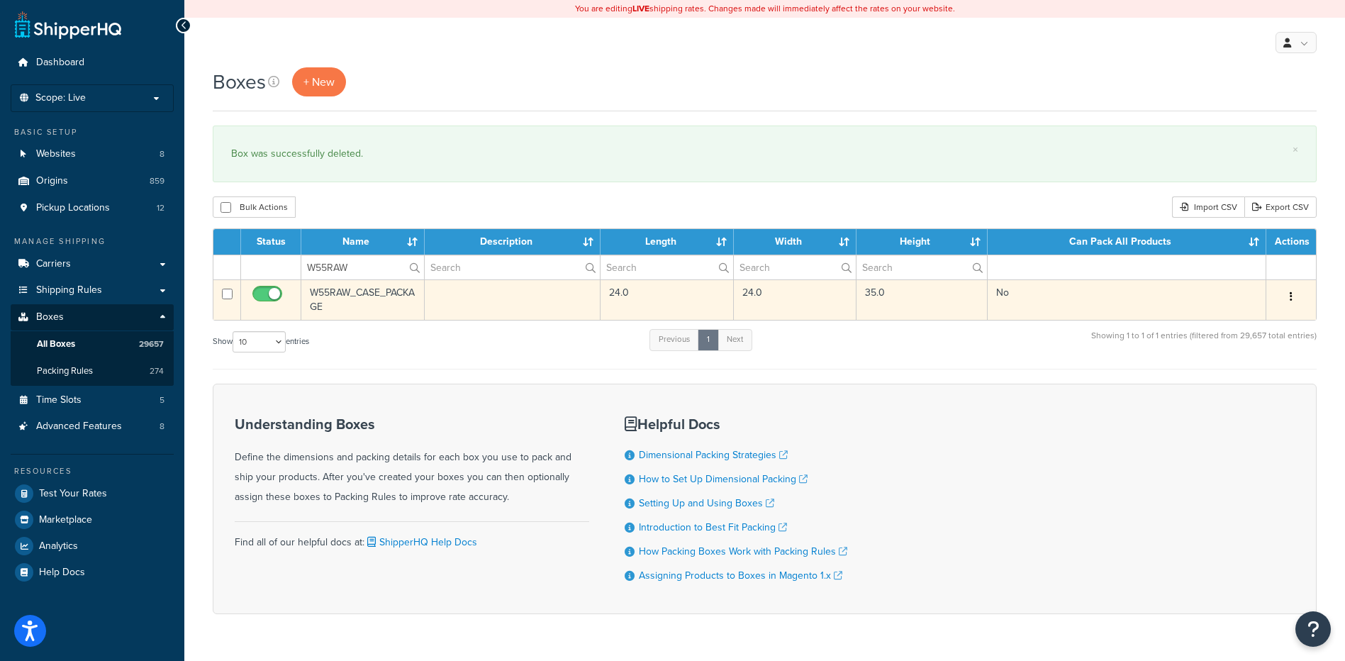
click at [1296, 297] on button "button" at bounding box center [1292, 297] width 20 height 23
click at [1224, 379] on link "Delete" at bounding box center [1245, 381] width 112 height 29
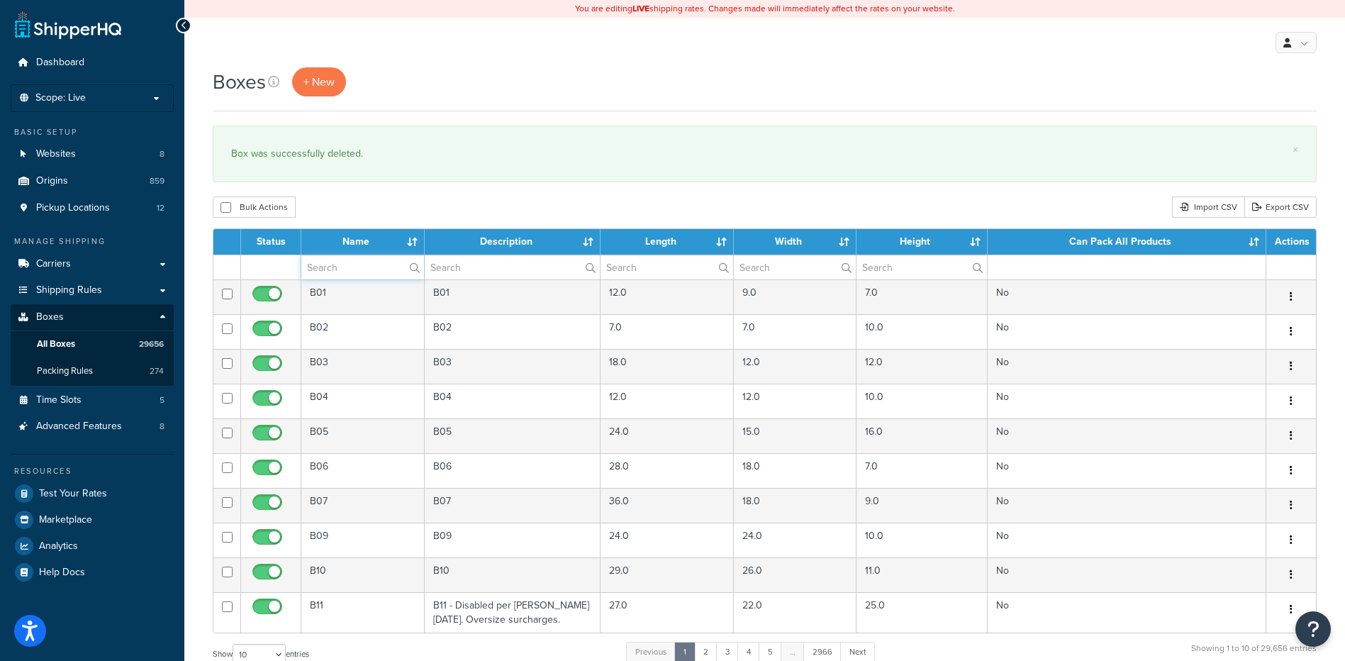
click at [362, 271] on input "text" at bounding box center [362, 267] width 123 height 24
paste input "W57GO/"
type input "W57GO/"
click at [378, 201] on div "Bulk Actions Duplicate [GEOGRAPHIC_DATA] Import CSV Export CSV" at bounding box center [765, 206] width 1104 height 21
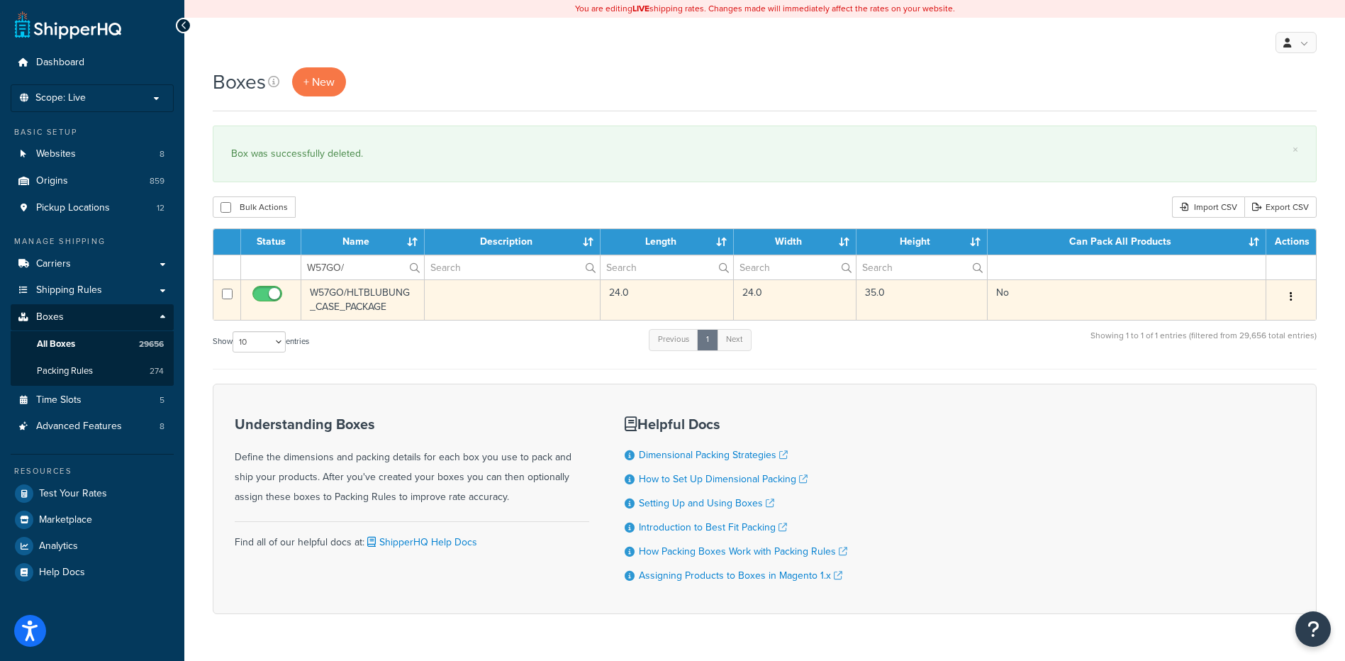
click at [1290, 304] on button "button" at bounding box center [1292, 297] width 20 height 23
click at [1235, 378] on link "Delete" at bounding box center [1245, 381] width 112 height 29
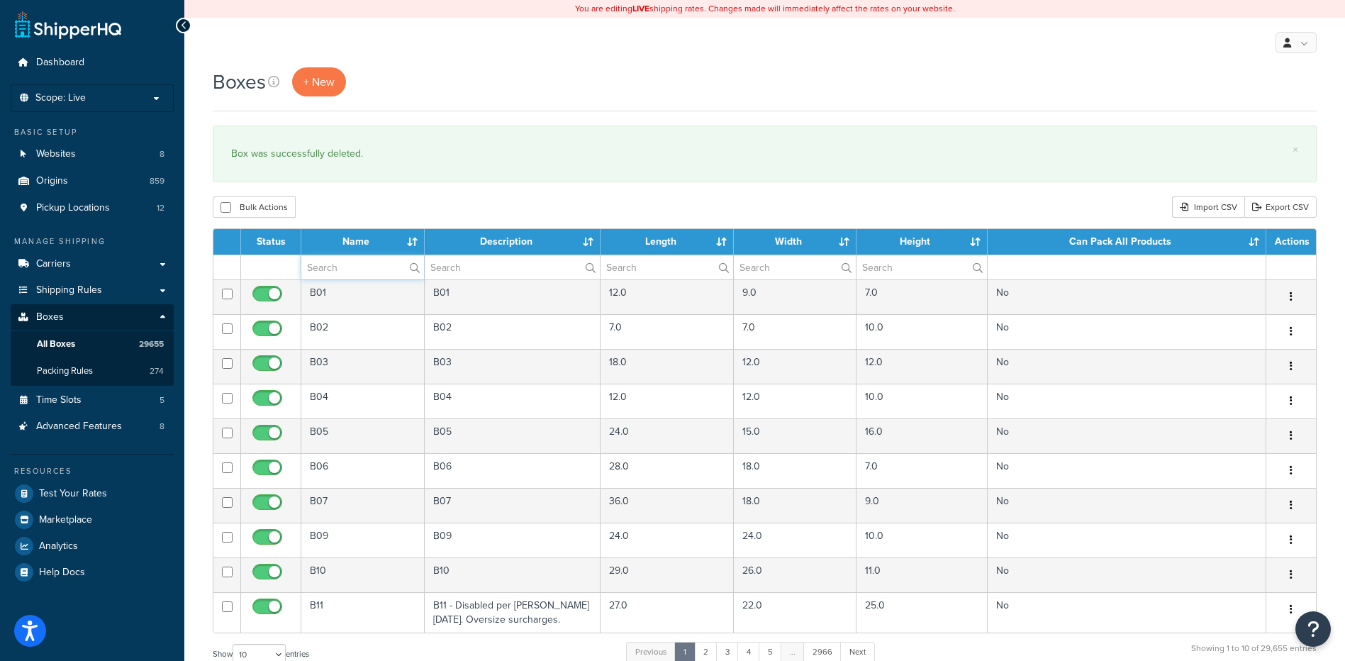
click at [363, 265] on input "text" at bounding box center [362, 267] width 123 height 24
paste input "44WR1K"
type input "44WR1K"
click at [361, 206] on div "Bulk Actions Duplicate [GEOGRAPHIC_DATA] Import CSV Export CSV" at bounding box center [765, 206] width 1104 height 21
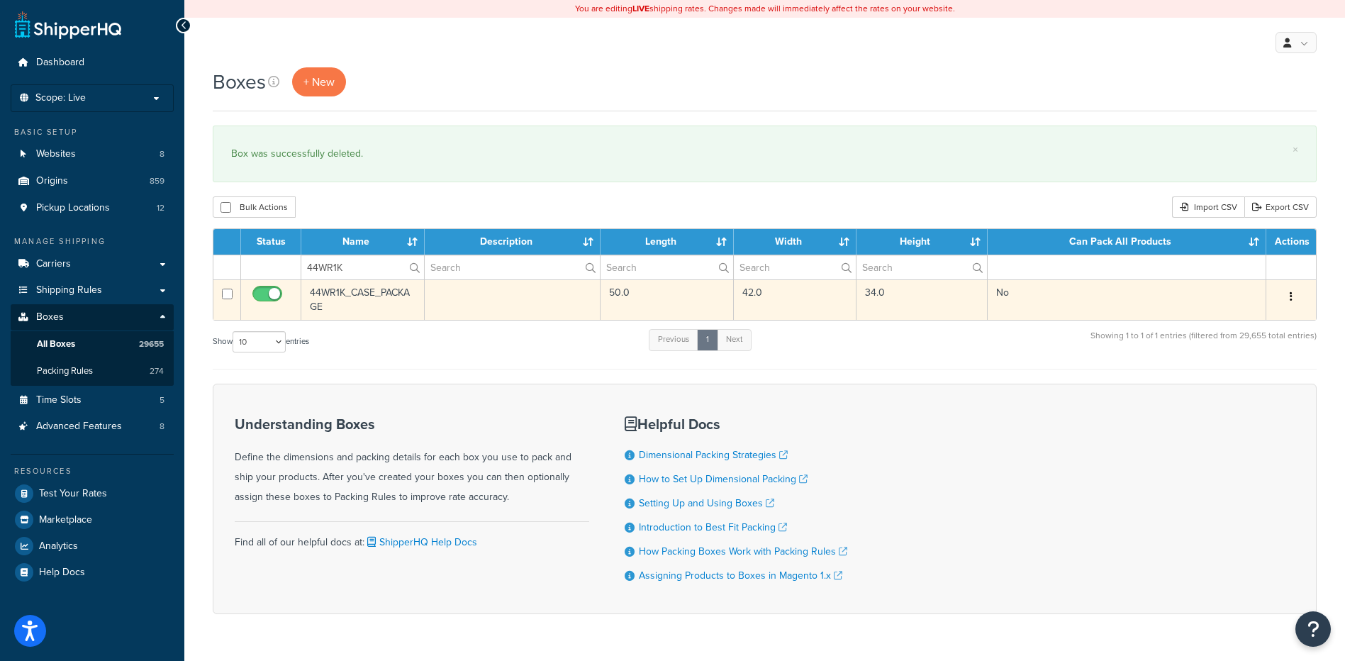
click at [1286, 295] on button "button" at bounding box center [1292, 297] width 20 height 23
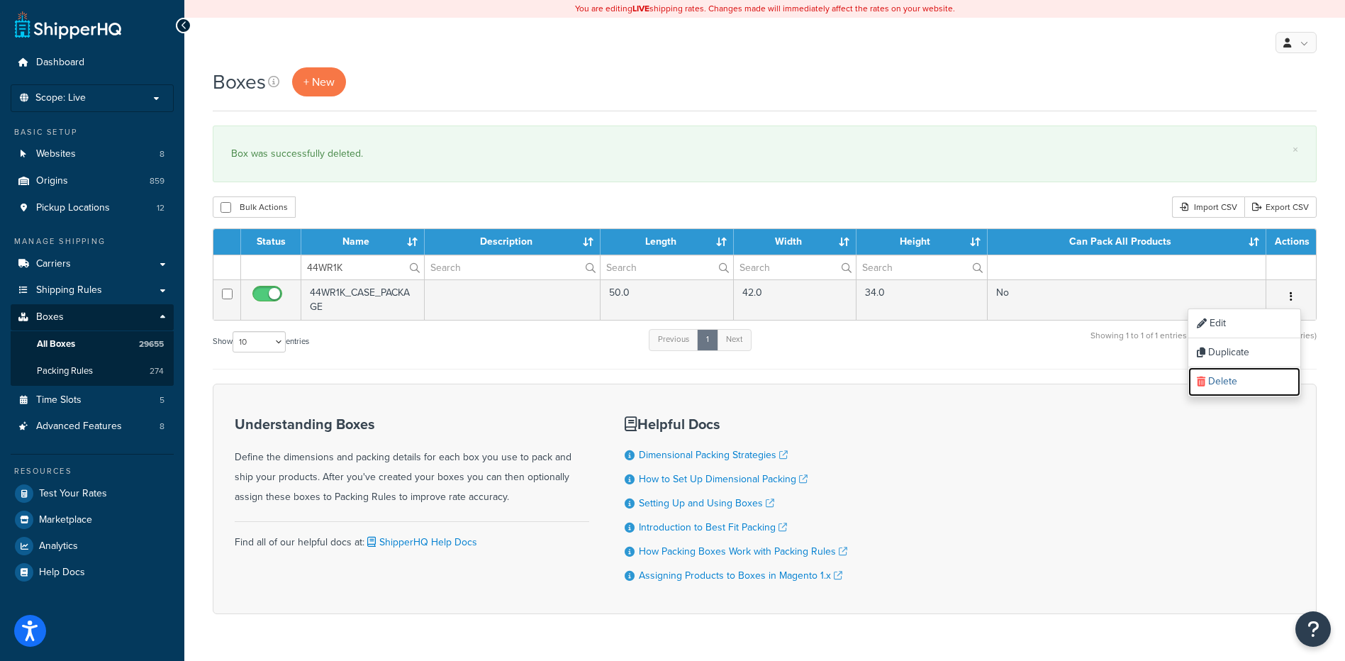
click at [1226, 379] on link "Delete" at bounding box center [1245, 381] width 112 height 29
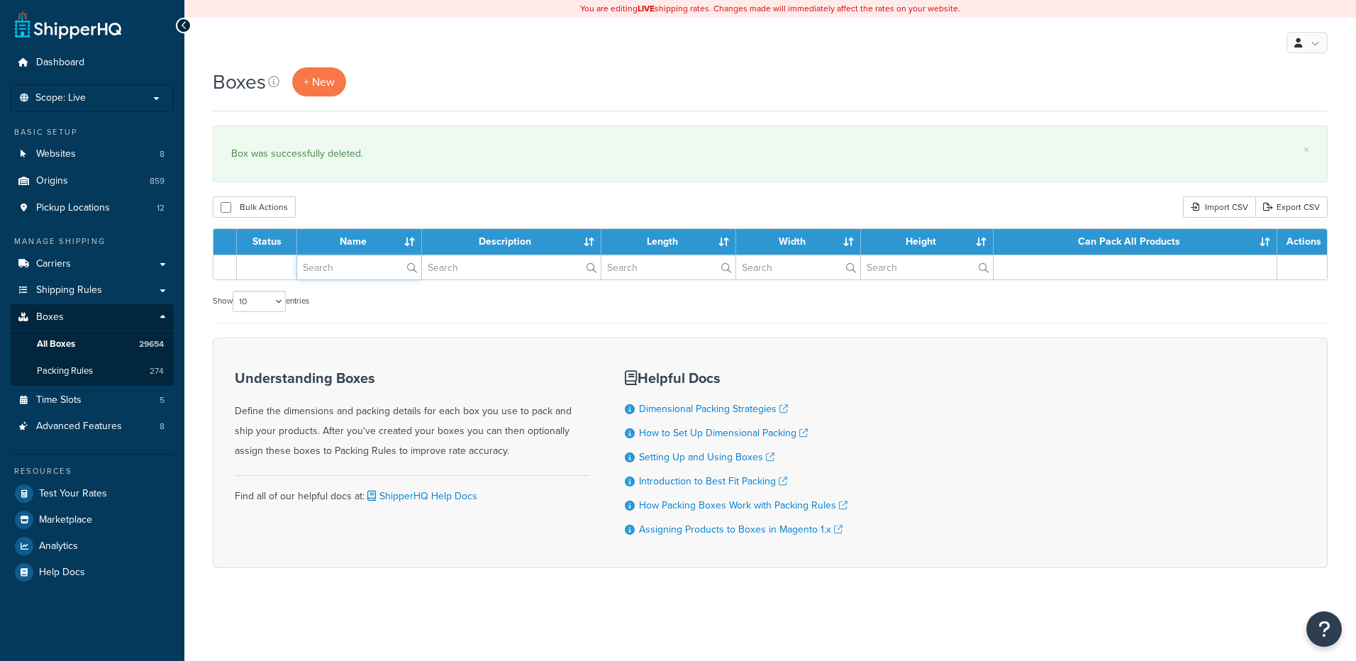
click at [342, 270] on input "text" at bounding box center [359, 267] width 124 height 24
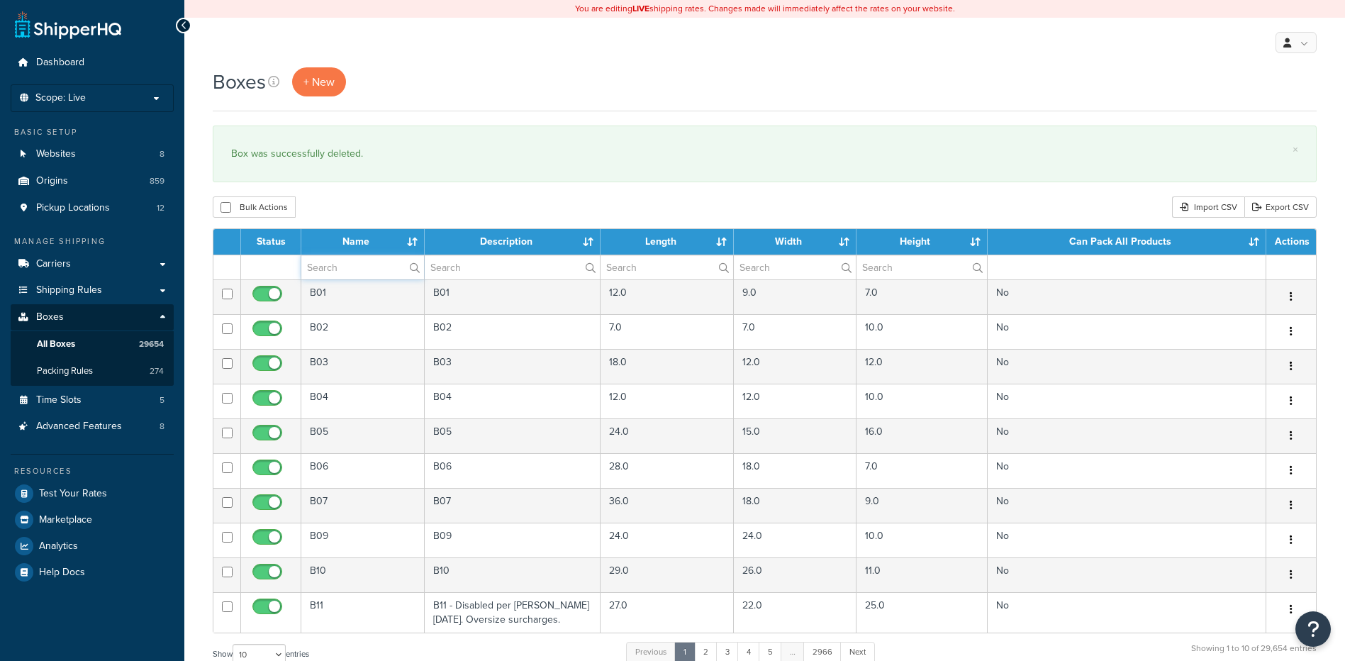
paste input "67WZ17"
type input "67WZ17"
click at [333, 210] on div "Bulk Actions Duplicate [GEOGRAPHIC_DATA] Import CSV Export CSV" at bounding box center [765, 206] width 1104 height 21
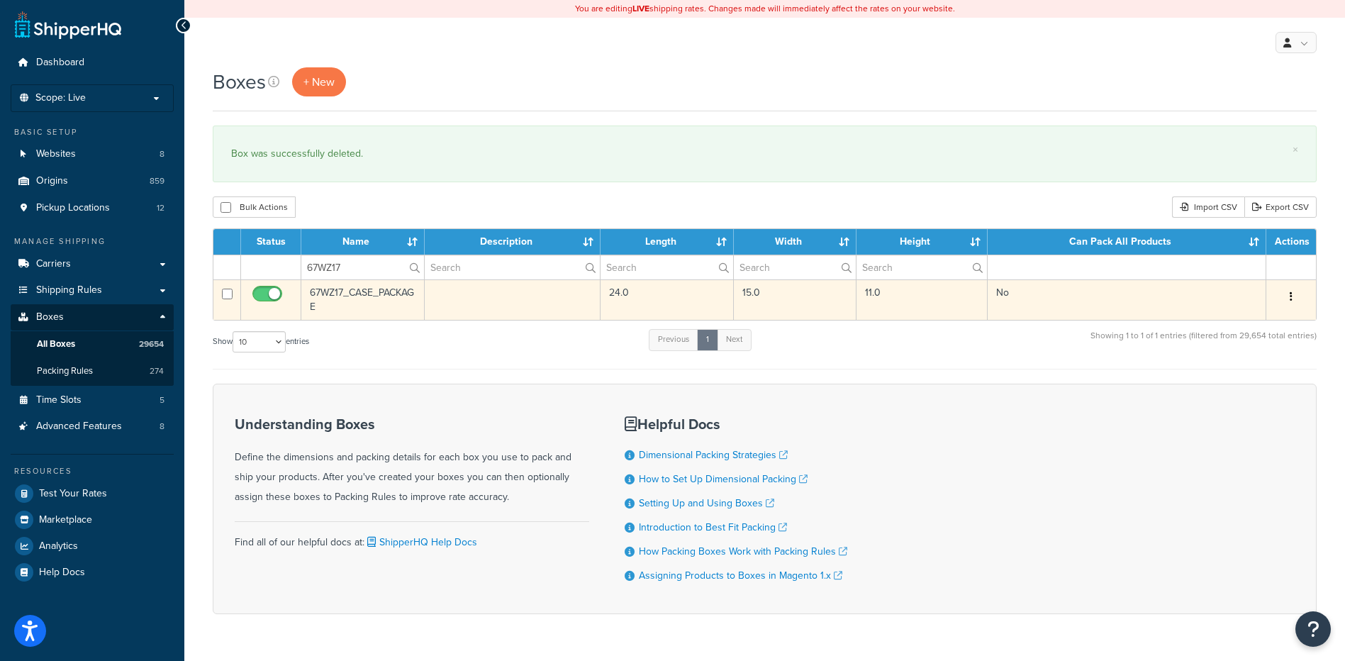
click at [1294, 297] on button "button" at bounding box center [1292, 297] width 20 height 23
click at [1245, 386] on link "Delete" at bounding box center [1245, 381] width 112 height 29
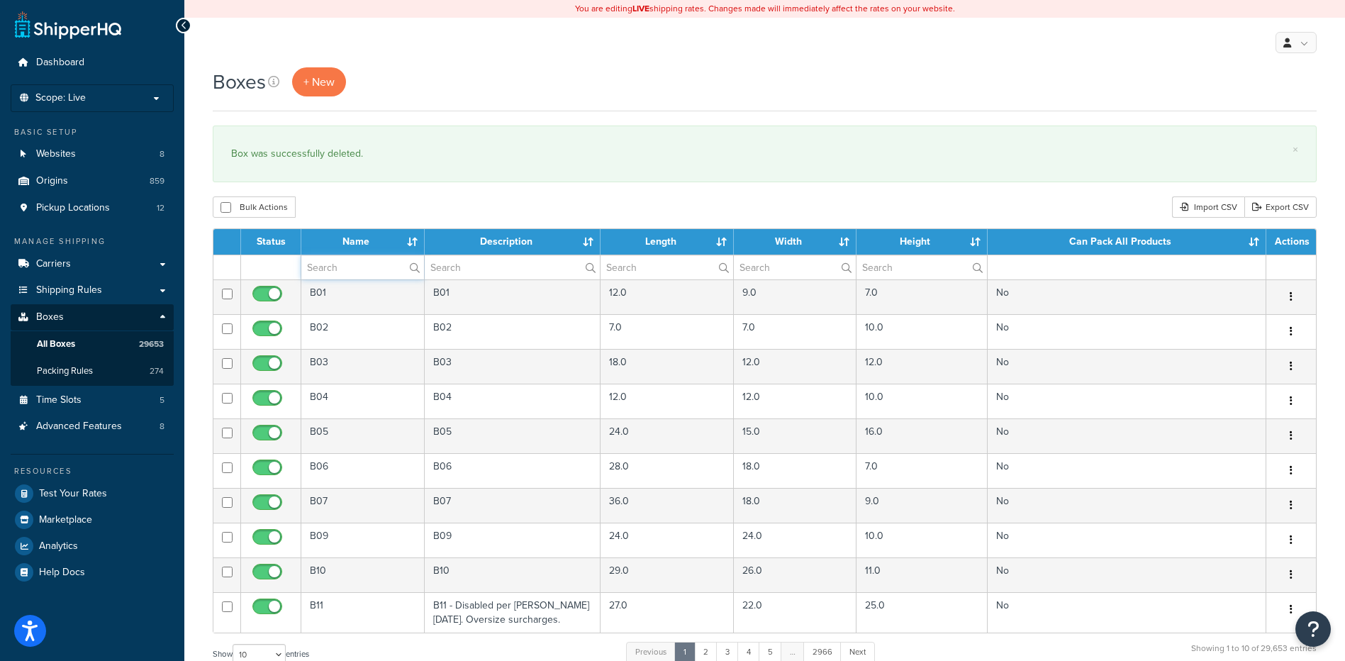
click at [349, 275] on input "text" at bounding box center [362, 267] width 123 height 24
paste input "67WZ17"
click at [442, 213] on div "Bulk Actions Duplicate [GEOGRAPHIC_DATA] Import CSV Export CSV" at bounding box center [765, 206] width 1104 height 21
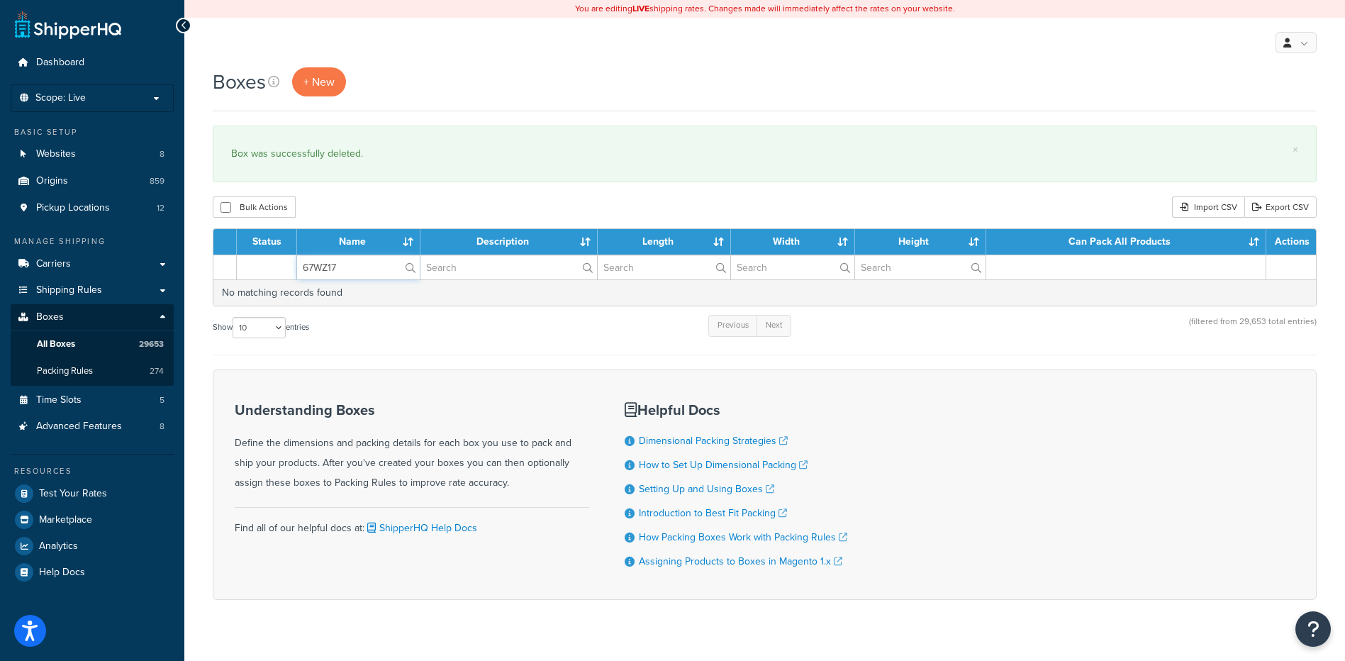
drag, startPoint x: 368, startPoint y: 267, endPoint x: 270, endPoint y: 235, distance: 102.9
click at [235, 253] on table "Status Name Description Length Width Height Can Pack All Products Actions 67WZ1…" at bounding box center [765, 267] width 1104 height 78
paste input "44WLWG"
type input "44WLWG"
click at [348, 202] on div "Bulk Actions Duplicate [GEOGRAPHIC_DATA] Import CSV Export CSV" at bounding box center [765, 206] width 1104 height 21
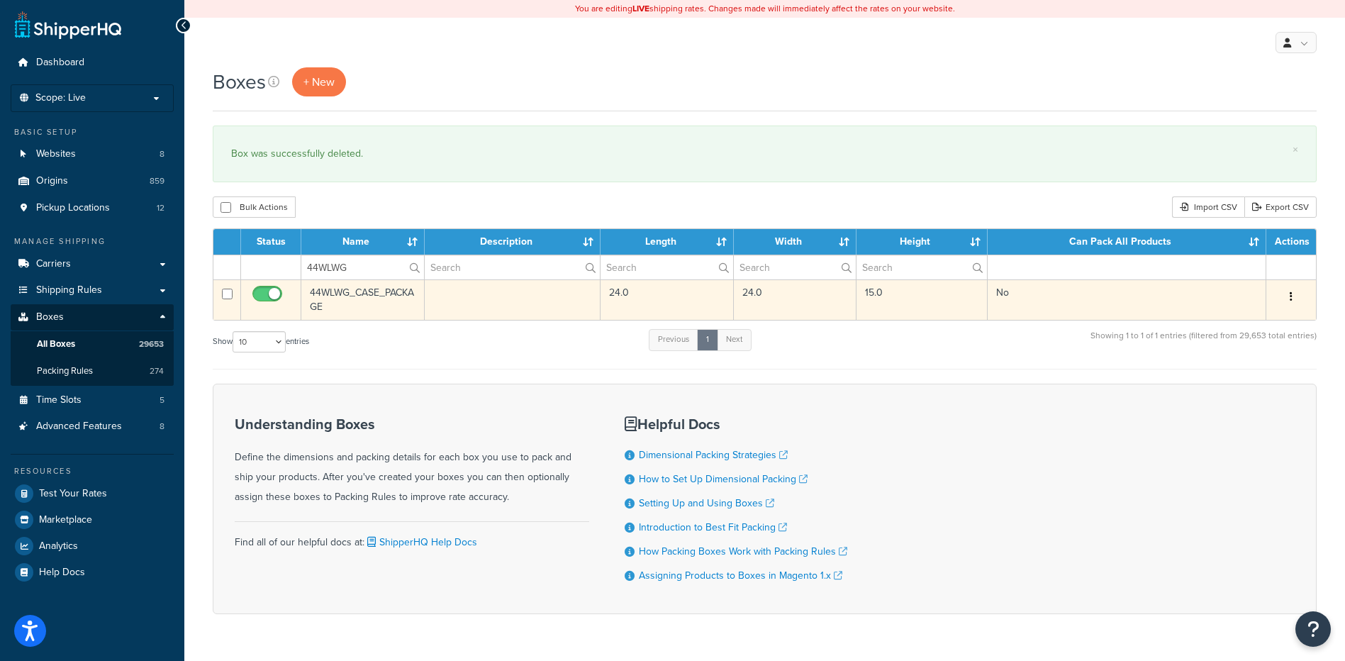
click at [1294, 301] on button "button" at bounding box center [1292, 297] width 20 height 23
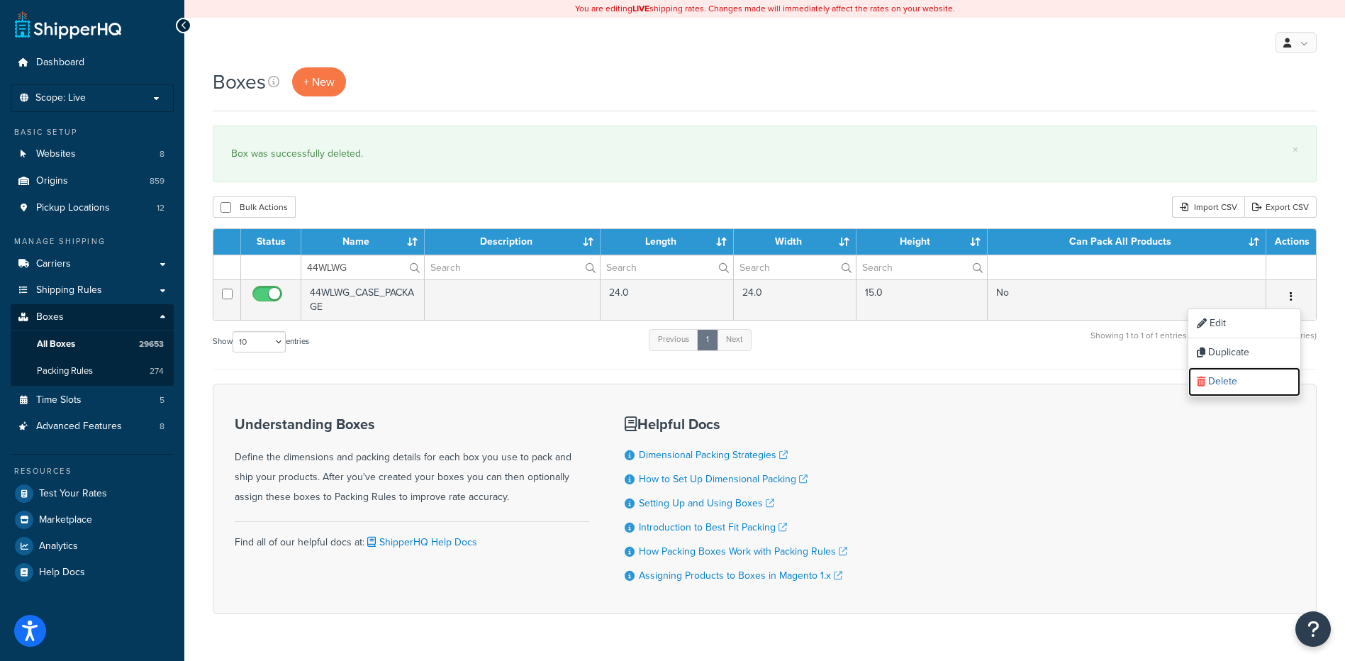
click at [1249, 380] on link "Delete" at bounding box center [1245, 381] width 112 height 29
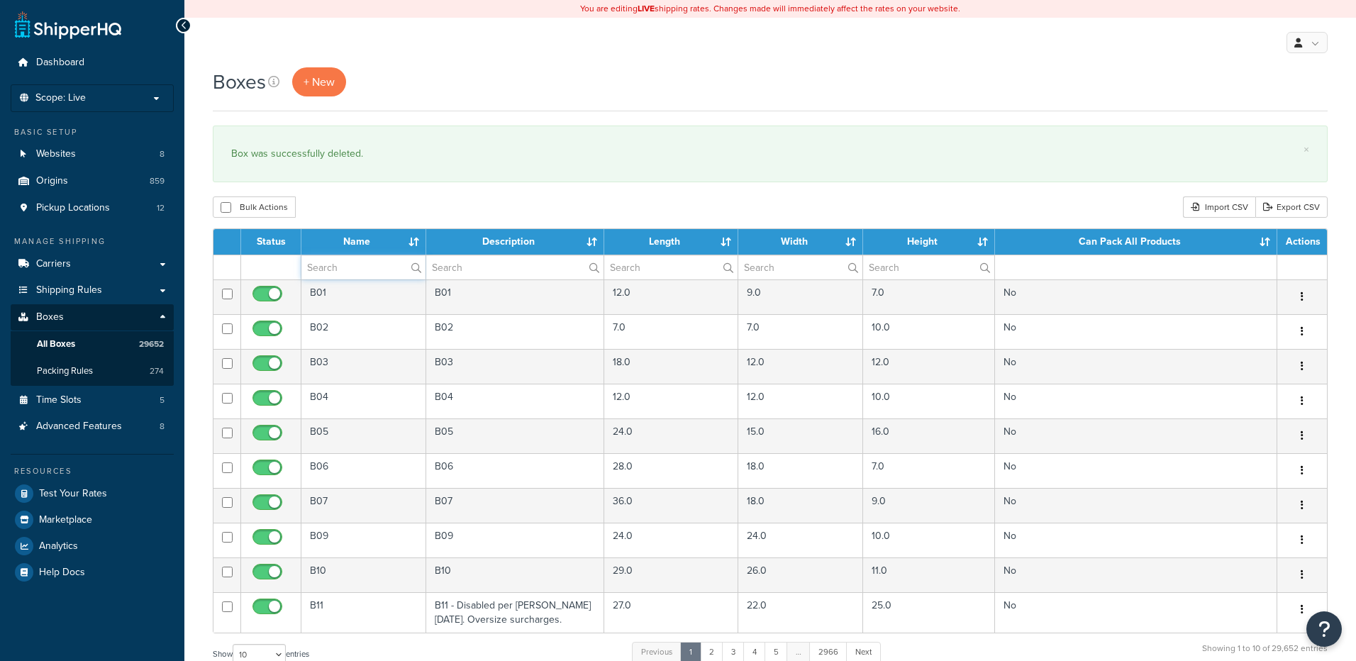
drag, startPoint x: 0, startPoint y: 0, endPoint x: 347, endPoint y: 268, distance: 438.4
click at [347, 268] on input "text" at bounding box center [363, 267] width 124 height 24
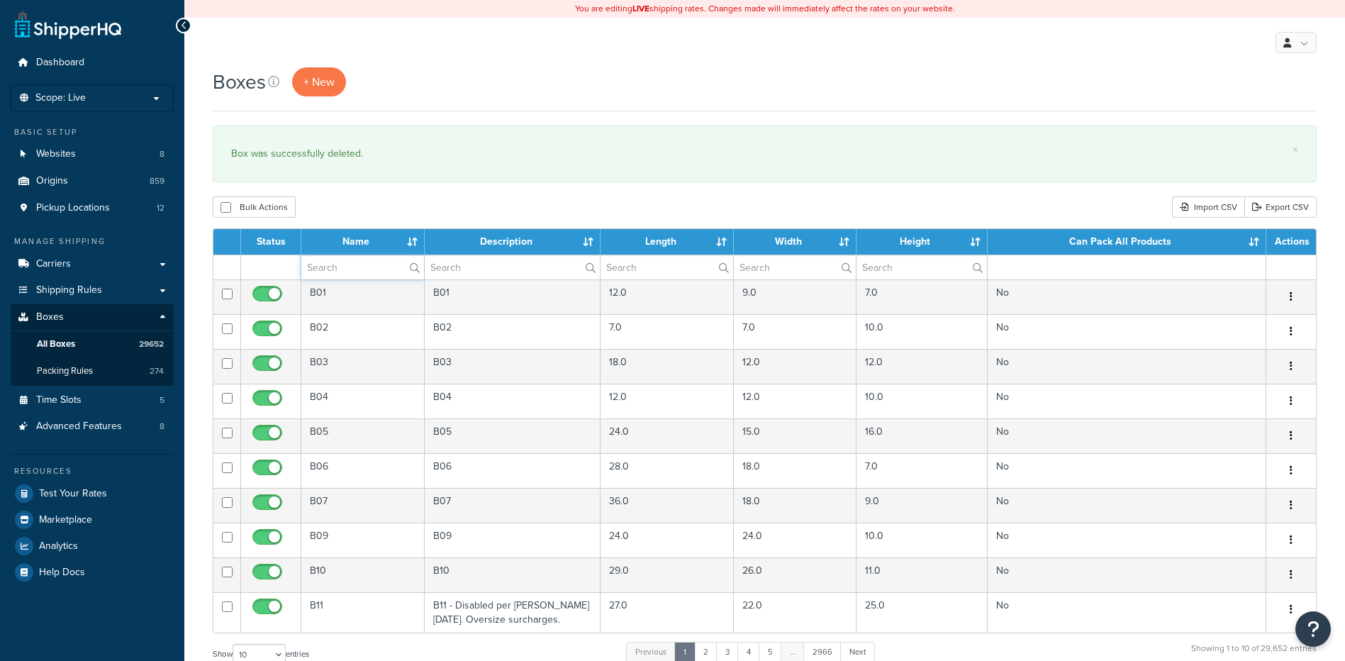
paste input "44WRW1"
type input "44WRW1"
click at [357, 204] on div "Bulk Actions Duplicate [GEOGRAPHIC_DATA] Import CSV Export CSV" at bounding box center [765, 206] width 1104 height 21
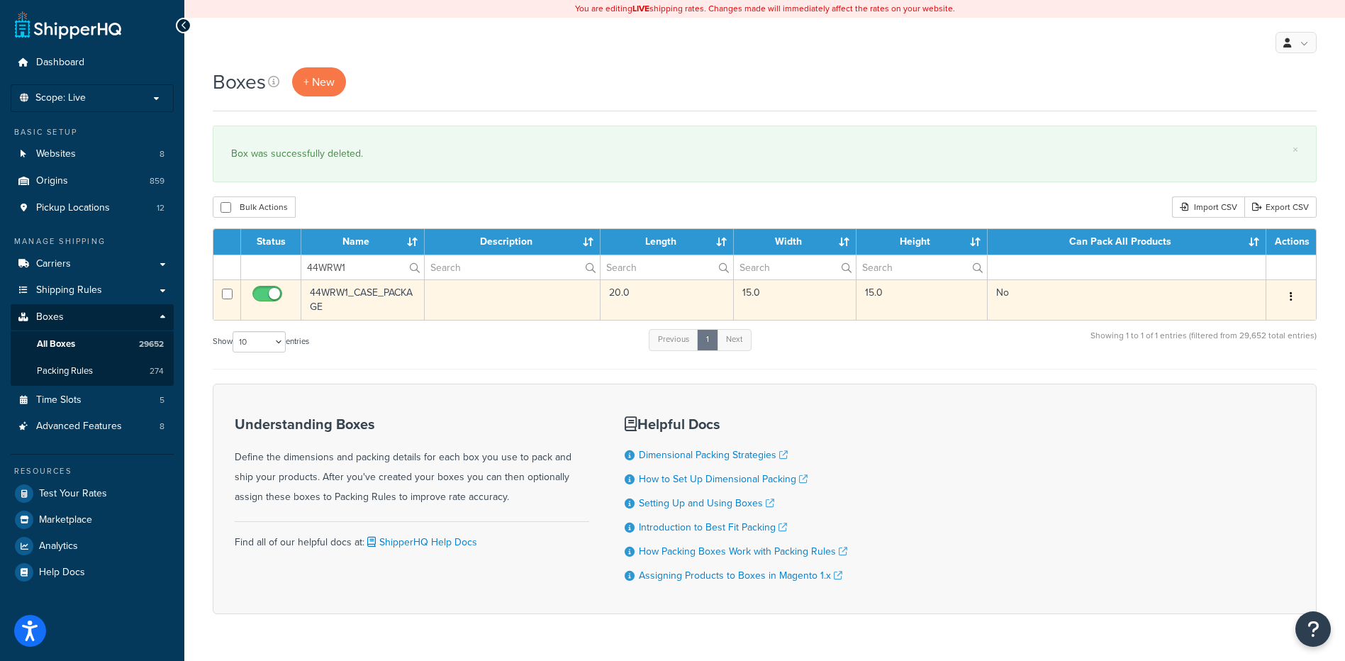
click at [1291, 296] on icon "button" at bounding box center [1291, 296] width 3 height 10
click at [1254, 383] on link "Delete" at bounding box center [1245, 381] width 112 height 29
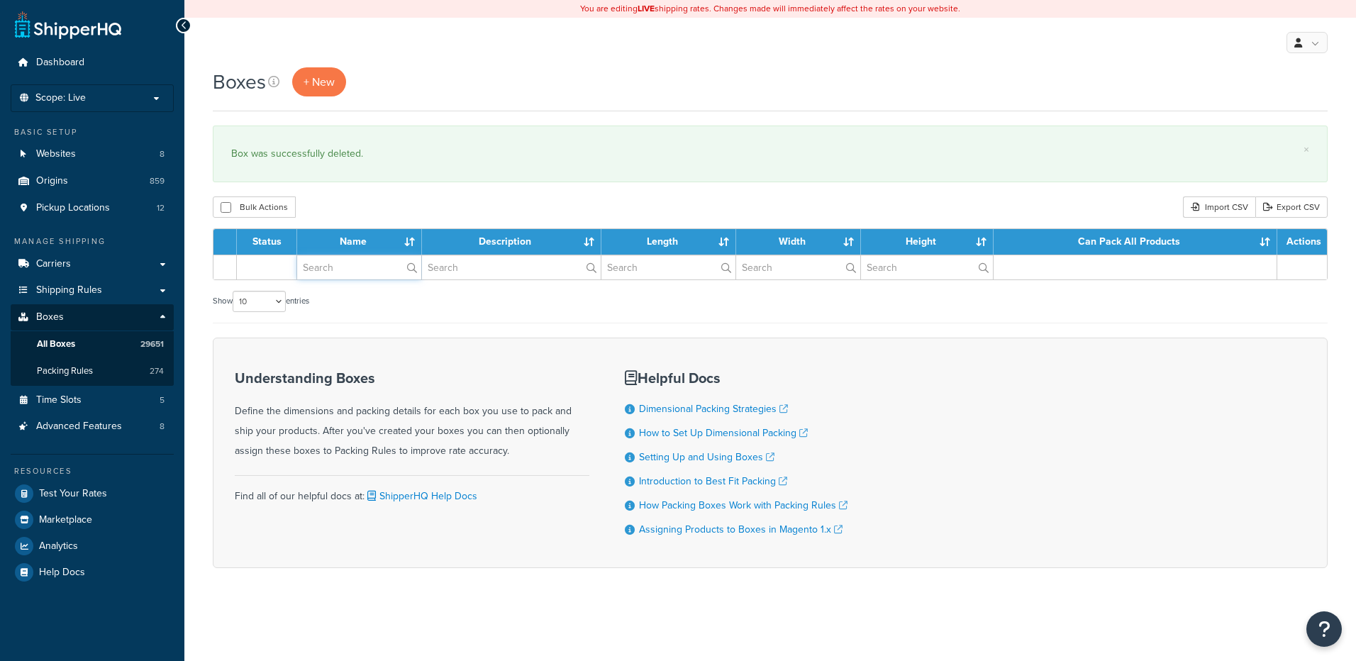
drag, startPoint x: 0, startPoint y: 0, endPoint x: 365, endPoint y: 269, distance: 453.5
click at [365, 269] on input "text" at bounding box center [359, 267] width 124 height 24
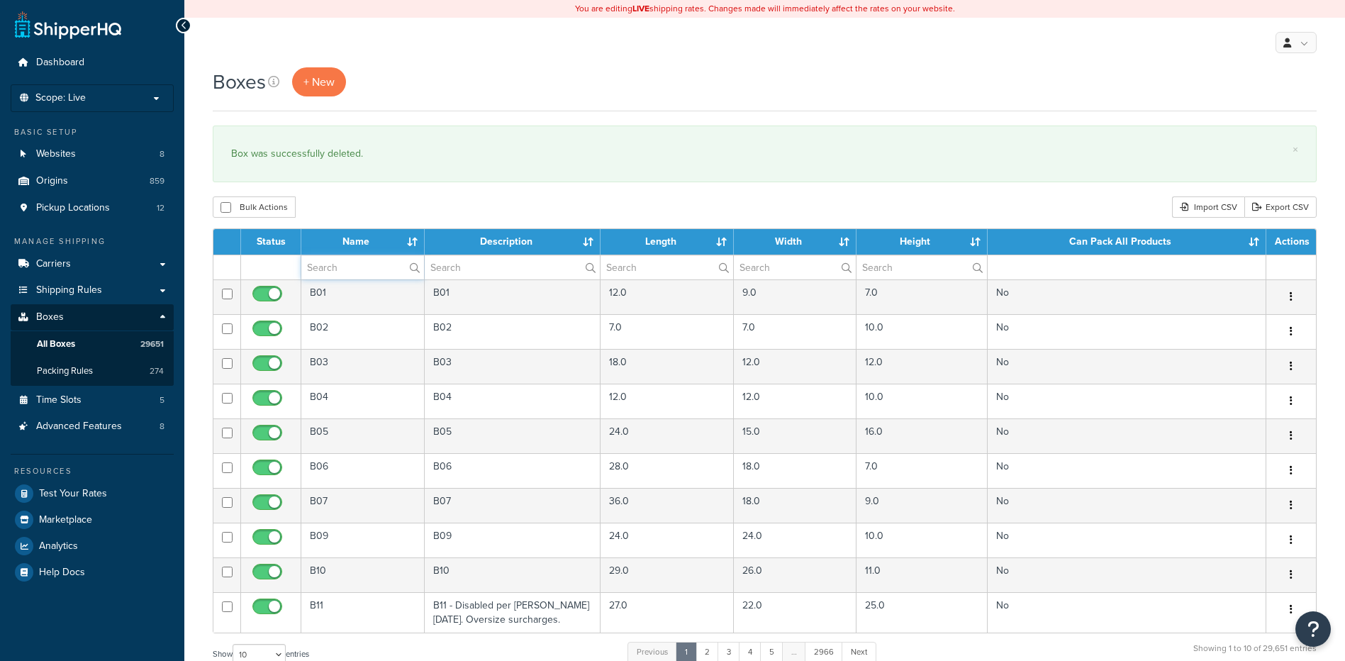
paste input "57W8NT"
type input "57W8NT"
click at [385, 202] on div "Bulk Actions Duplicate [GEOGRAPHIC_DATA] Import CSV Export CSV" at bounding box center [765, 206] width 1104 height 21
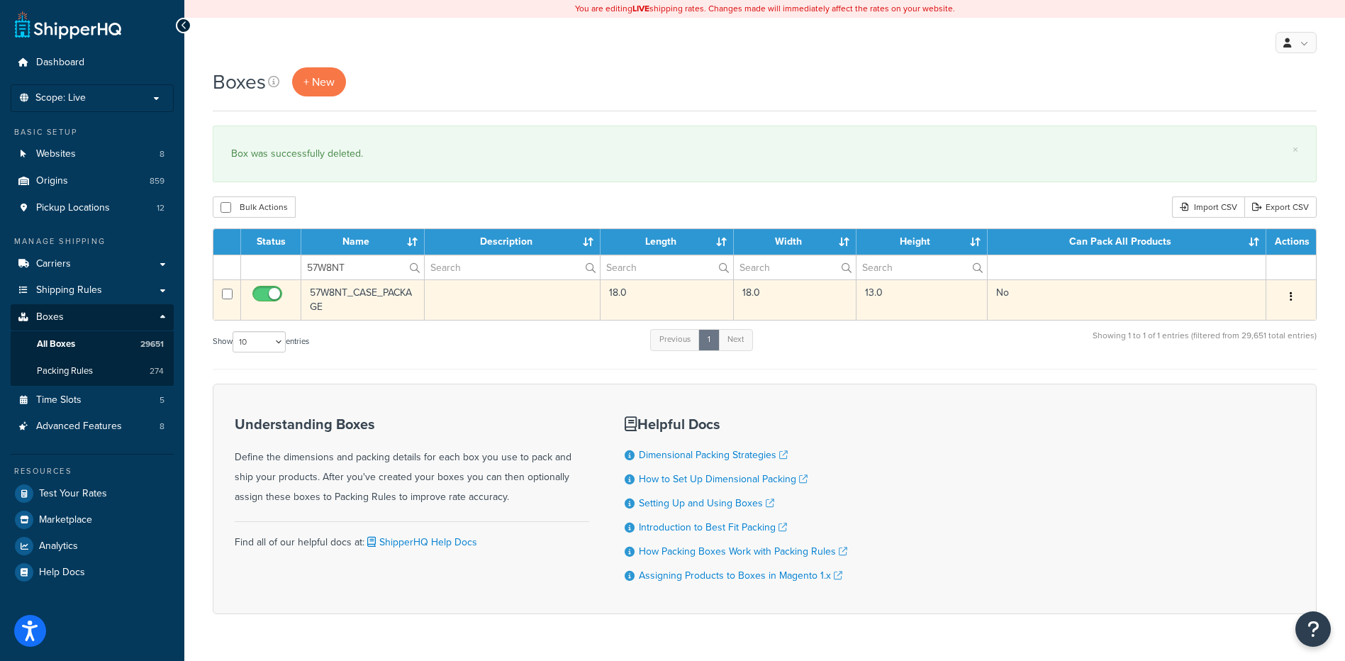
click at [1295, 291] on button "button" at bounding box center [1292, 297] width 20 height 23
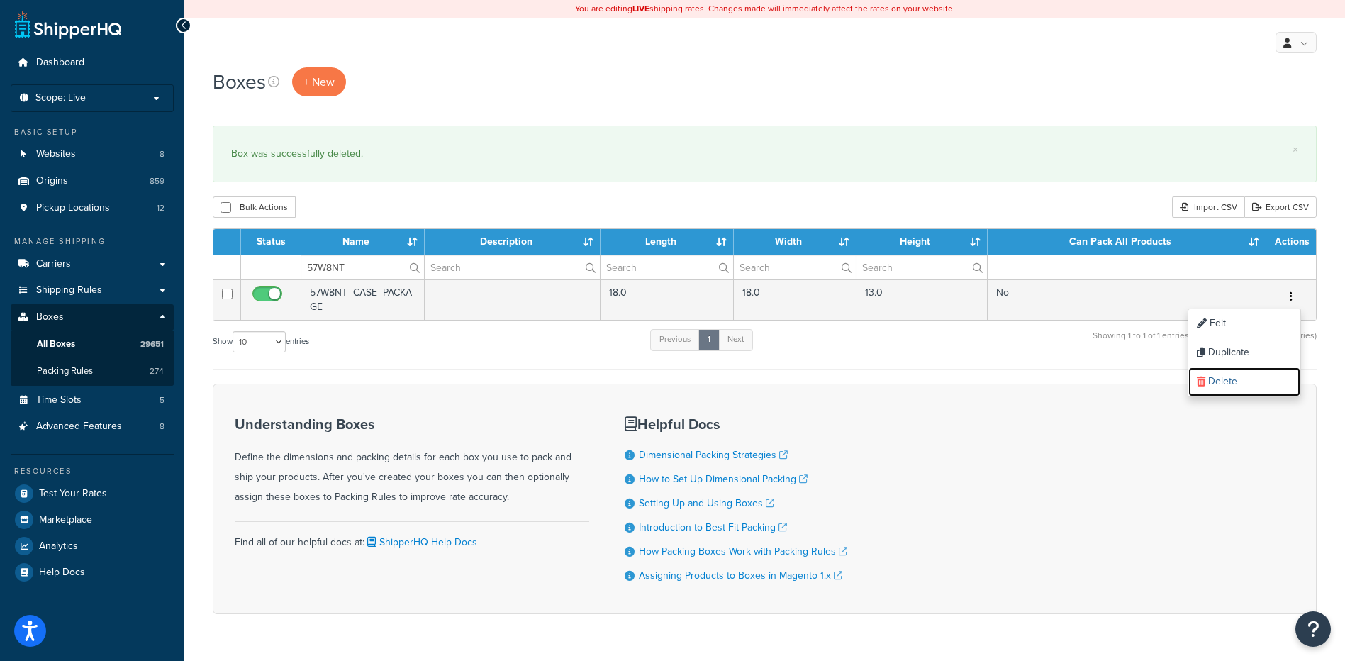
click at [1236, 379] on link "Delete" at bounding box center [1245, 381] width 112 height 29
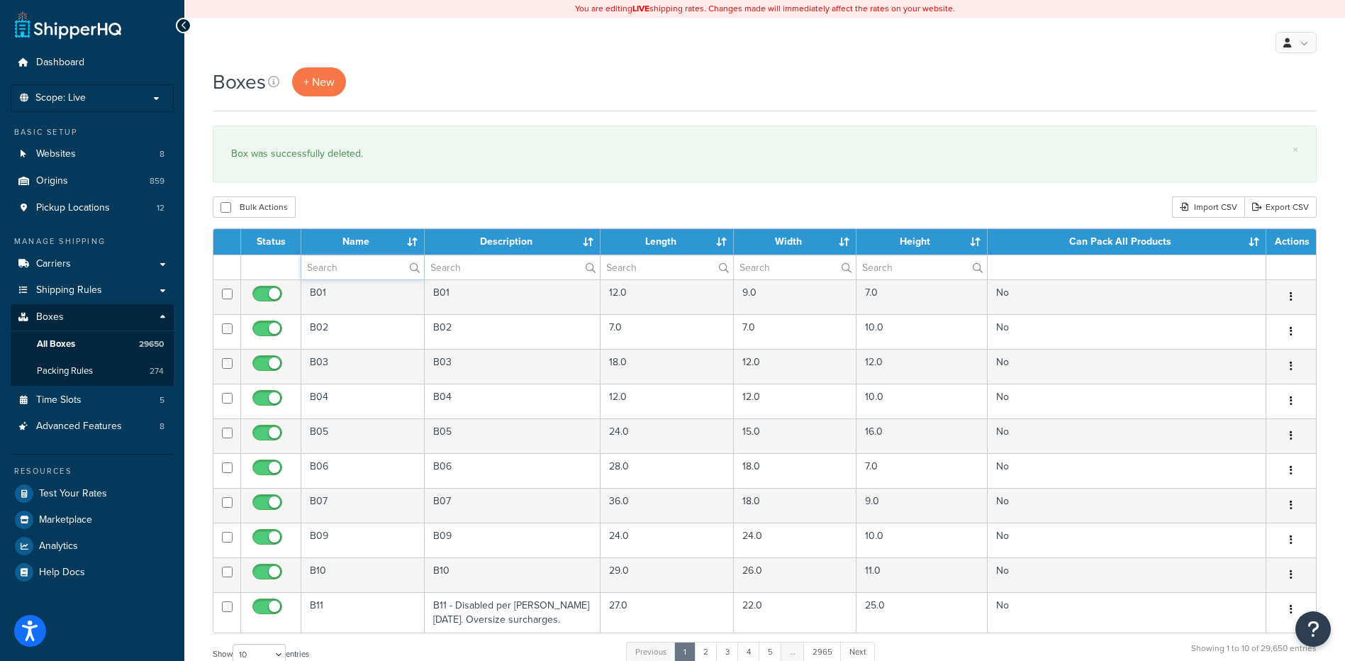
click at [318, 274] on input "text" at bounding box center [362, 267] width 123 height 24
paste input "Raw Pl"
click at [340, 209] on div "Bulk Actions Duplicate [GEOGRAPHIC_DATA] Import CSV Export CSV" at bounding box center [765, 206] width 1104 height 21
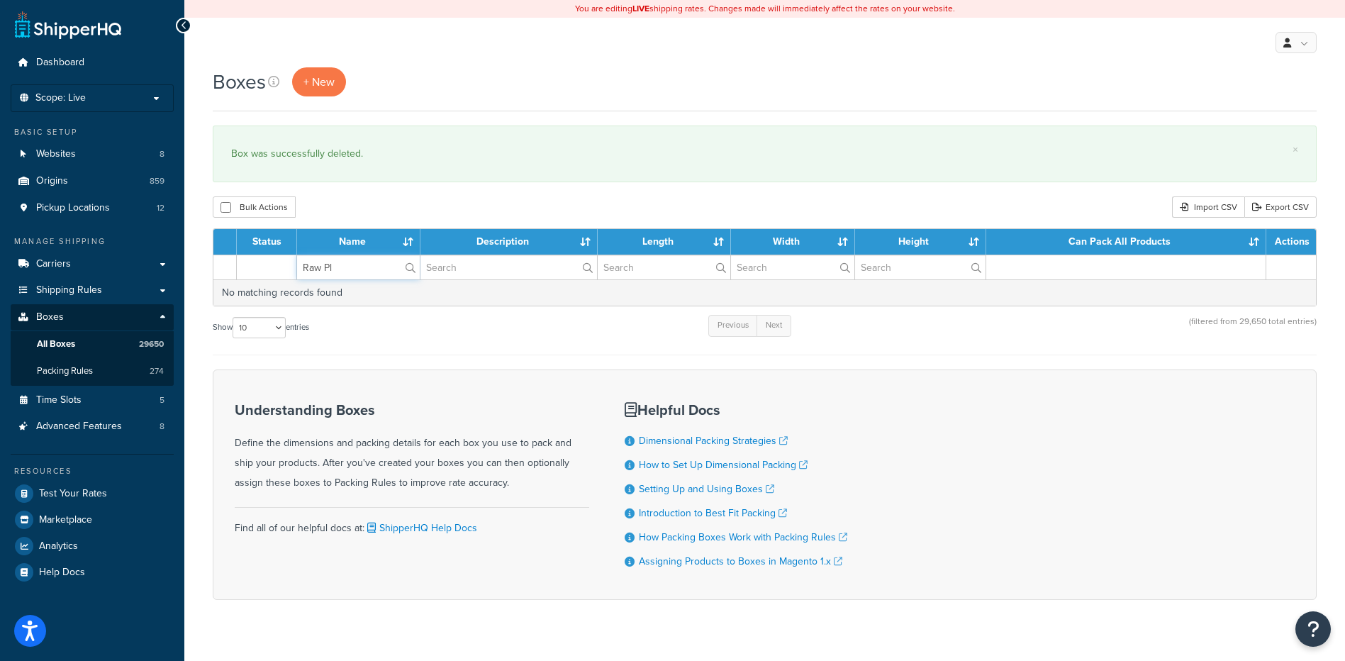
paste input "30WQFA"
drag, startPoint x: 338, startPoint y: 265, endPoint x: 225, endPoint y: 253, distance: 113.4
click at [225, 253] on table "Status Name Description Length Width Height Can Pack All Products Actions 30WQF…" at bounding box center [765, 267] width 1104 height 78
type input "30WQFA"
click at [421, 164] on div "Box was successfully deleted." at bounding box center [764, 154] width 1067 height 20
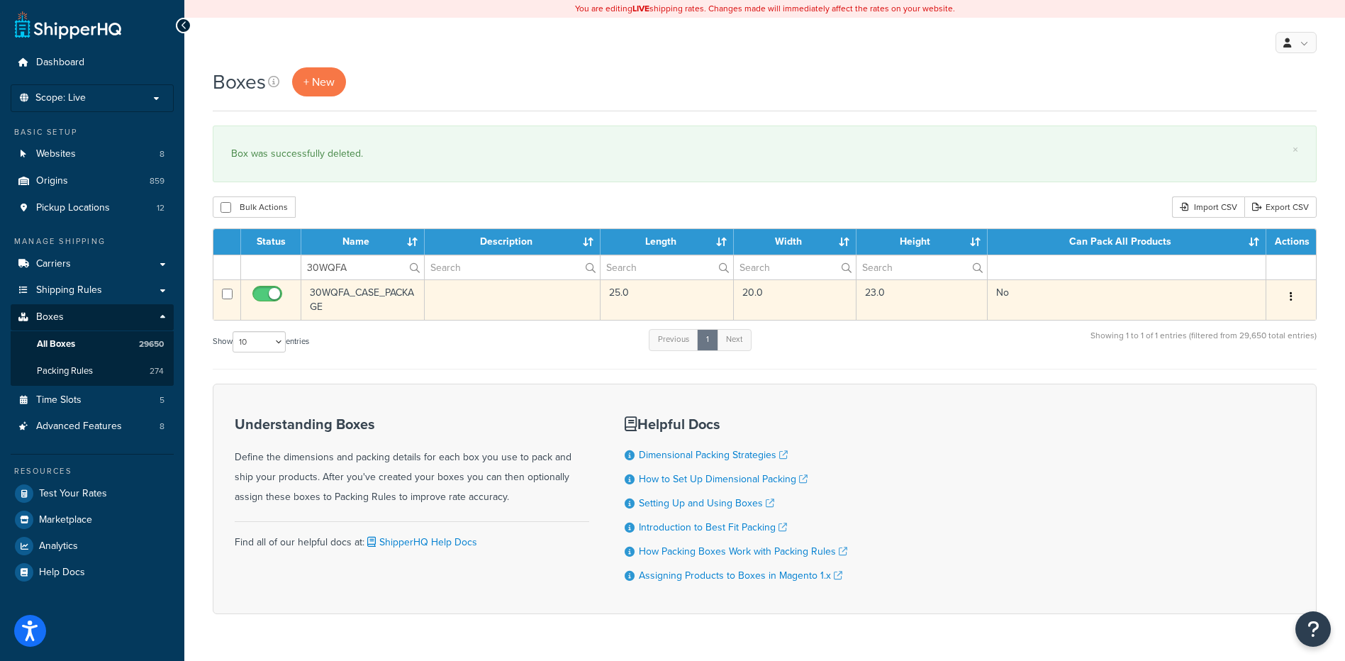
click at [1287, 293] on button "button" at bounding box center [1292, 297] width 20 height 23
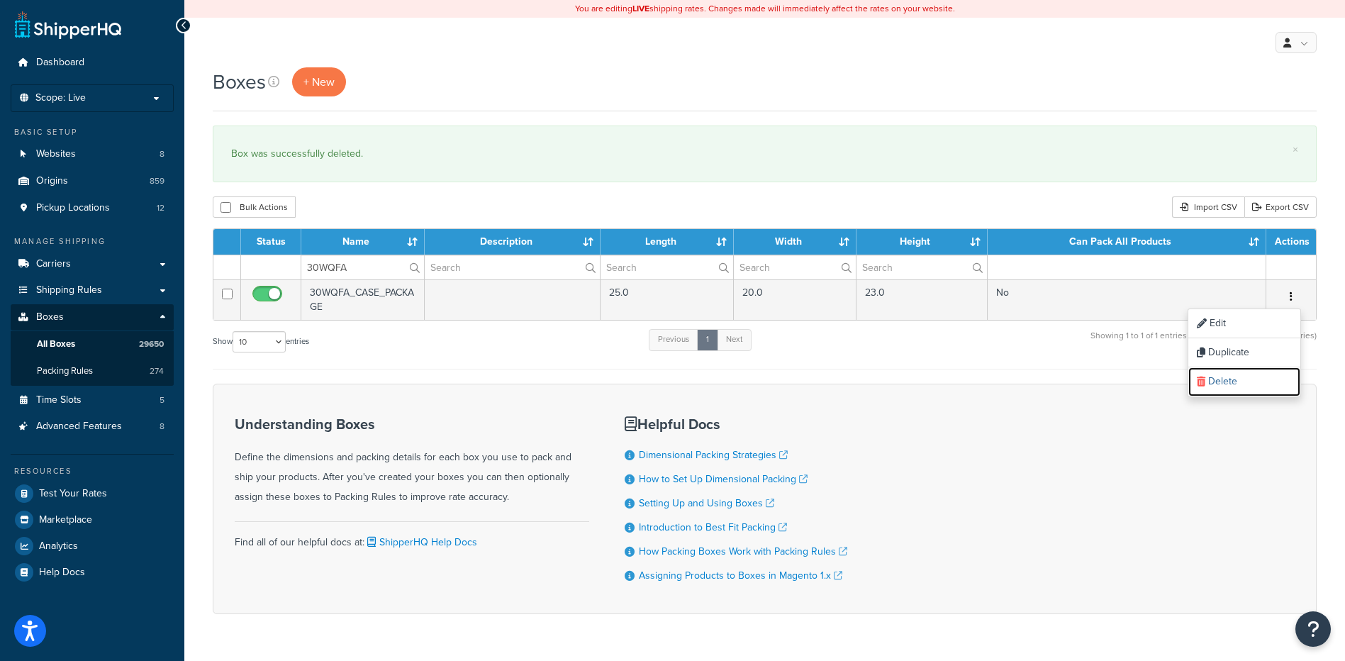
click at [1255, 374] on link "Delete" at bounding box center [1245, 381] width 112 height 29
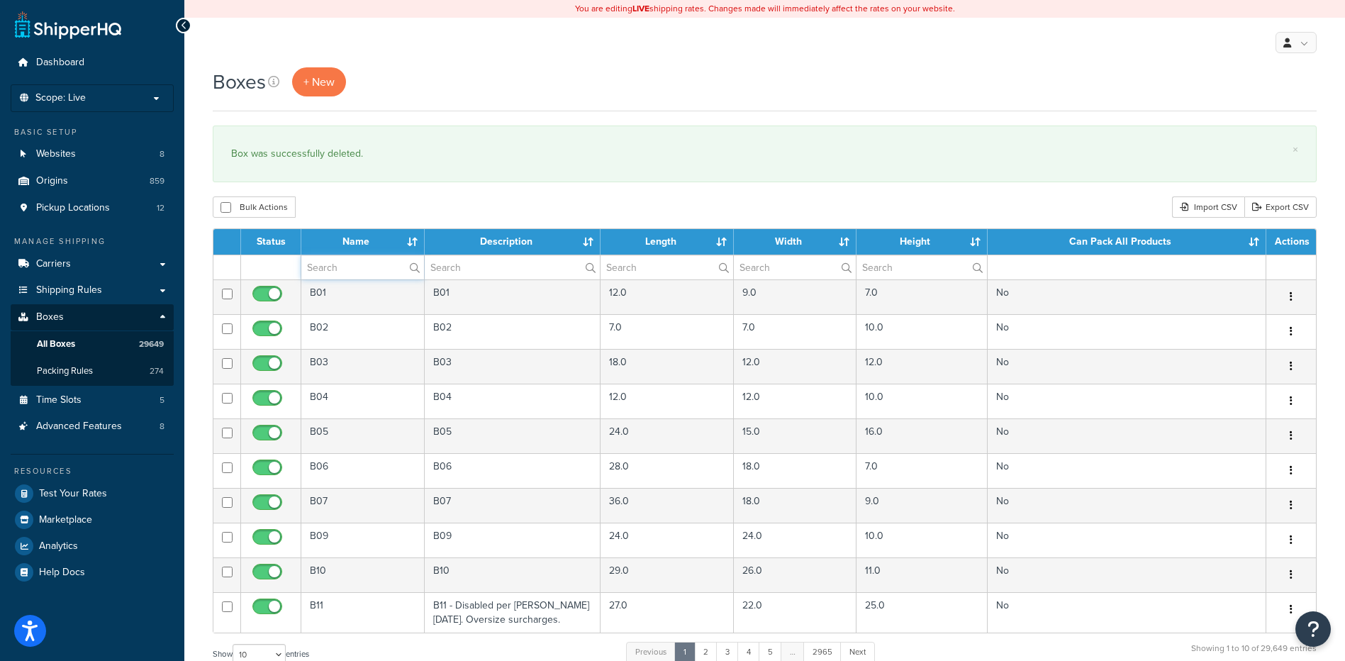
click at [355, 267] on input "text" at bounding box center [362, 267] width 123 height 24
paste input "67B90G"
type input "67B90G"
click at [364, 213] on div "Bulk Actions Duplicate Delete Import CSV Export CSV" at bounding box center [765, 206] width 1104 height 21
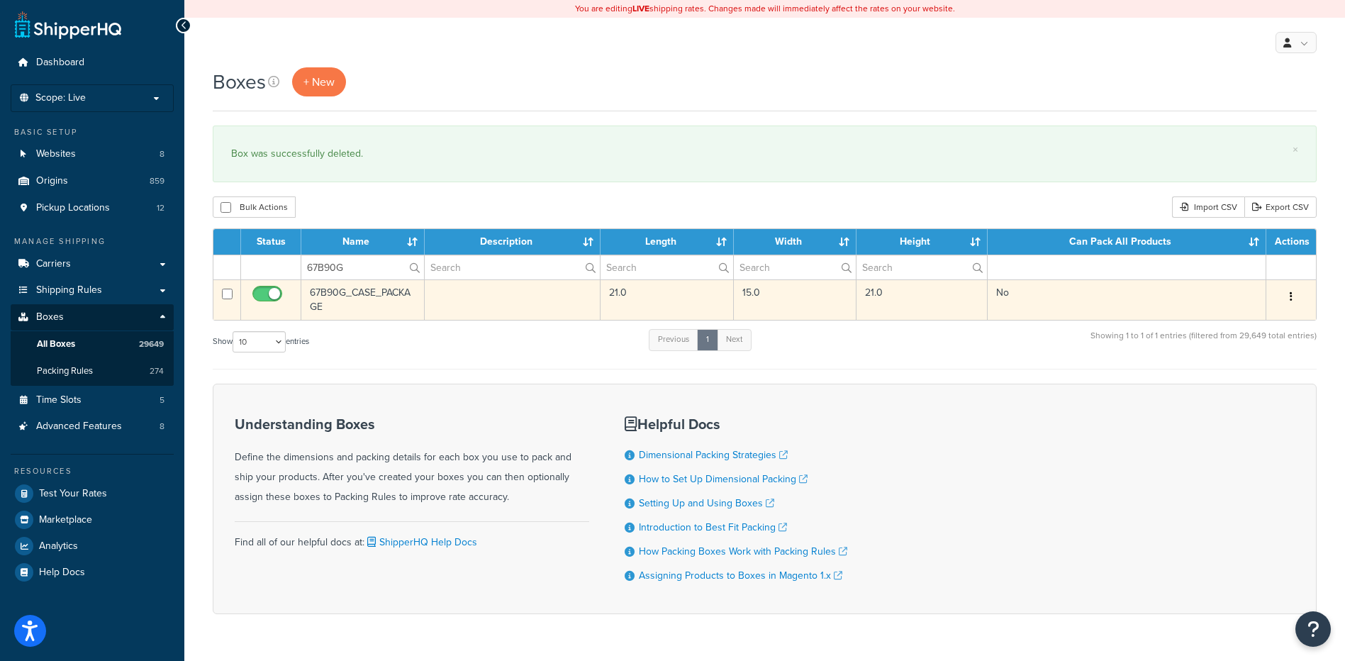
click at [1292, 299] on icon "button" at bounding box center [1291, 296] width 3 height 10
click at [1235, 387] on link "Delete" at bounding box center [1245, 381] width 112 height 29
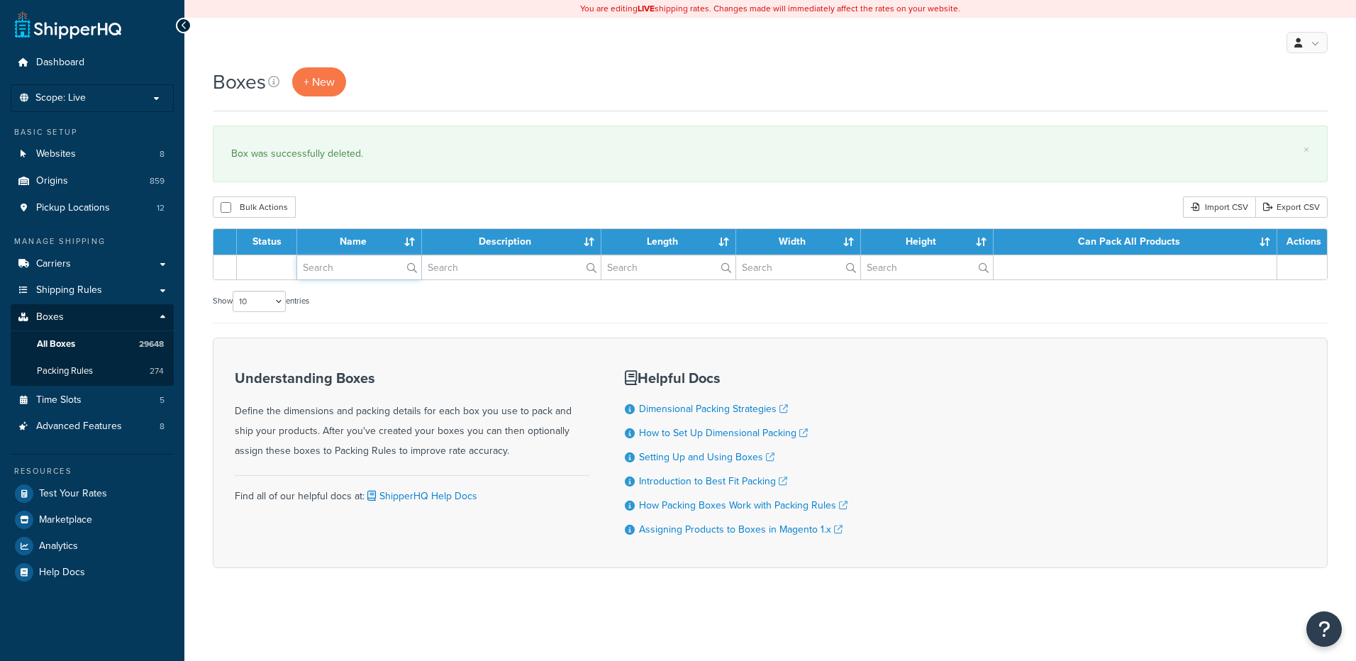
click at [350, 262] on input "text" at bounding box center [359, 267] width 124 height 24
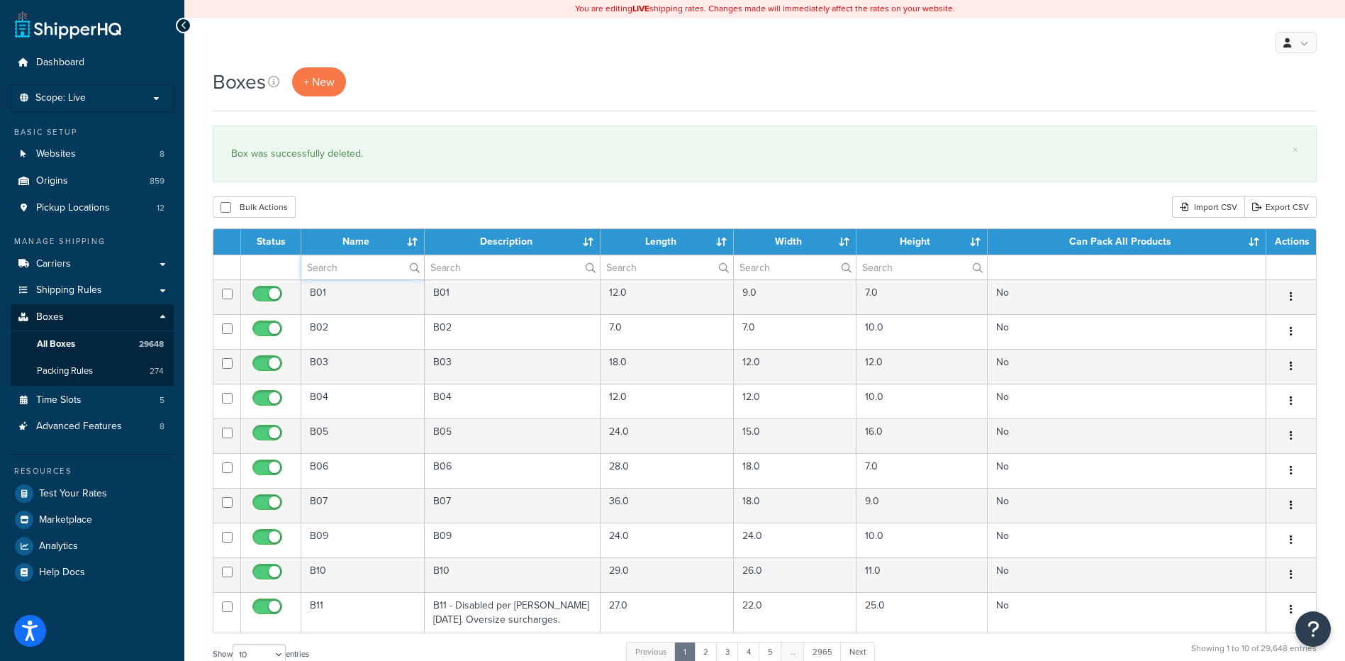
paste input "26WB3E"
type input "26WB3E"
click at [371, 212] on div "Bulk Actions Duplicate Delete Import CSV Export CSV" at bounding box center [765, 206] width 1104 height 21
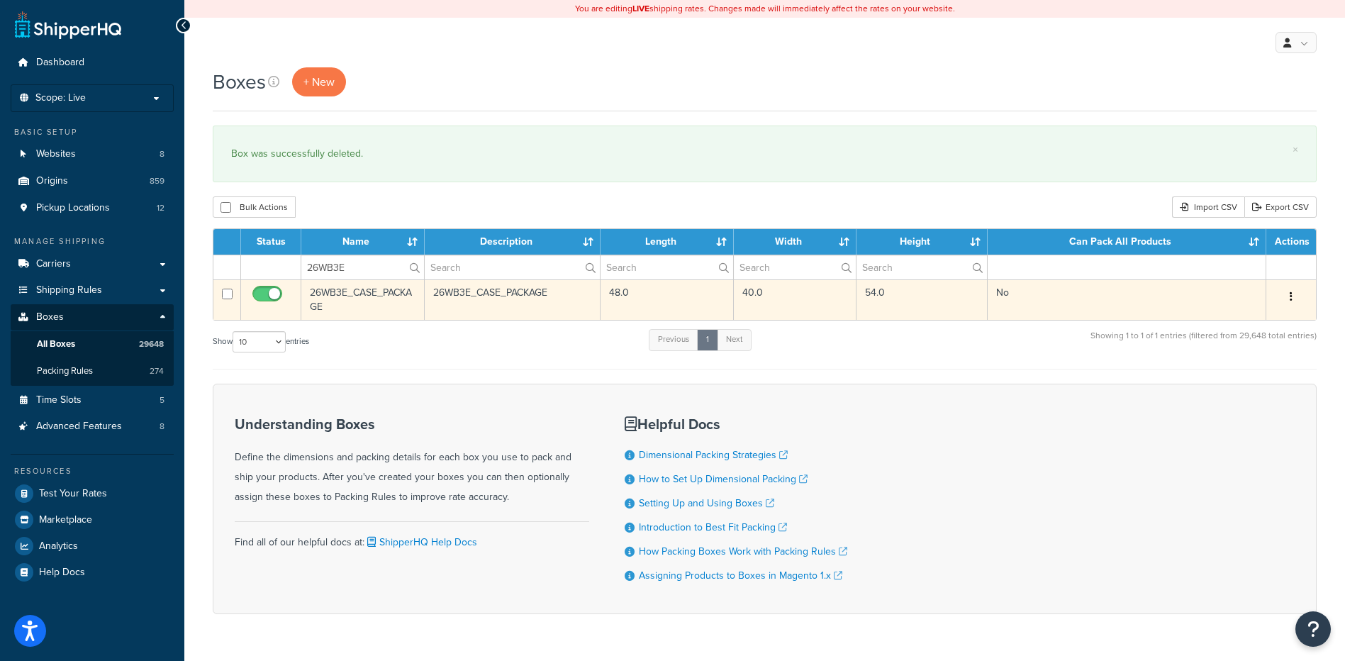
click at [1287, 294] on button "button" at bounding box center [1292, 297] width 20 height 23
click at [1269, 382] on link "Delete" at bounding box center [1245, 381] width 112 height 29
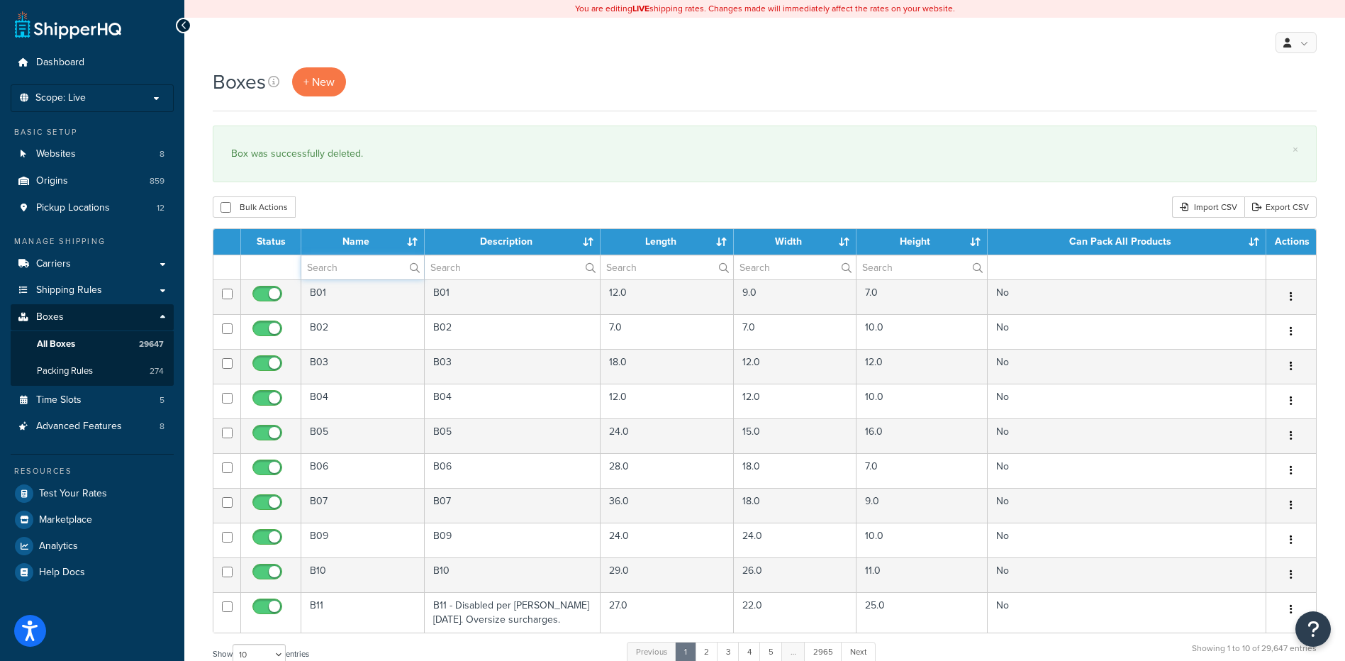
click at [350, 269] on input "text" at bounding box center [362, 267] width 123 height 24
paste input "26WT2R"
type input "26WT2R"
click at [348, 209] on div "Bulk Actions Duplicate [GEOGRAPHIC_DATA] Import CSV Export CSV" at bounding box center [765, 206] width 1104 height 21
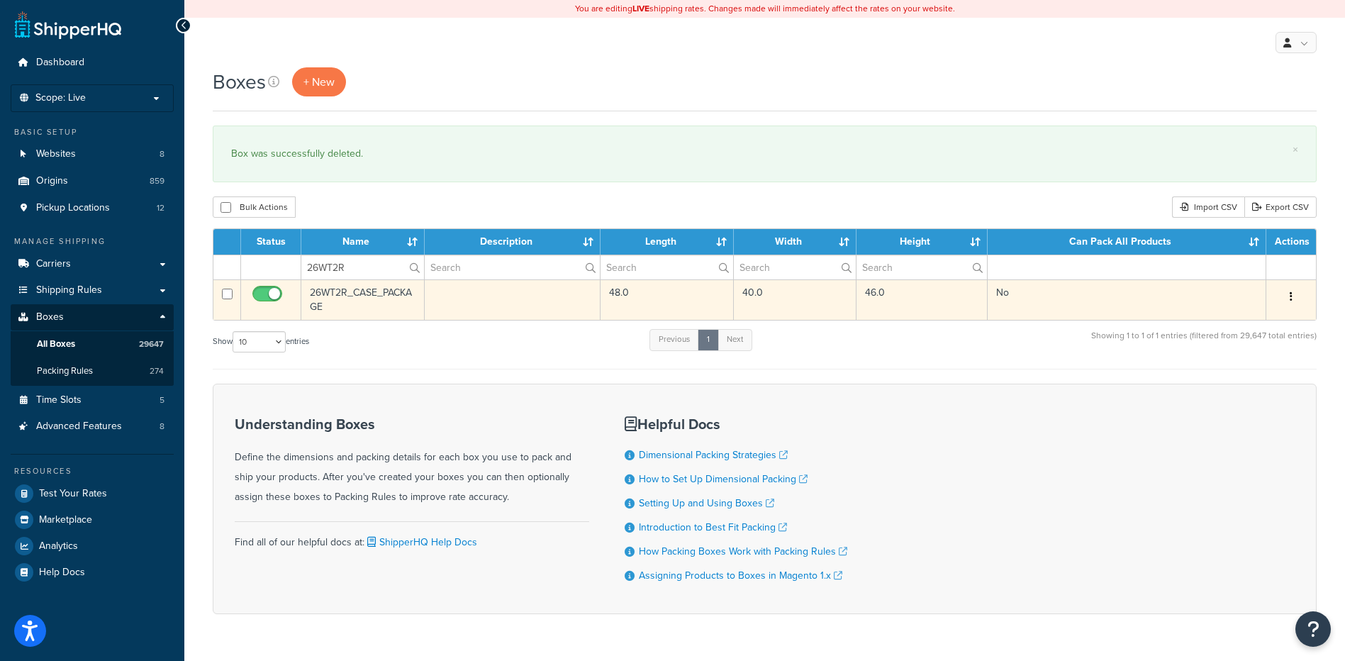
click at [1287, 294] on button "button" at bounding box center [1292, 297] width 20 height 23
click at [1240, 389] on link "Delete" at bounding box center [1245, 381] width 112 height 29
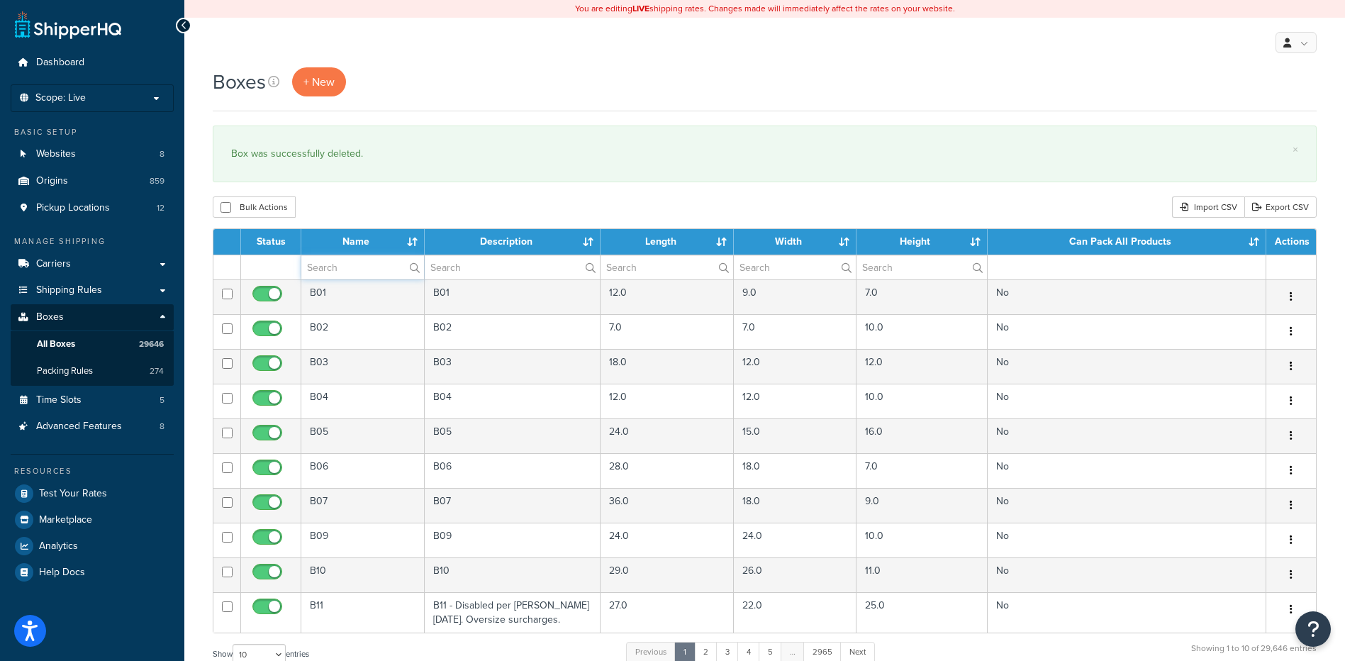
click at [343, 267] on input "text" at bounding box center [362, 267] width 123 height 24
paste input "26BS1L"
type input "26BS1L"
click at [350, 187] on div "Boxes + New × Box was successfully deleted. Bulk Actions Duplicate [GEOGRAPHIC_…" at bounding box center [764, 521] width 1161 height 909
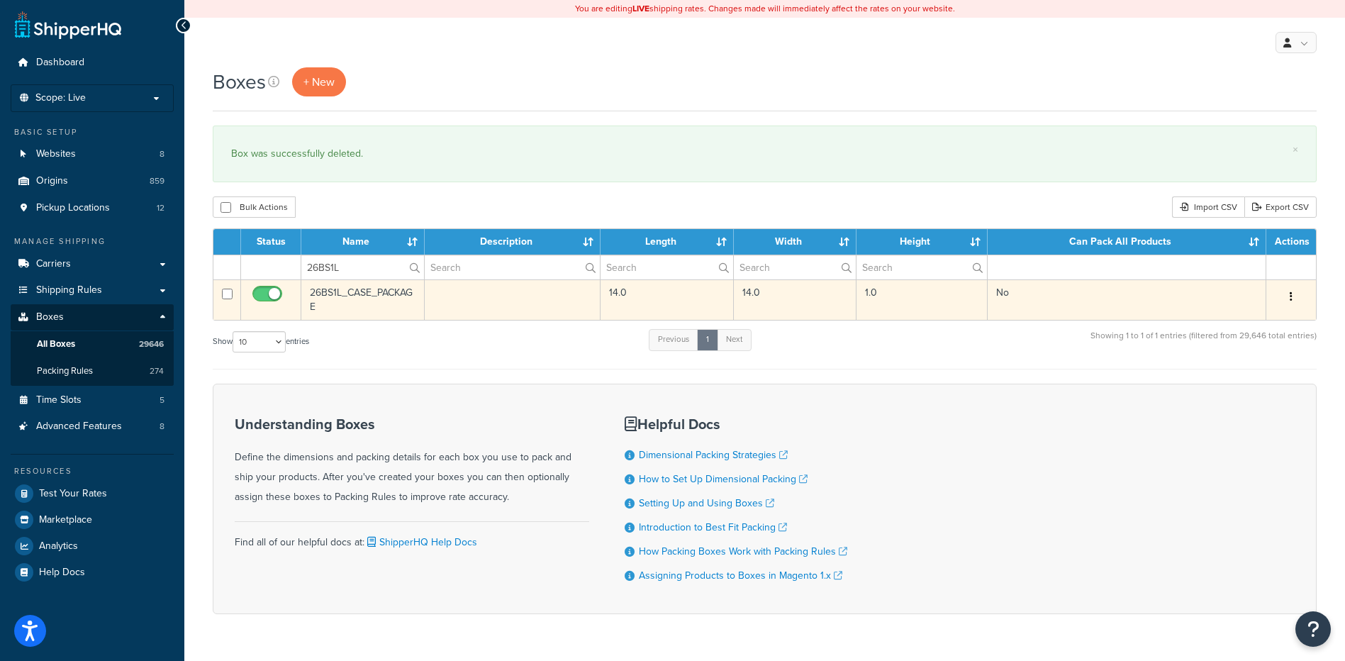
click at [1292, 301] on icon "button" at bounding box center [1291, 296] width 3 height 10
click at [1267, 380] on link "Delete" at bounding box center [1245, 381] width 112 height 29
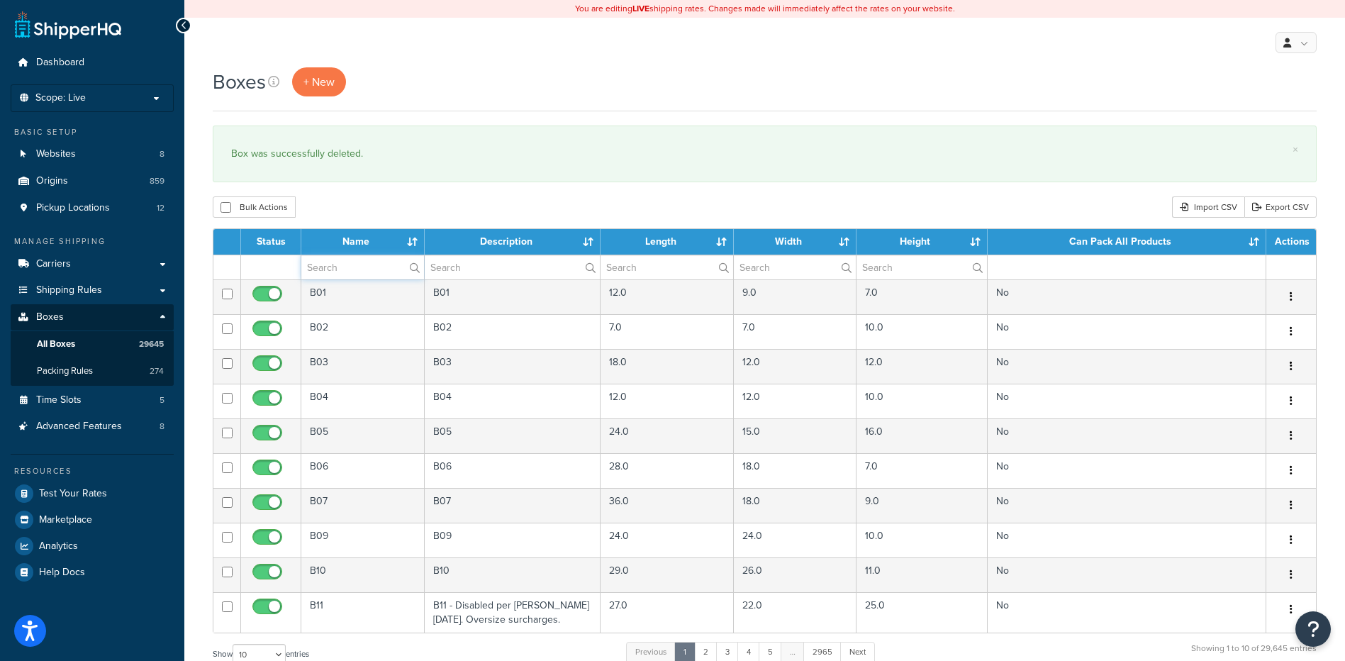
click at [340, 270] on input "text" at bounding box center [362, 267] width 123 height 24
paste input "26WB31"
type input "26WB31"
click at [345, 197] on div "Bulk Actions Duplicate [GEOGRAPHIC_DATA] Import CSV Export CSV" at bounding box center [765, 206] width 1104 height 21
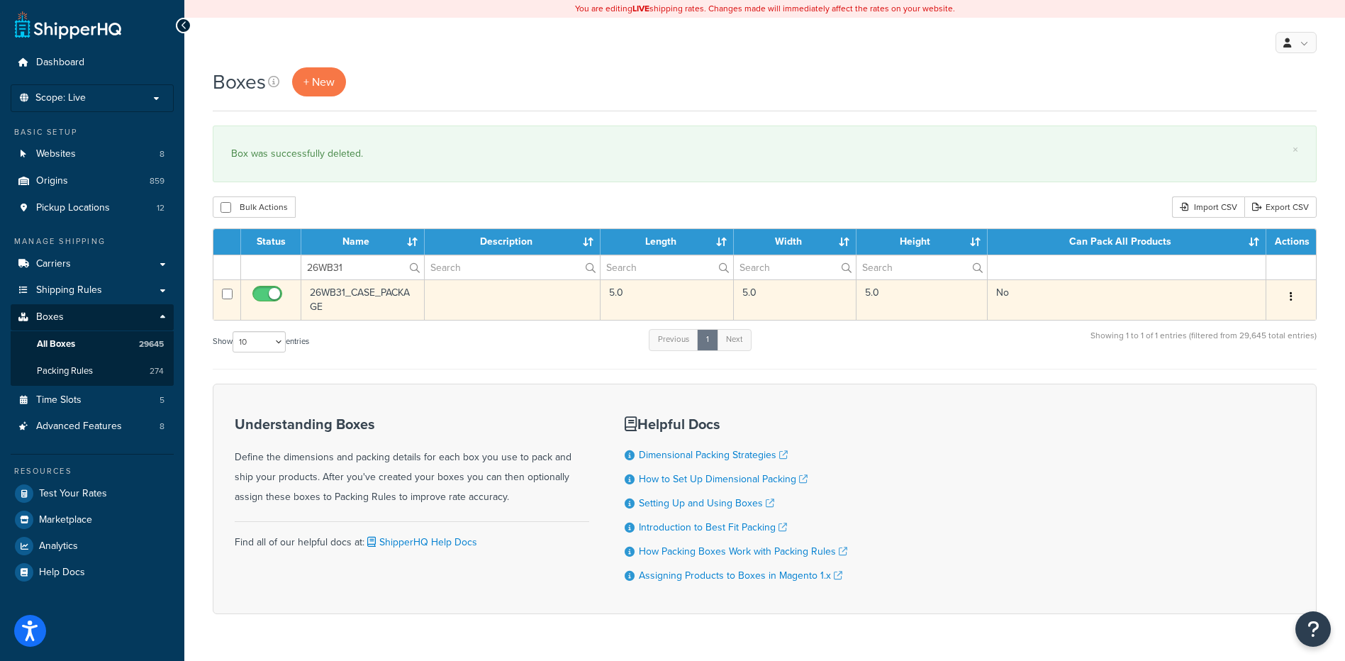
click at [1295, 297] on button "button" at bounding box center [1292, 297] width 20 height 23
click at [1232, 385] on link "Delete" at bounding box center [1245, 381] width 112 height 29
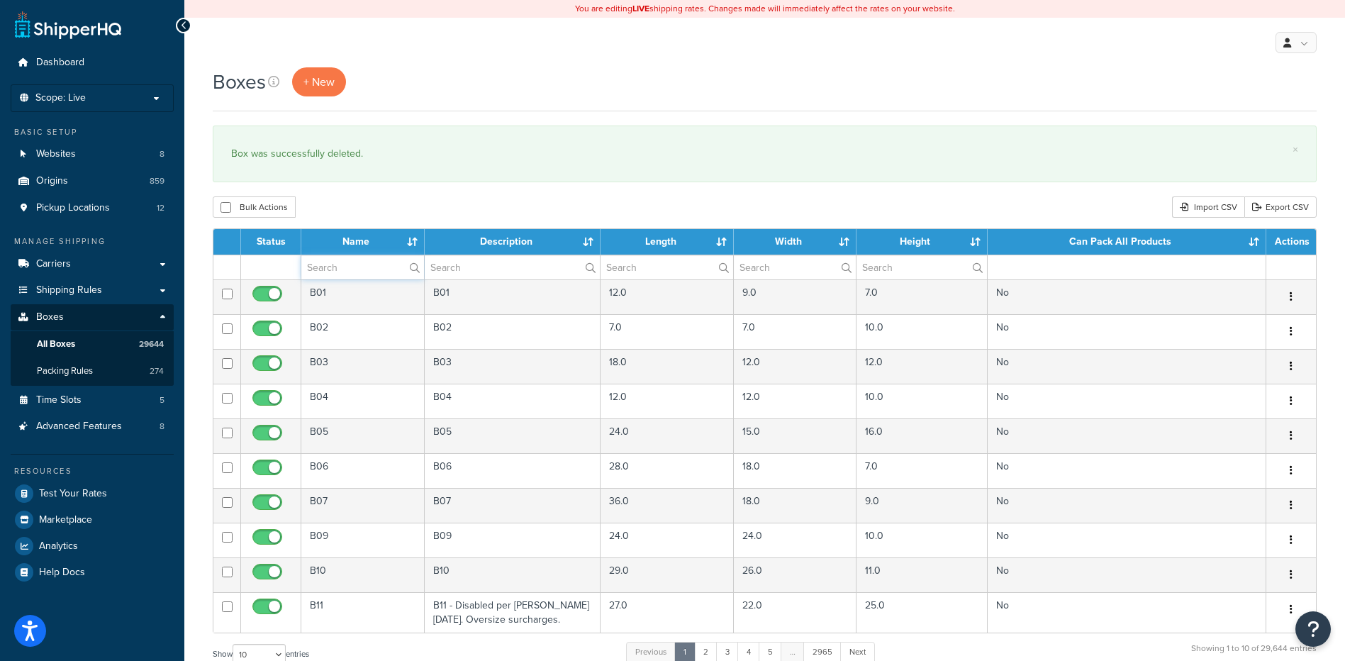
drag, startPoint x: 343, startPoint y: 270, endPoint x: 346, endPoint y: 248, distance: 22.9
click at [343, 270] on input "text" at bounding box center [362, 267] width 123 height 24
paste input "26WB32"
type input "26WB32"
click at [352, 221] on div "Boxes + New × Box was successfully deleted. Bulk Actions Duplicate Delete Impor…" at bounding box center [764, 521] width 1161 height 909
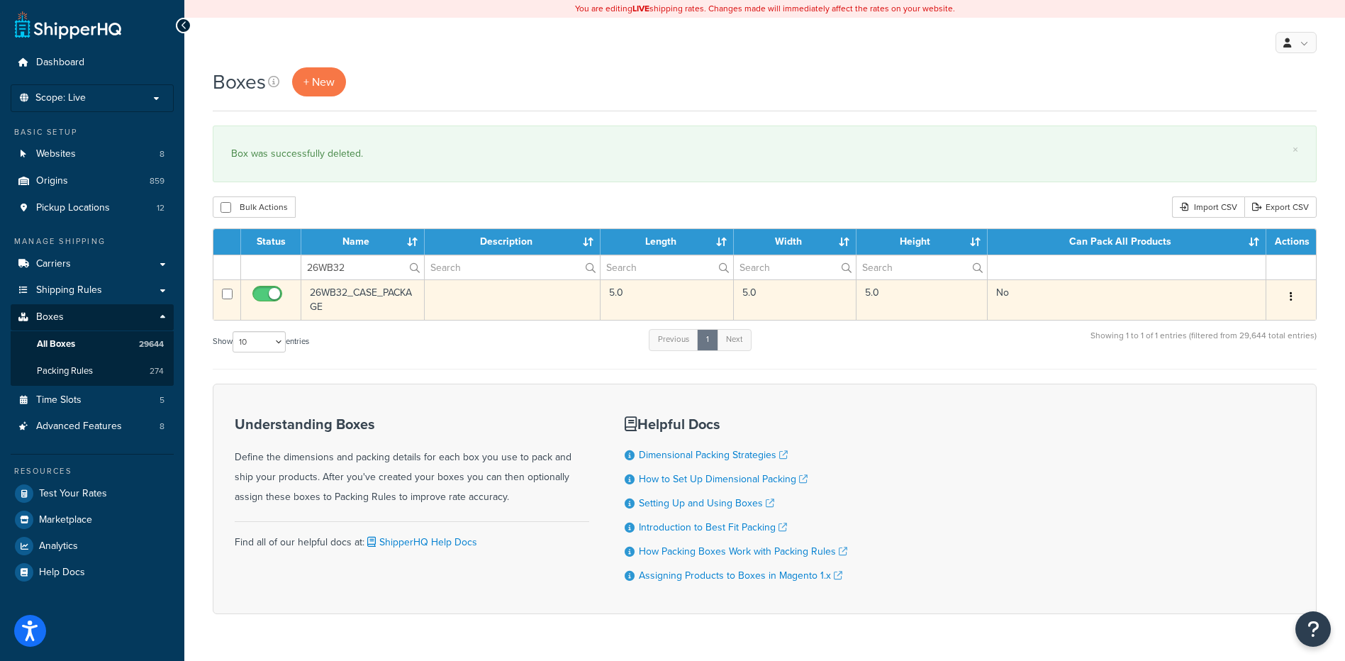
click at [1284, 293] on button "button" at bounding box center [1292, 297] width 20 height 23
click at [1206, 378] on link "Delete" at bounding box center [1245, 381] width 112 height 29
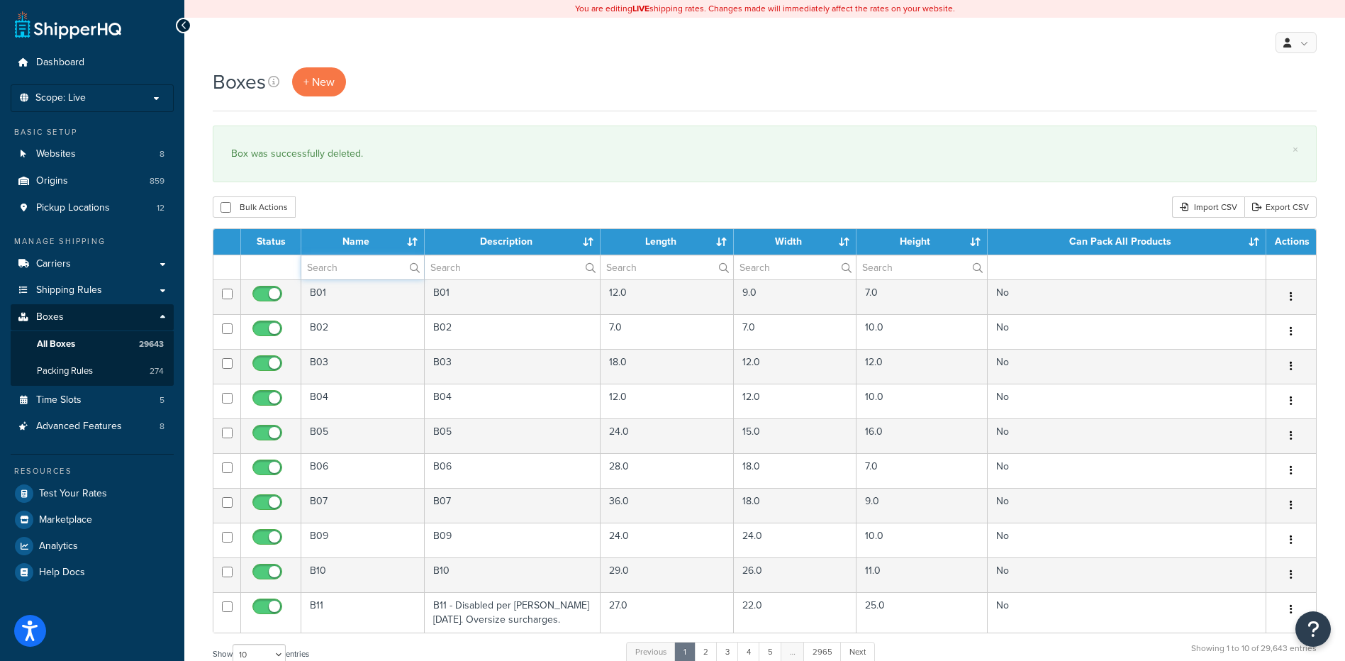
click at [357, 266] on input "text" at bounding box center [362, 267] width 123 height 24
paste input "57B63K"
type input "57B63K"
click at [391, 201] on div "Bulk Actions Duplicate [GEOGRAPHIC_DATA] Import CSV Export CSV" at bounding box center [765, 206] width 1104 height 21
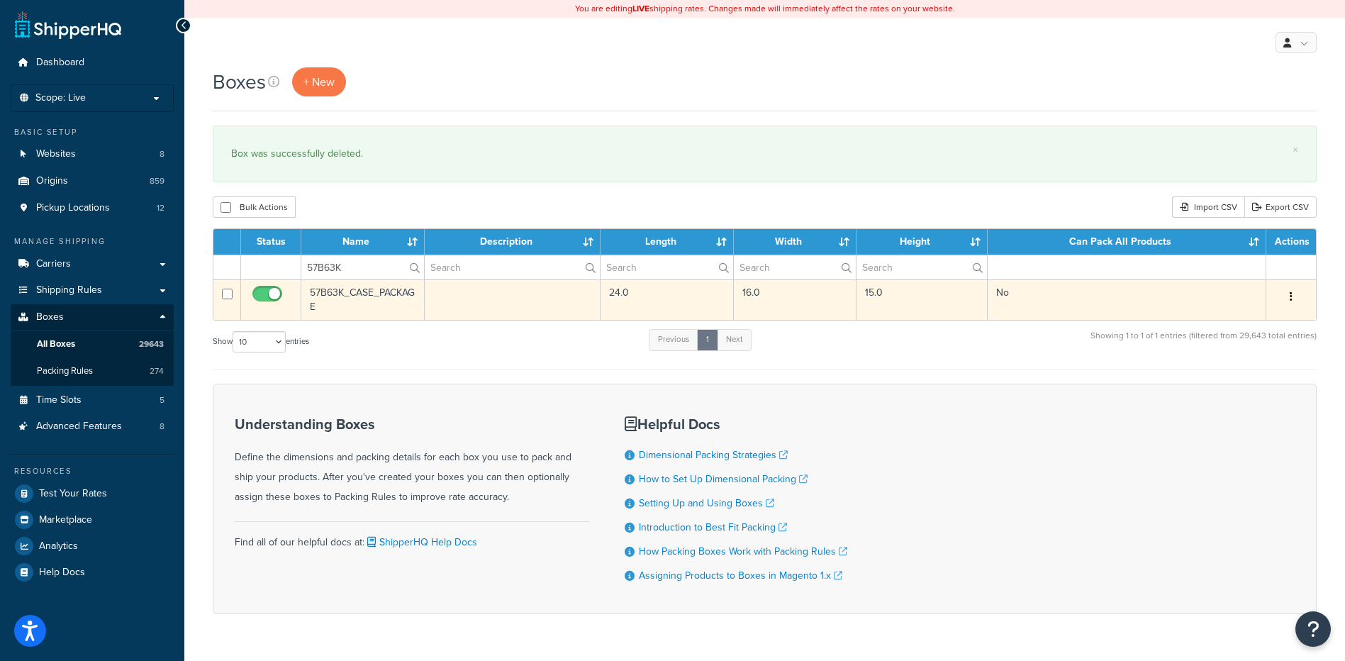
click at [1289, 291] on button "button" at bounding box center [1292, 297] width 20 height 23
click at [1233, 372] on link "Delete" at bounding box center [1245, 381] width 112 height 29
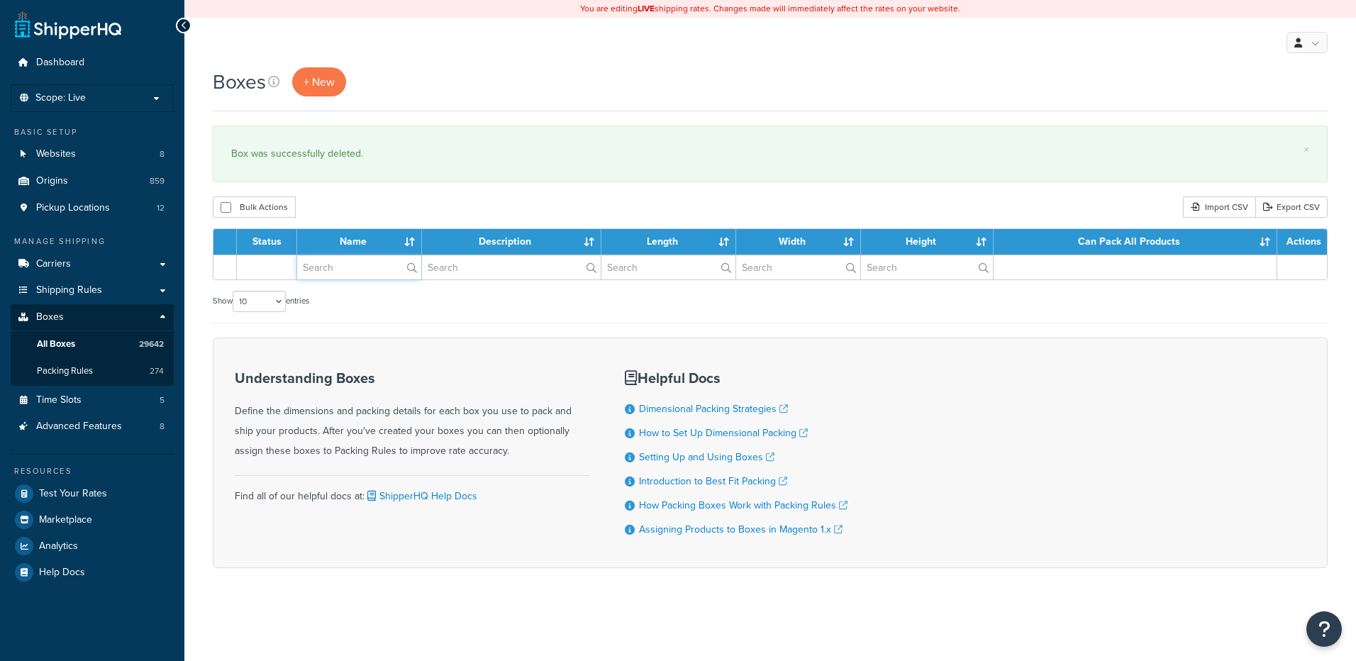
click at [335, 264] on input "text" at bounding box center [359, 267] width 124 height 24
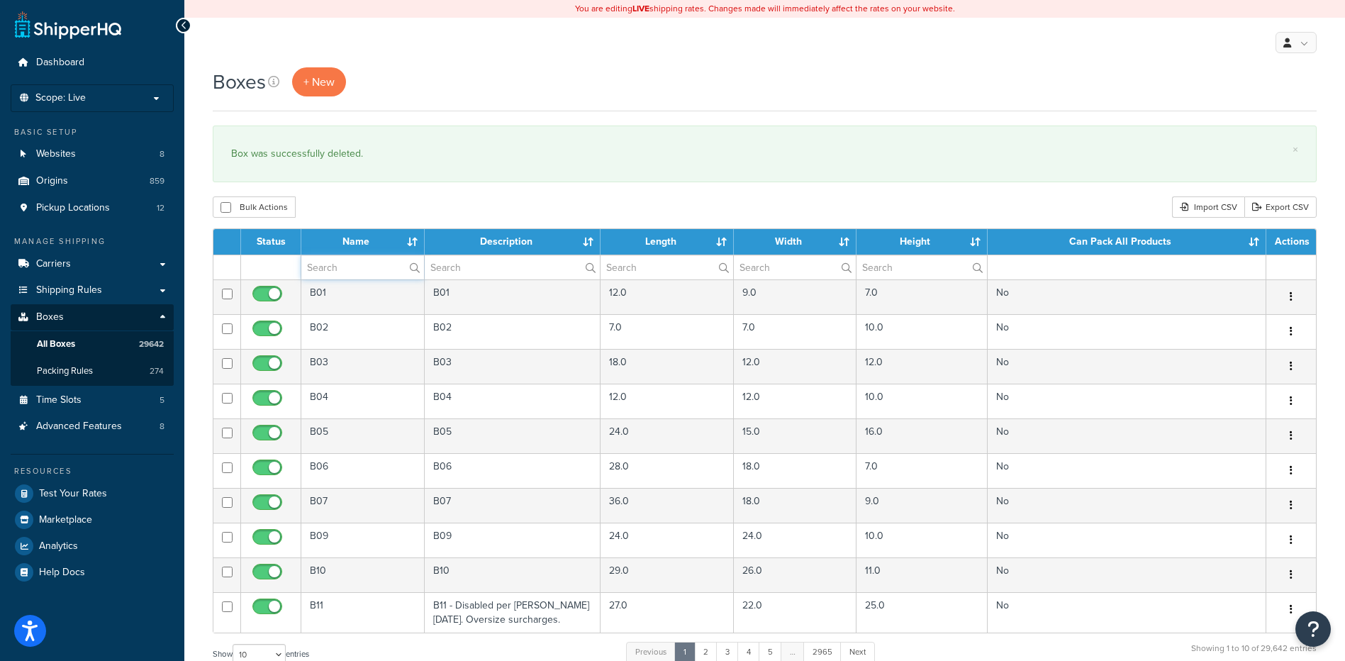
paste input "30WUKD"
type input "30WUKD"
click at [329, 199] on div "Bulk Actions Duplicate [GEOGRAPHIC_DATA] Import CSV Export CSV" at bounding box center [765, 206] width 1104 height 21
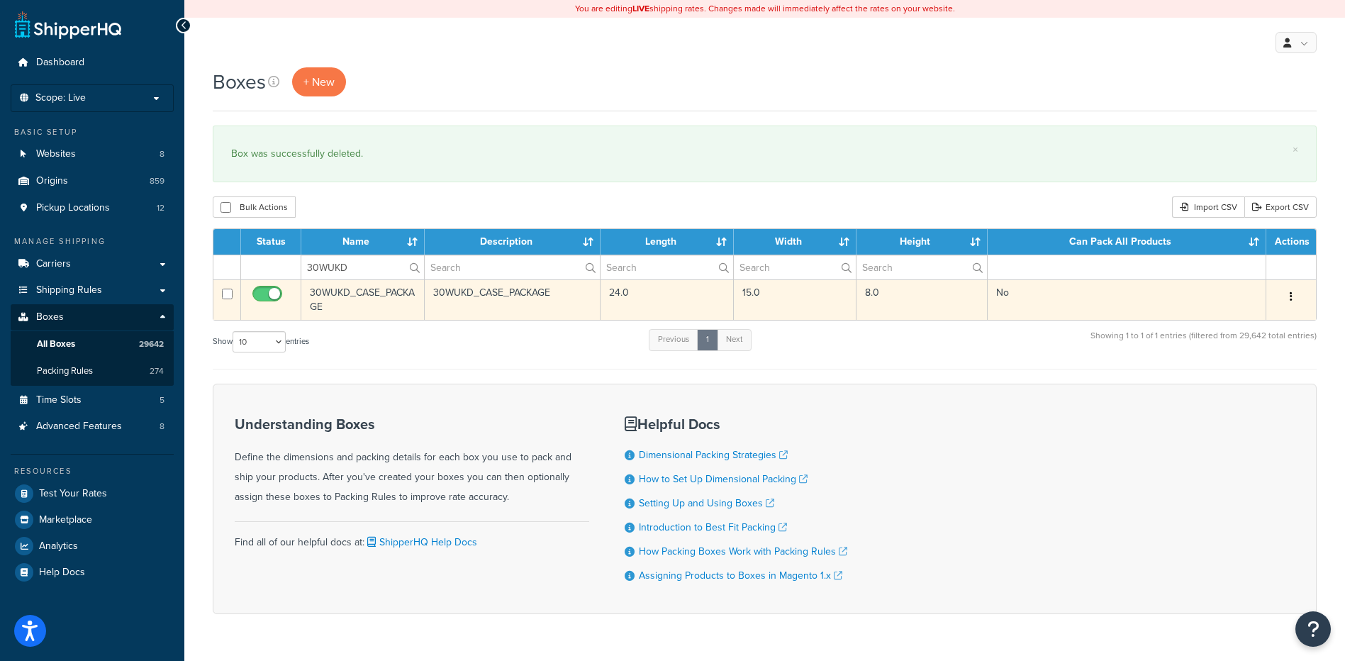
click at [1292, 306] on button "button" at bounding box center [1292, 297] width 20 height 23
click at [1257, 370] on link "Delete" at bounding box center [1245, 381] width 112 height 29
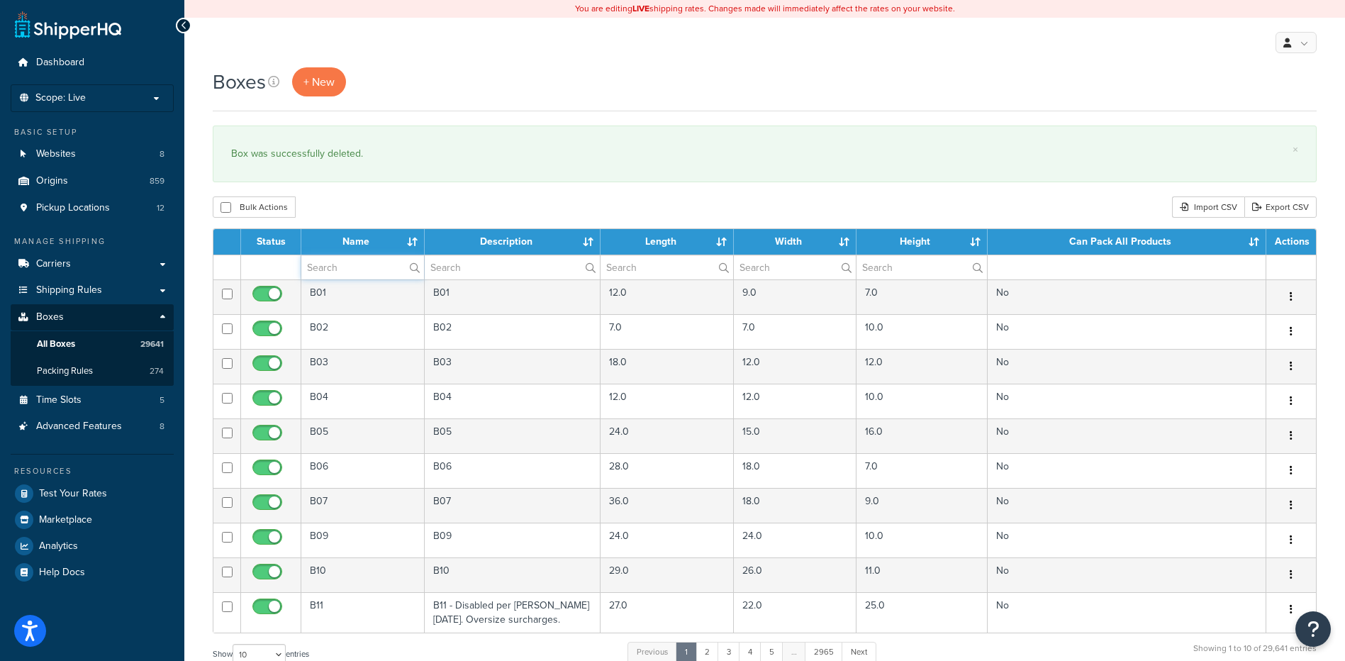
click at [345, 272] on input "text" at bounding box center [362, 267] width 123 height 24
paste input "21BRN1"
type input "21BRN1"
click at [354, 223] on div "Boxes + New × Box was successfully deleted. Bulk Actions Duplicate Delete Impor…" at bounding box center [764, 521] width 1161 height 909
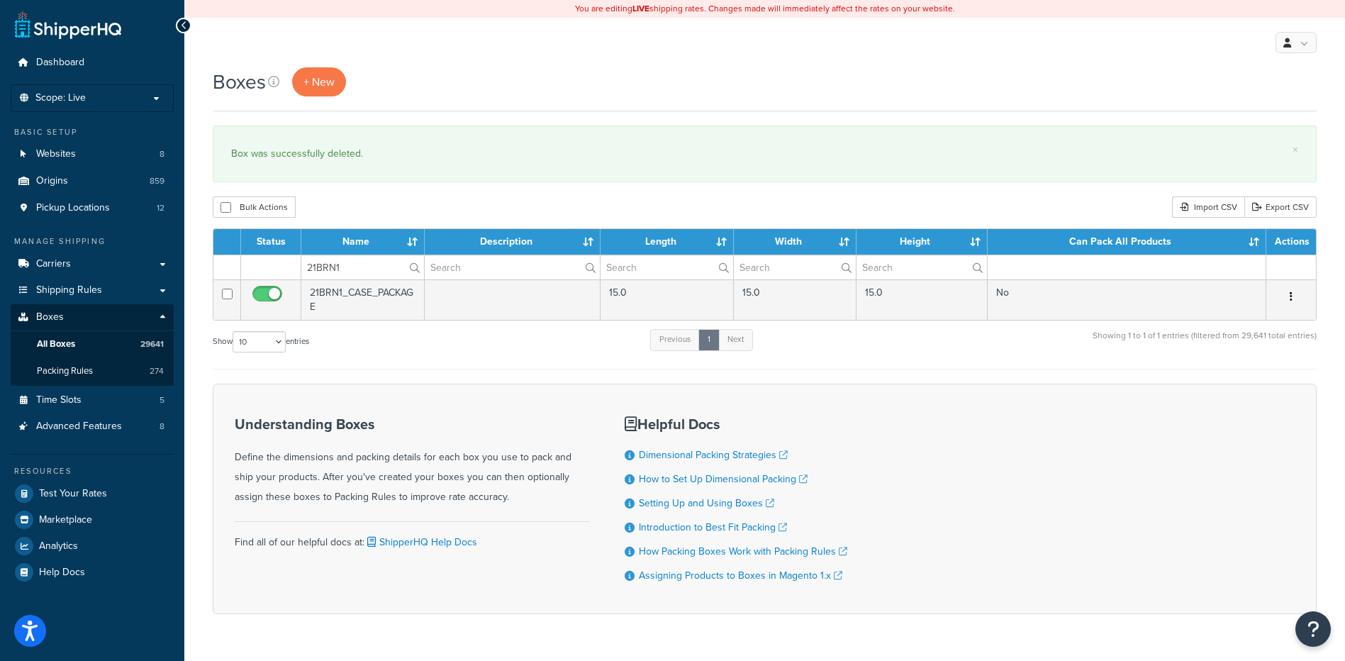
click at [1290, 295] on icon "button" at bounding box center [1291, 296] width 3 height 10
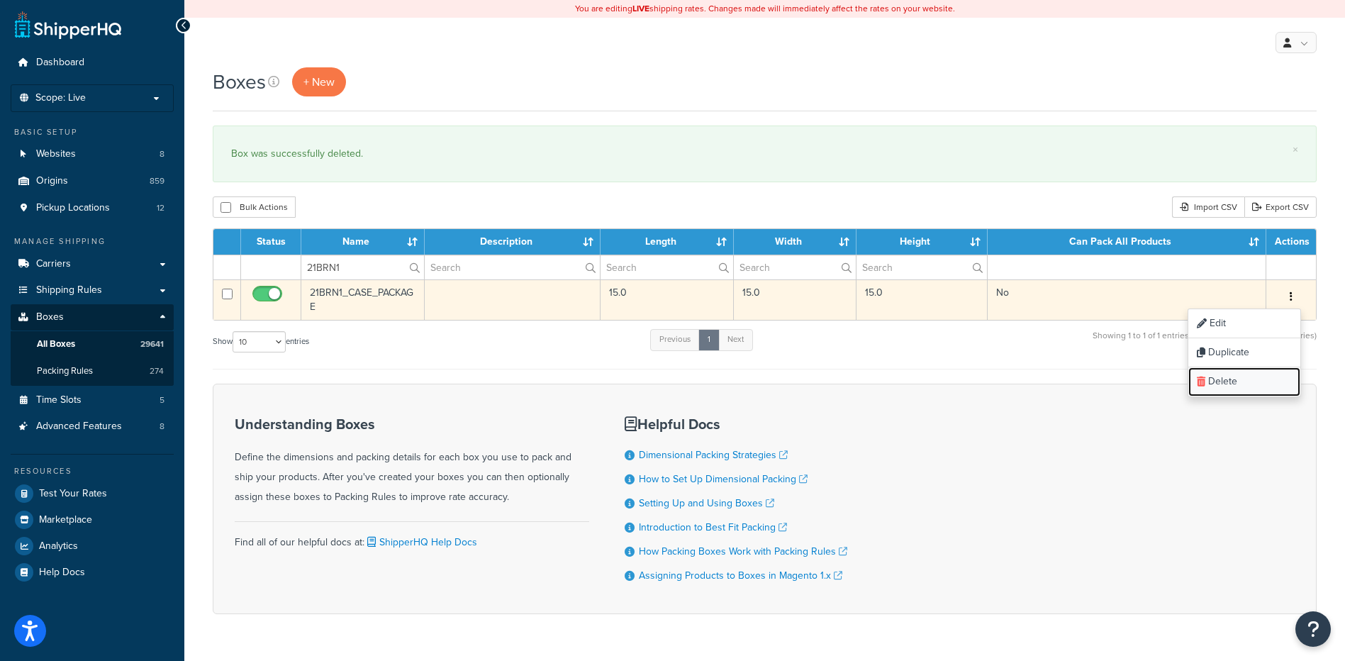
click at [1252, 376] on link "Delete" at bounding box center [1245, 381] width 112 height 29
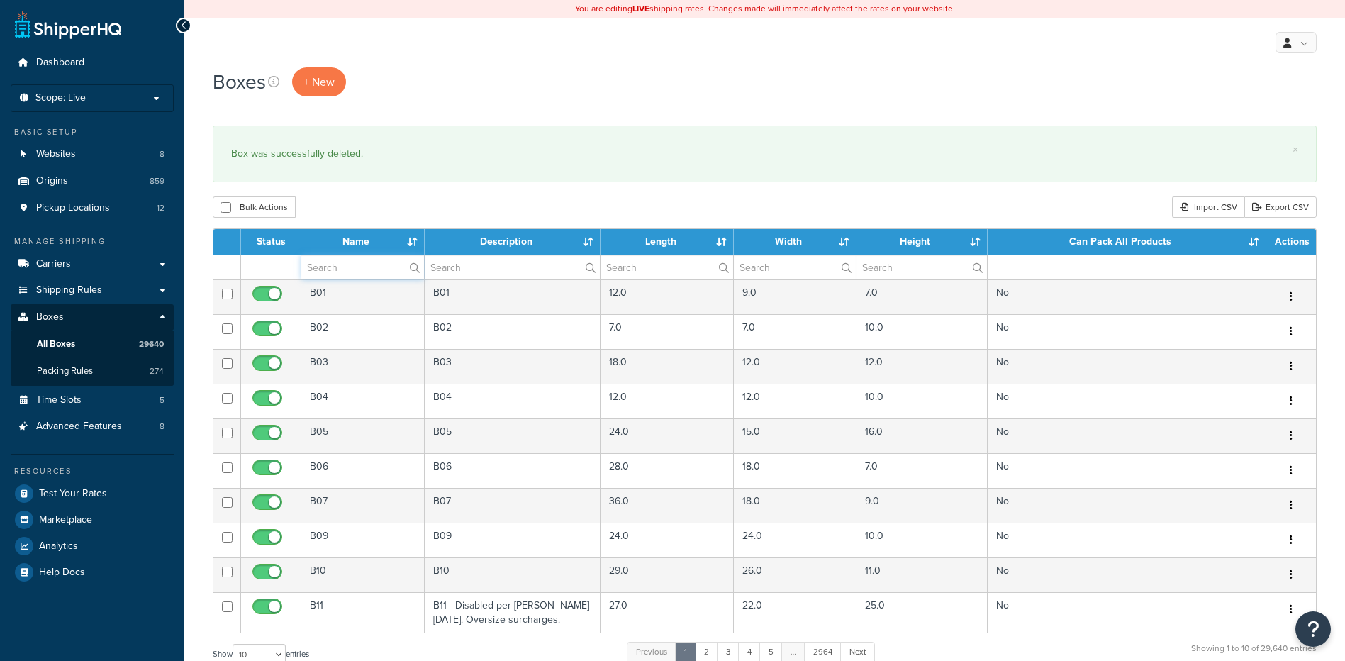
click at [355, 268] on input "text" at bounding box center [362, 267] width 123 height 24
paste input "21BRN2"
type input "21BRN2"
click at [367, 204] on div "Bulk Actions Duplicate [GEOGRAPHIC_DATA] Import CSV Export CSV" at bounding box center [765, 206] width 1104 height 21
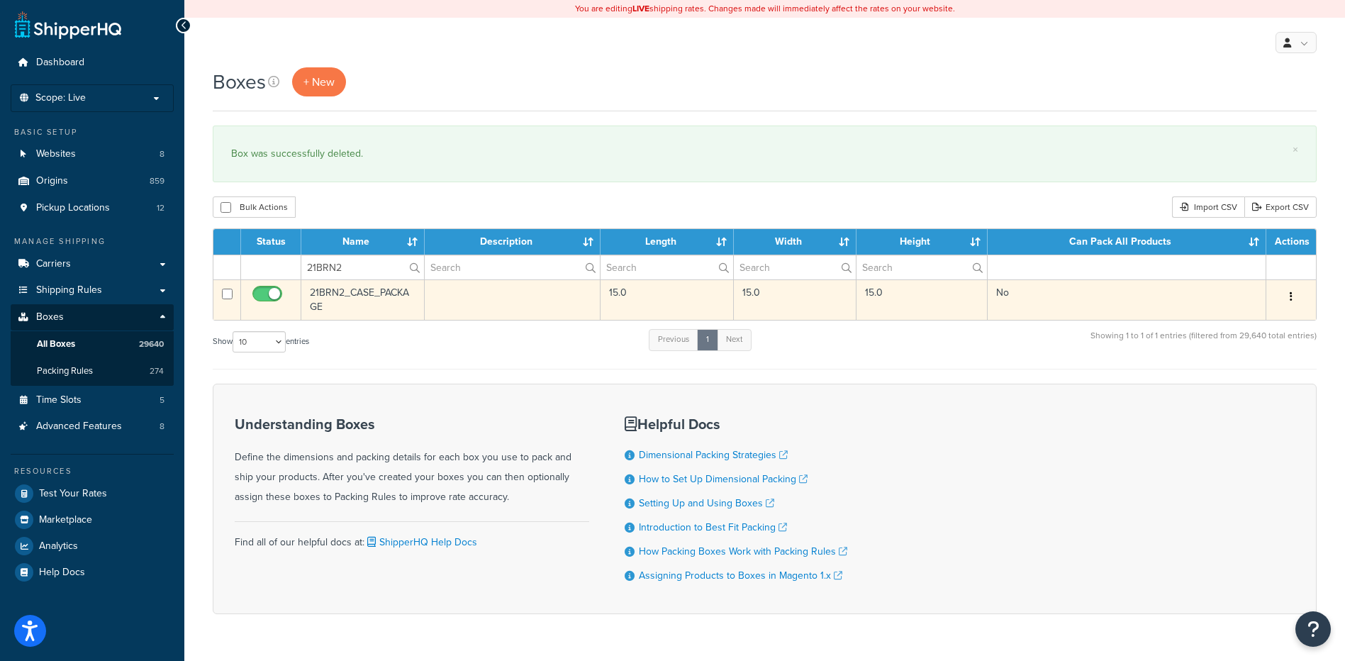
click at [1289, 301] on button "button" at bounding box center [1292, 297] width 20 height 23
click at [1272, 372] on link "Delete" at bounding box center [1245, 381] width 112 height 29
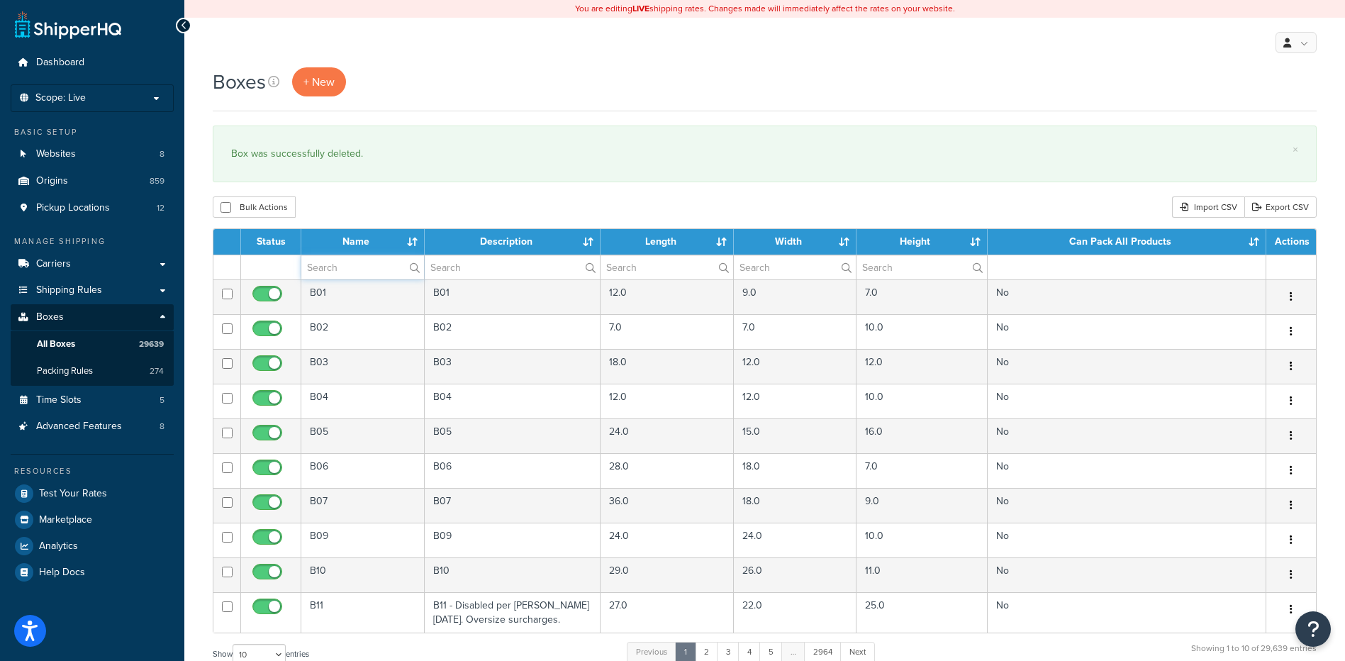
click at [343, 273] on input "text" at bounding box center [362, 267] width 123 height 24
paste input "57WUTC"
type input "57WUTC"
click at [409, 212] on div "Bulk Actions Duplicate Delete Import CSV Export CSV" at bounding box center [765, 206] width 1104 height 21
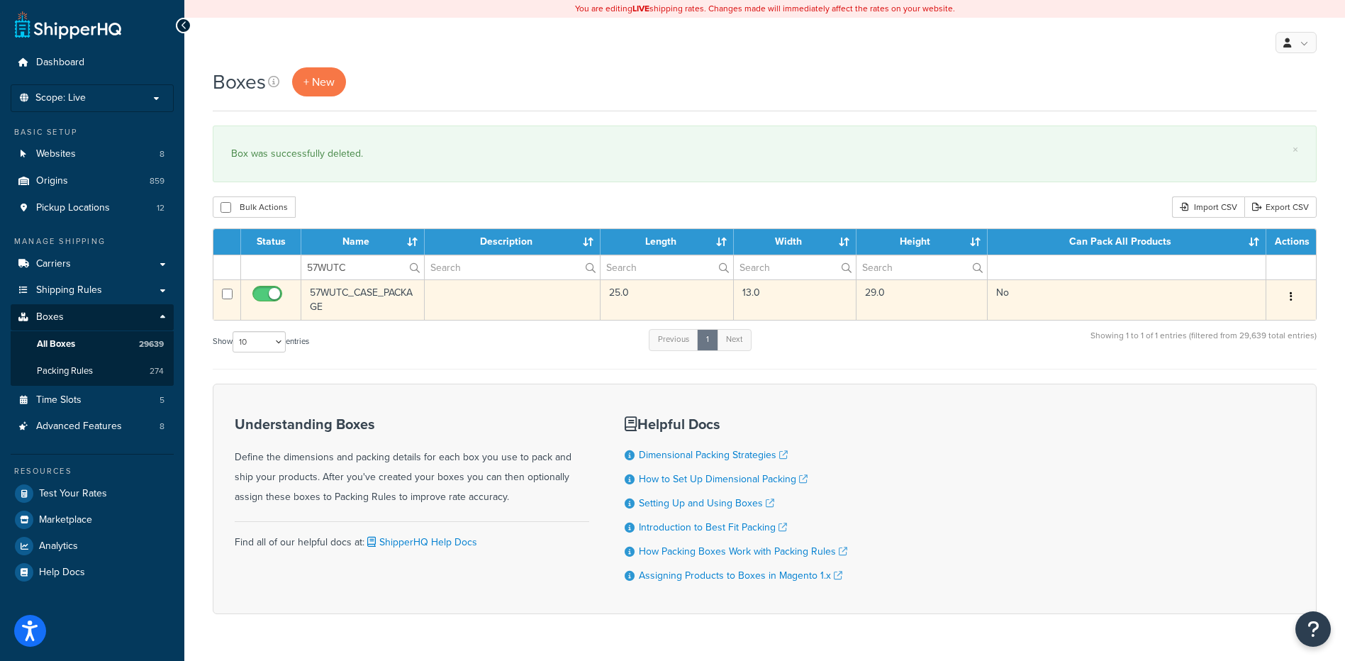
click at [1296, 298] on button "button" at bounding box center [1292, 297] width 20 height 23
click at [1256, 384] on link "Delete" at bounding box center [1245, 381] width 112 height 29
